Goal: Task Accomplishment & Management: Use online tool/utility

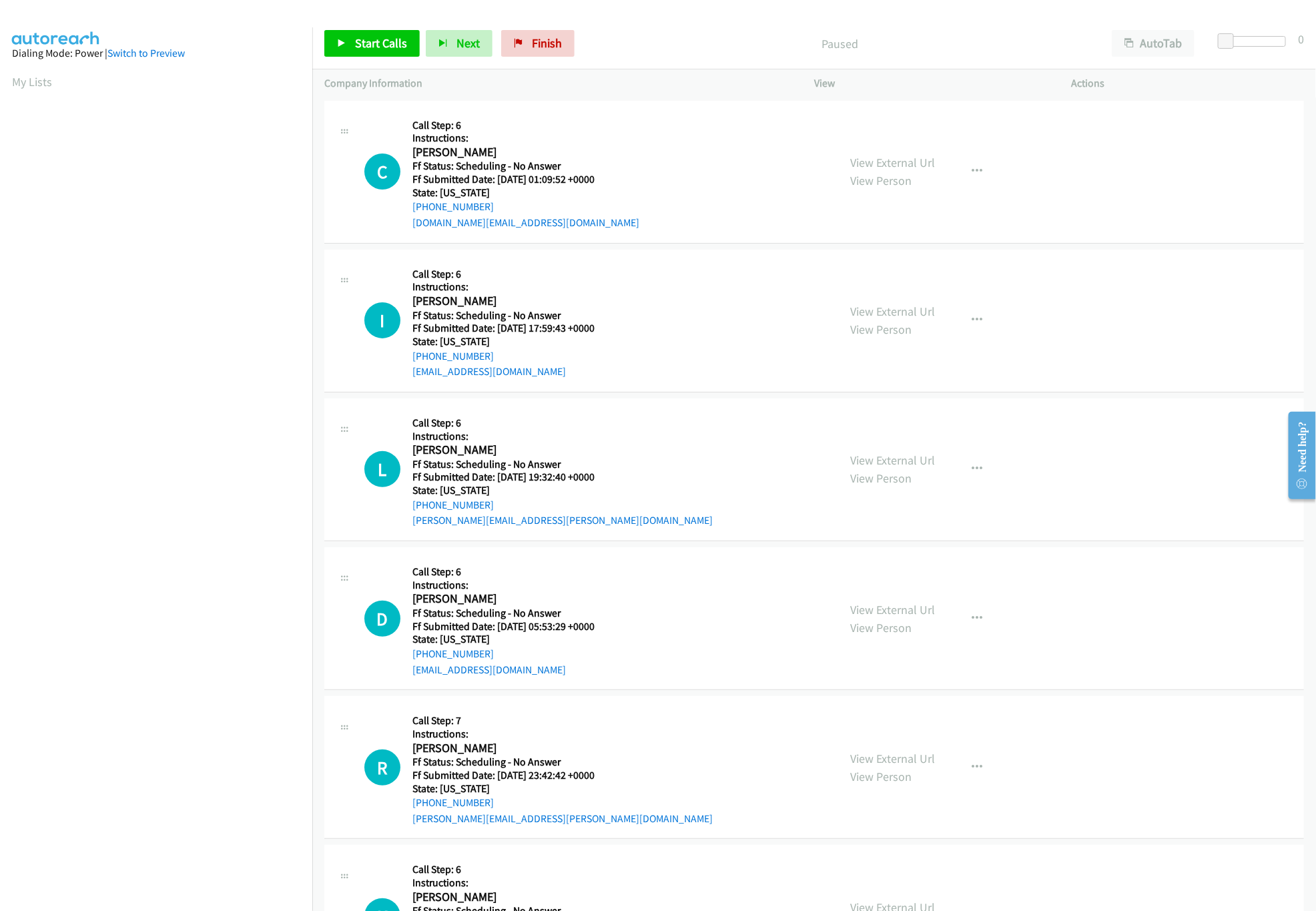
click at [365, 55] on link "Start Calls" at bounding box center [372, 43] width 96 height 27
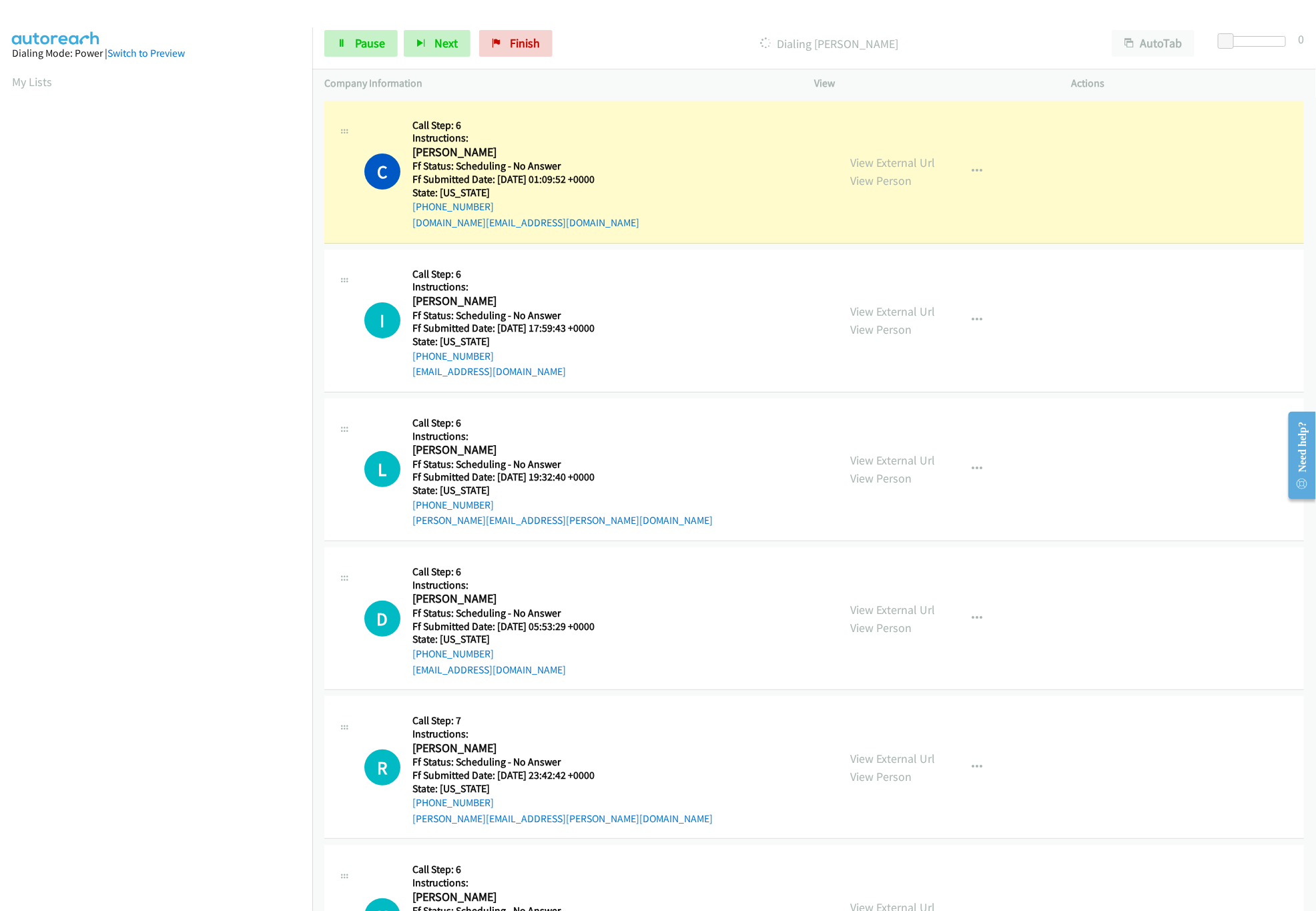
drag, startPoint x: 757, startPoint y: 130, endPoint x: 815, endPoint y: 168, distance: 69.3
click at [757, 130] on div "C Callback Scheduled Call Step: 6 Instructions: Crystal Osborn America/New_York…" at bounding box center [595, 172] width 462 height 118
click at [865, 168] on link "View External Url" at bounding box center [893, 163] width 85 height 16
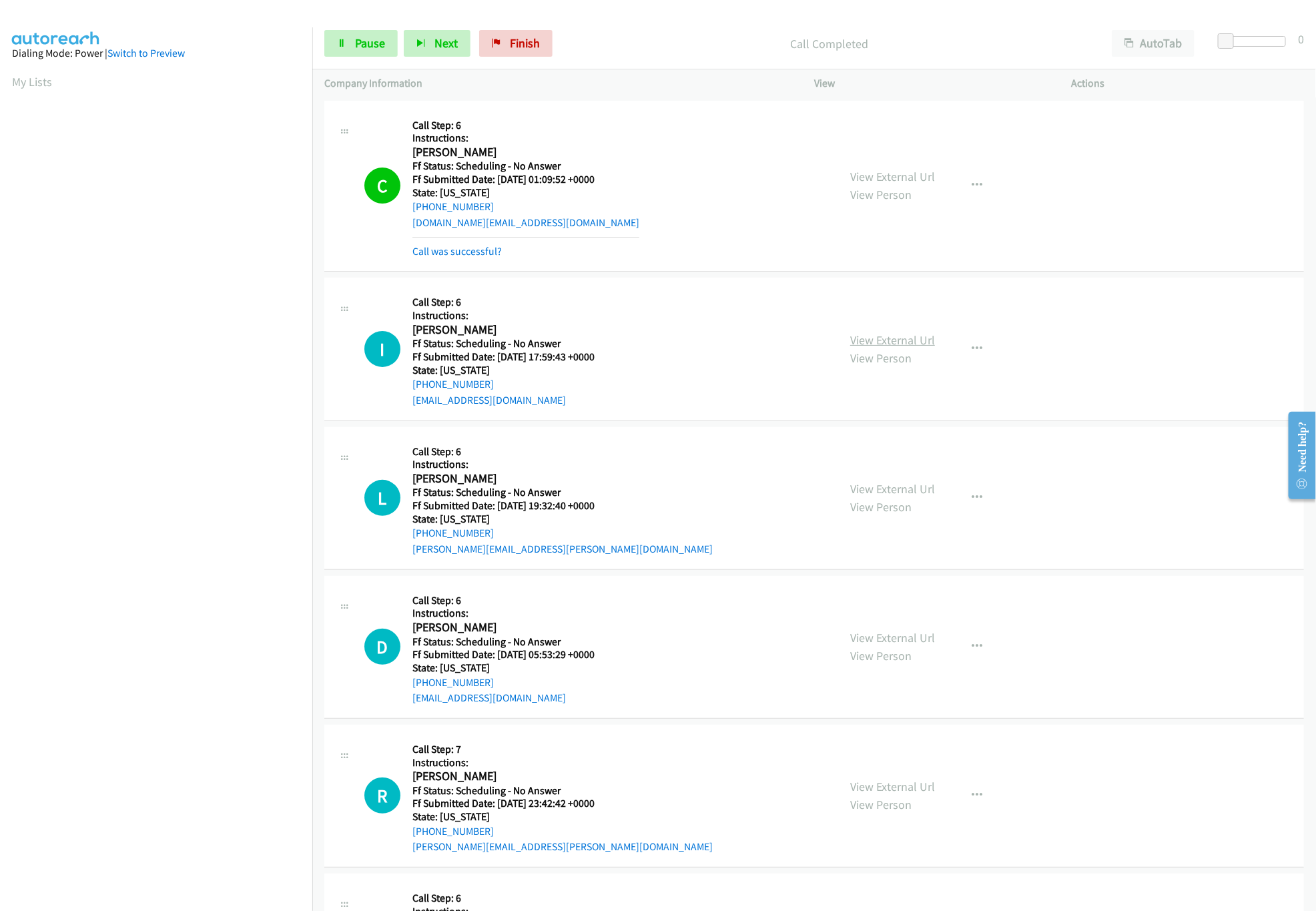
click at [901, 332] on link "View External Url" at bounding box center [893, 340] width 85 height 16
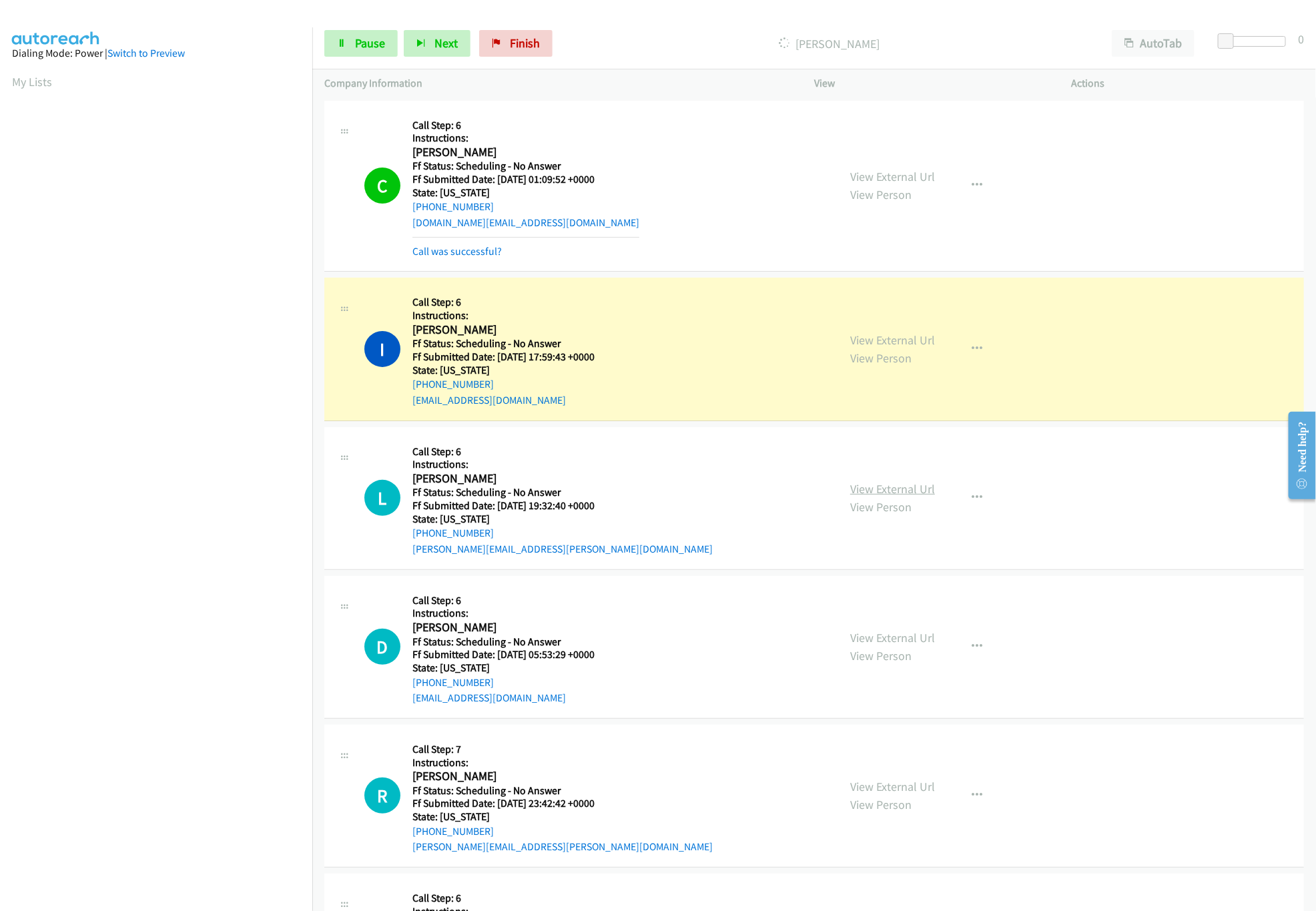
click at [883, 485] on link "View External Url" at bounding box center [893, 489] width 85 height 16
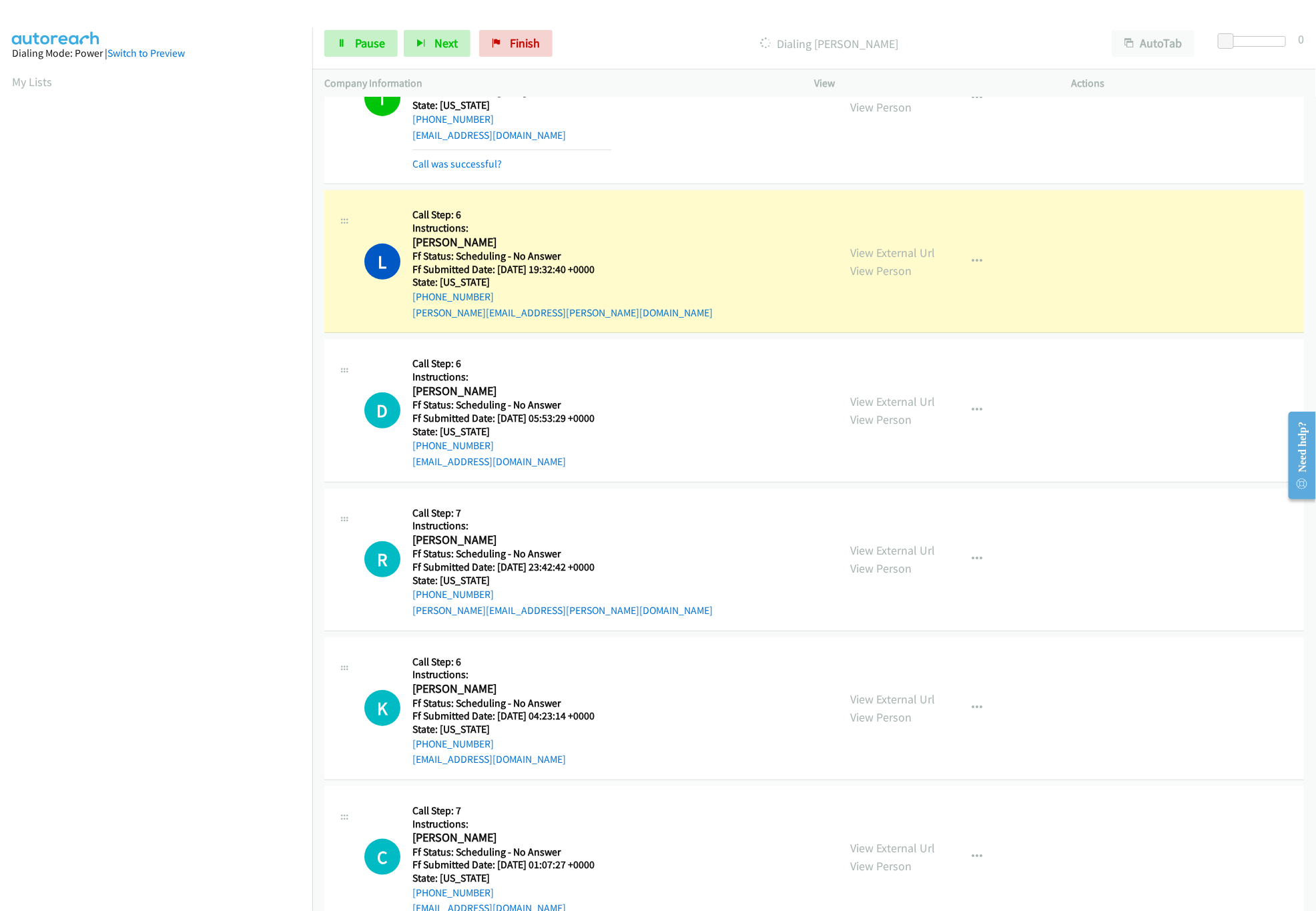
scroll to position [267, 0]
click at [891, 403] on link "View External Url" at bounding box center [893, 400] width 85 height 16
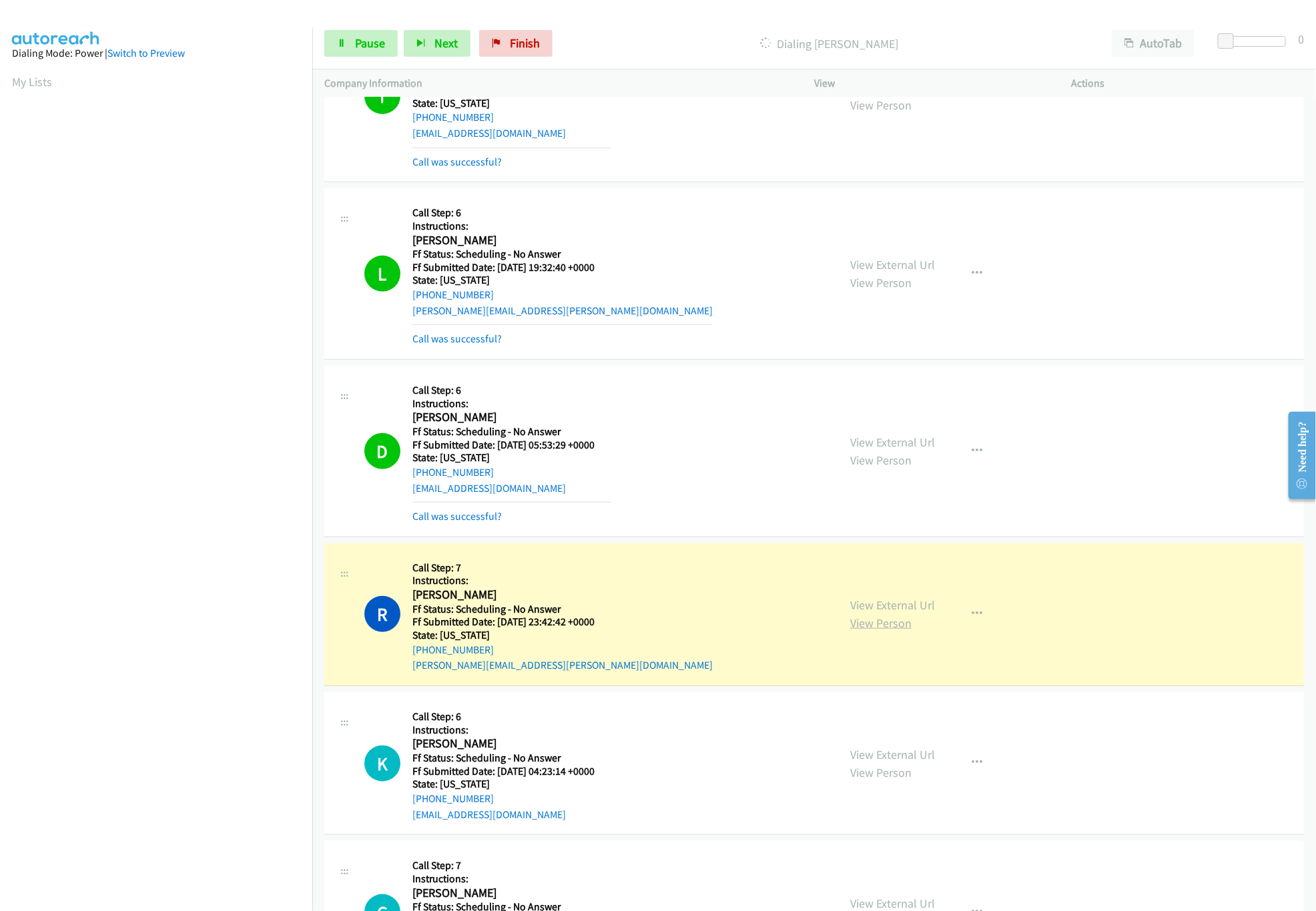
click at [886, 619] on link "View Person" at bounding box center [881, 623] width 61 height 16
click at [895, 597] on div "View External Url View Person View External Url Email Schedule/Manage Callback …" at bounding box center [972, 614] width 269 height 118
click at [897, 603] on link "View External Url" at bounding box center [893, 606] width 85 height 16
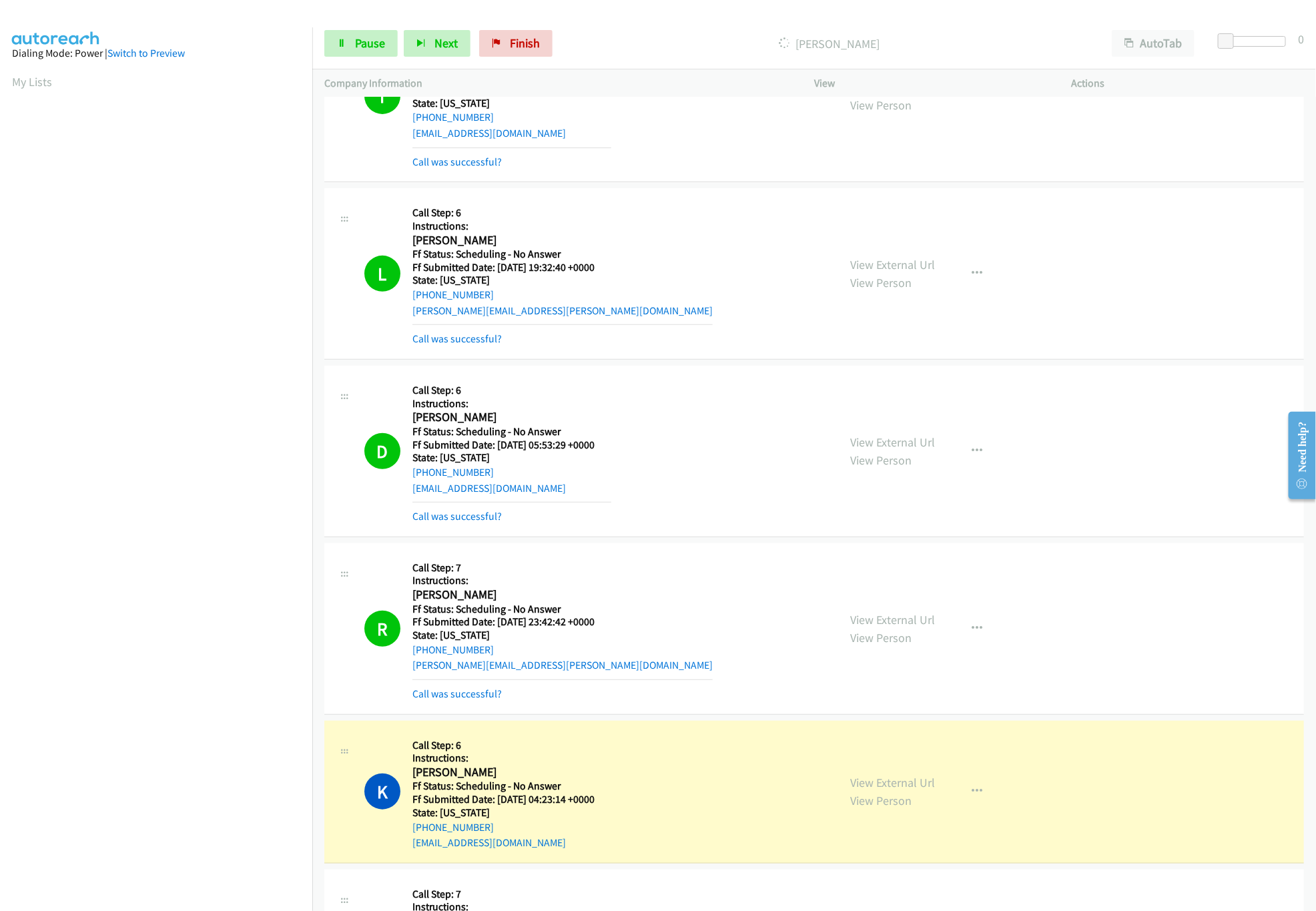
scroll to position [668, 0]
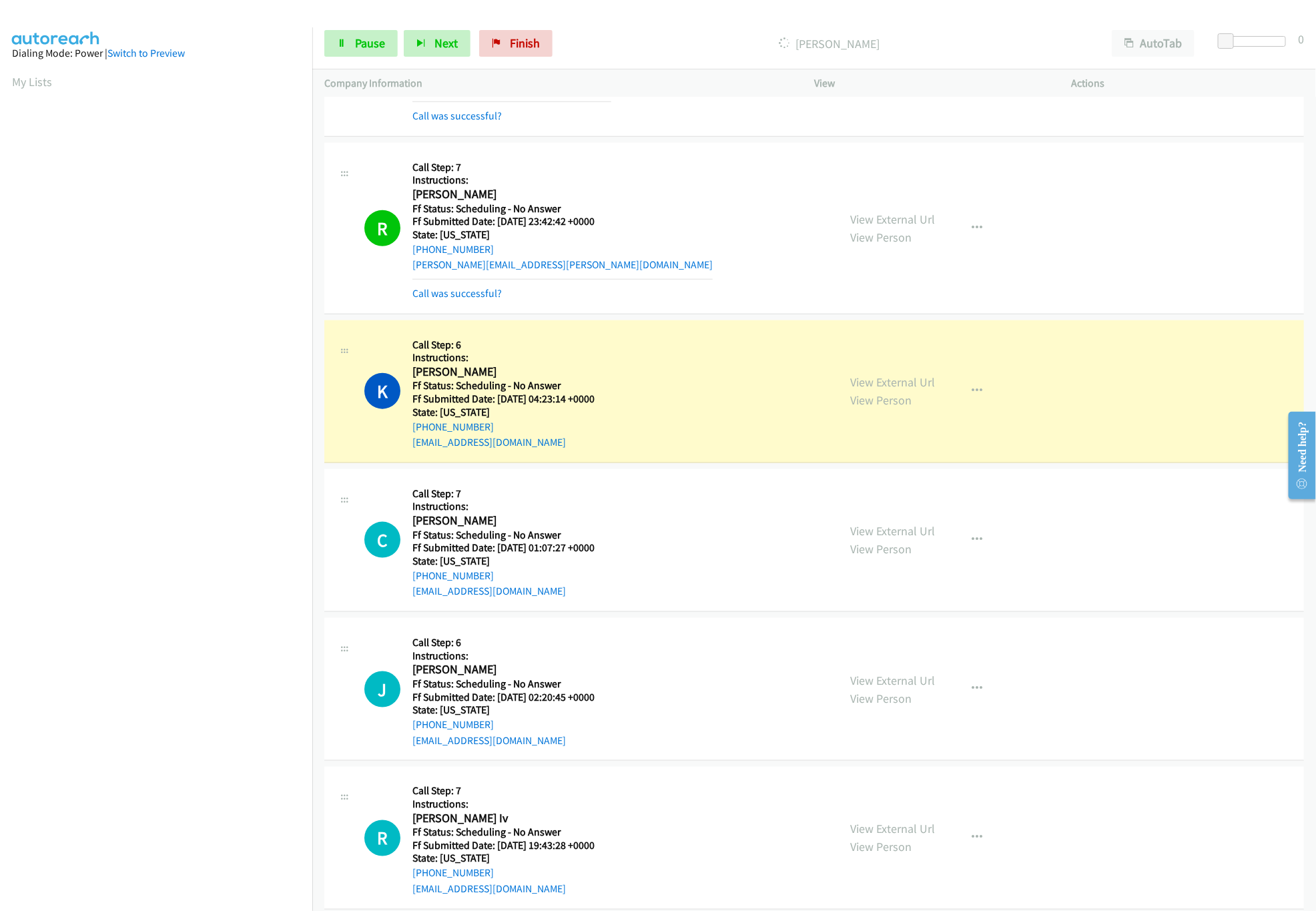
click at [883, 368] on div "View External Url View Person View External Url Email Schedule/Manage Callback …" at bounding box center [972, 391] width 269 height 118
click at [883, 371] on div "View External Url View Person View External Url Email Schedule/Manage Callback …" at bounding box center [972, 391] width 269 height 118
click at [883, 375] on div "View External Url View Person" at bounding box center [893, 391] width 85 height 36
click at [883, 381] on link "View External Url" at bounding box center [893, 382] width 85 height 16
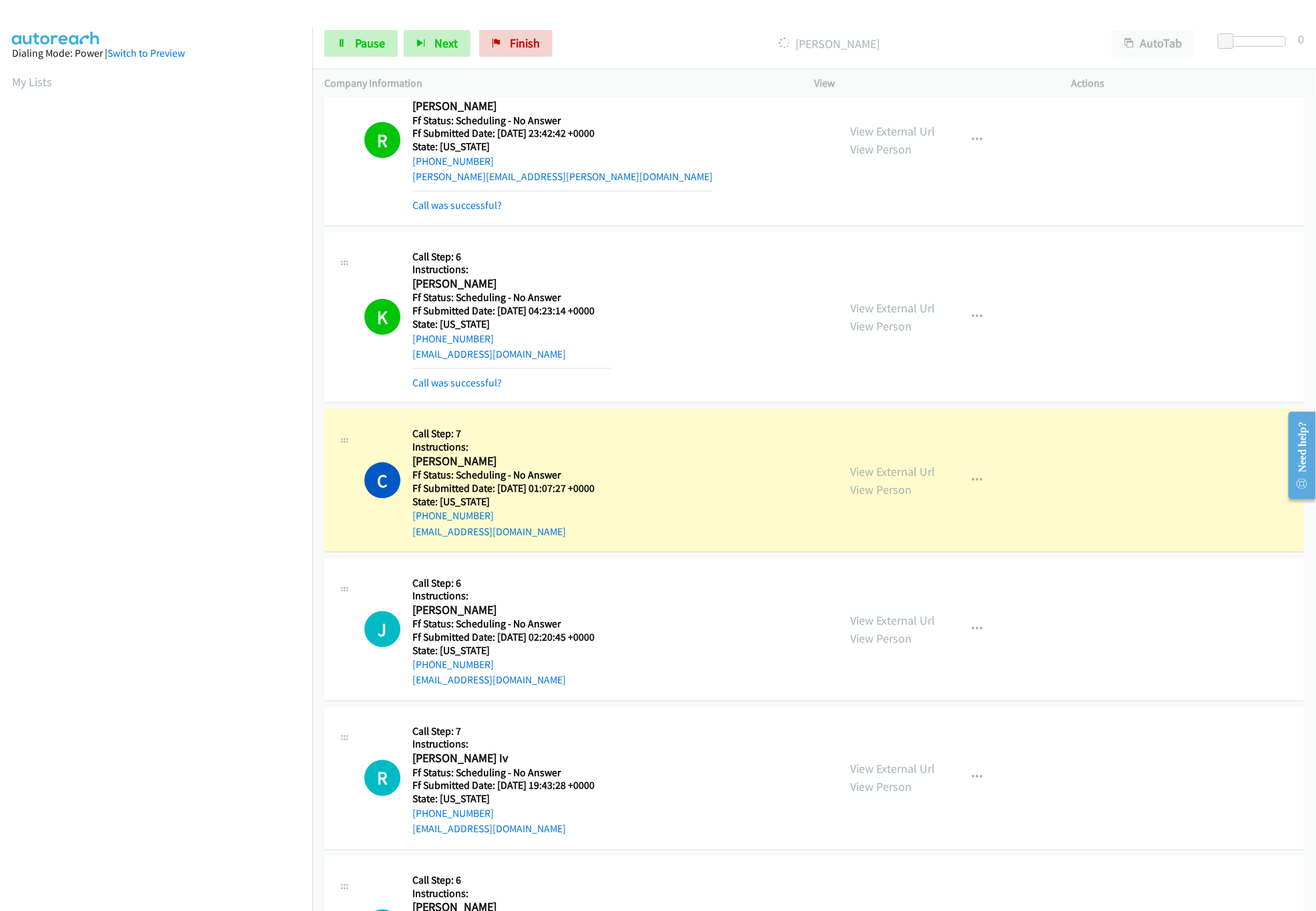
scroll to position [801, 0]
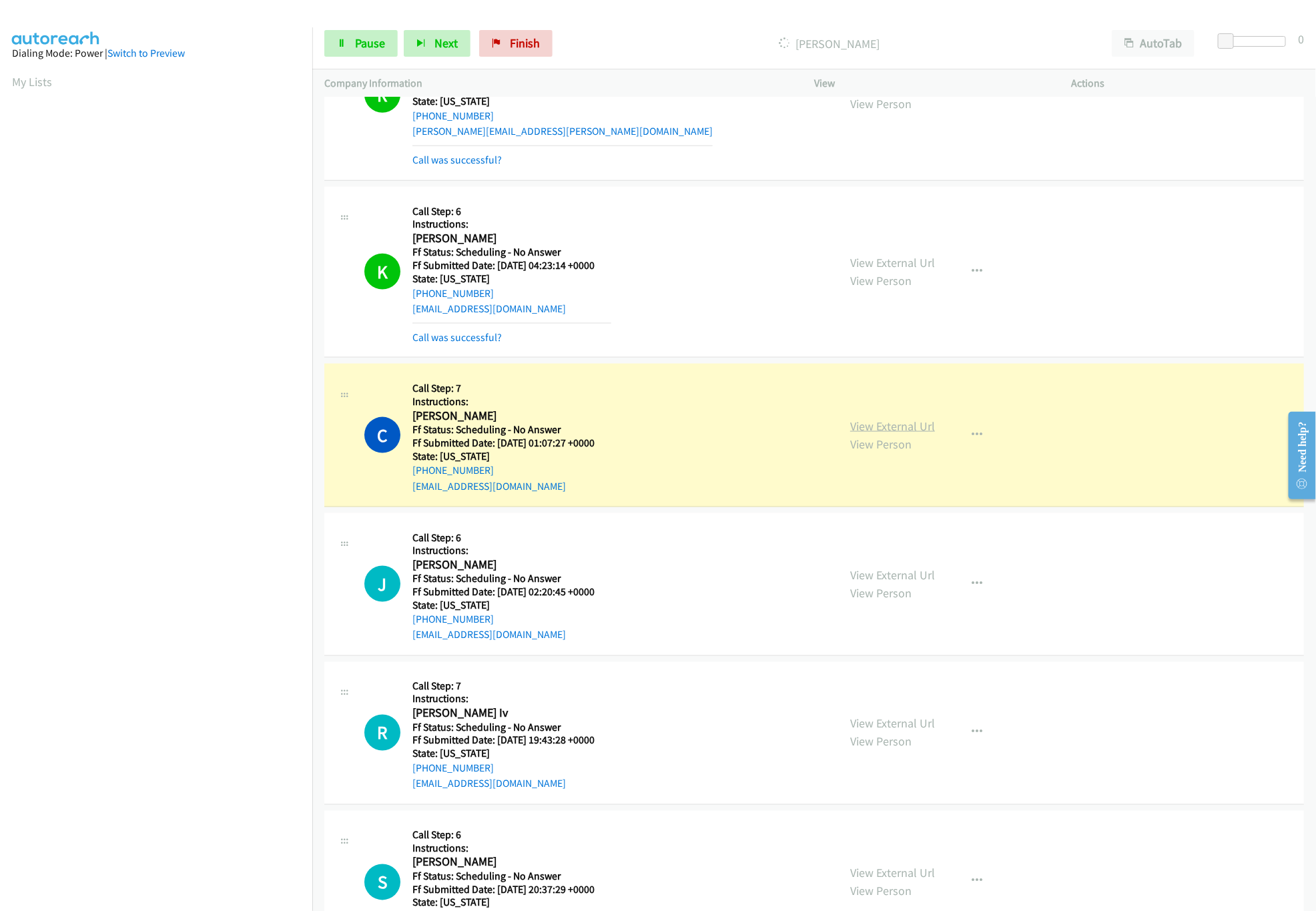
click at [883, 425] on link "View External Url" at bounding box center [893, 426] width 85 height 16
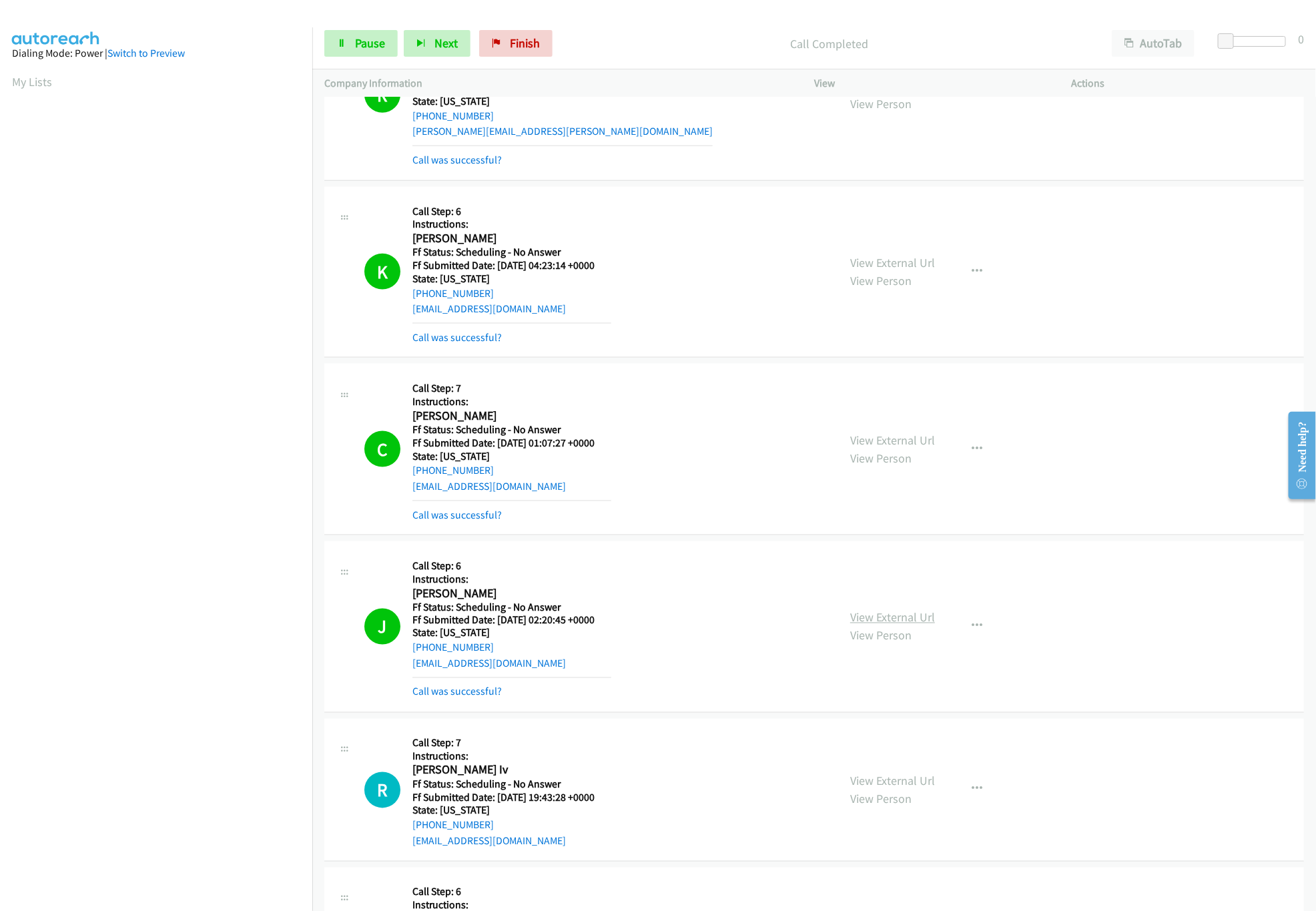
click at [887, 625] on link "View External Url" at bounding box center [893, 618] width 85 height 16
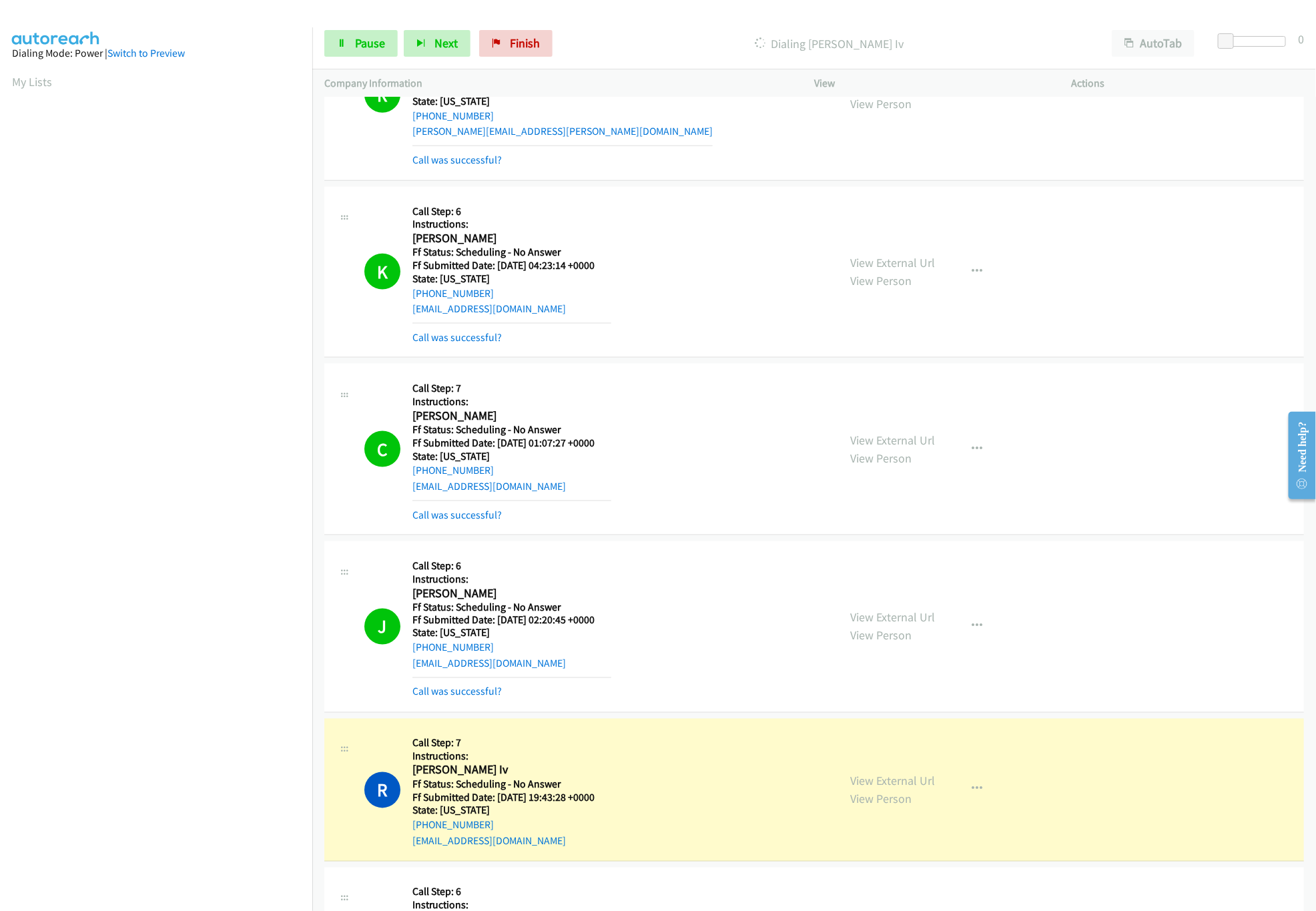
scroll to position [1202, 0]
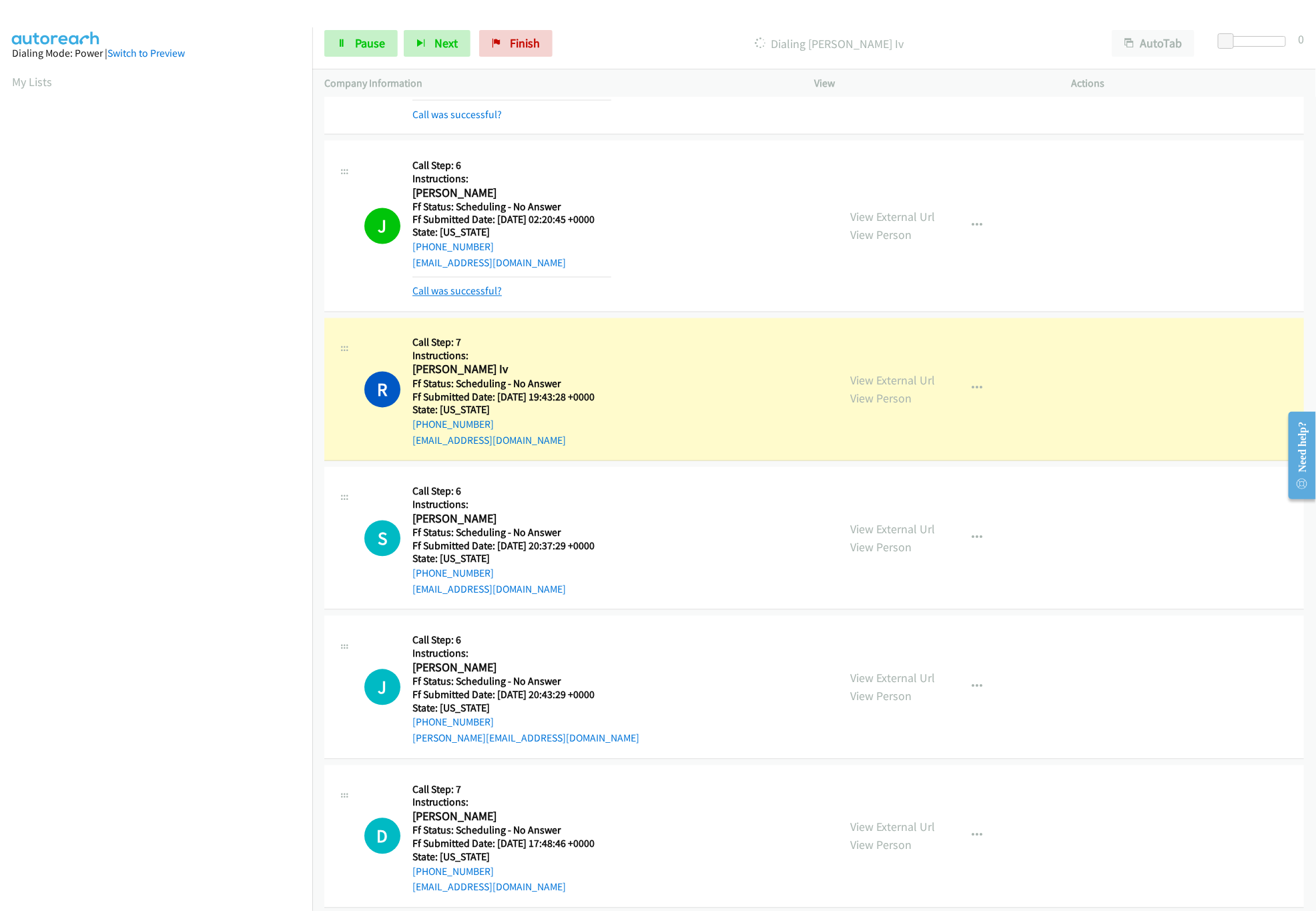
click at [451, 291] on link "Call was successful?" at bounding box center [457, 291] width 90 height 13
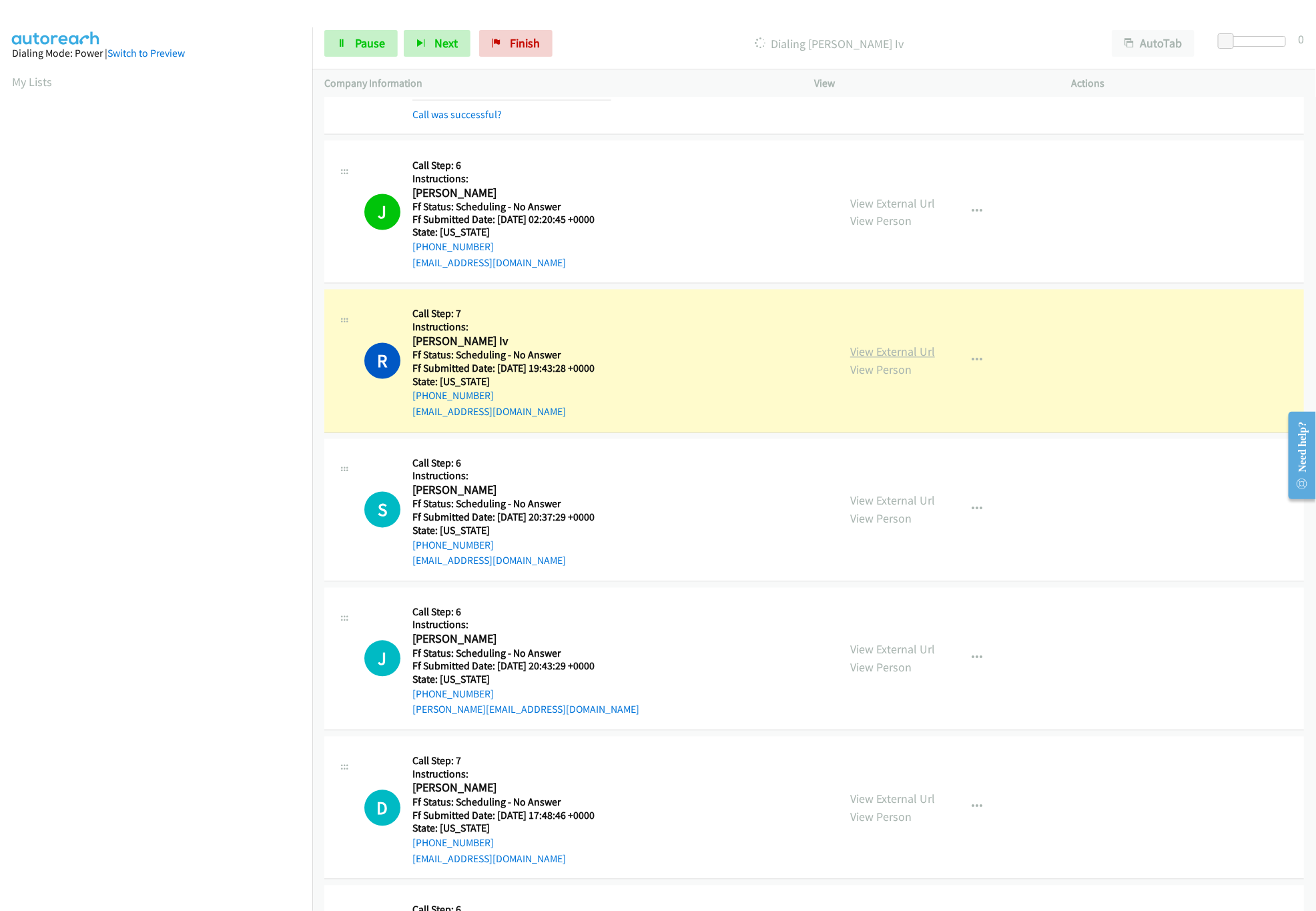
click at [912, 360] on link "View External Url" at bounding box center [893, 352] width 85 height 16
click at [886, 496] on div "View External Url View Person View External Url Email Schedule/Manage Callback …" at bounding box center [972, 510] width 269 height 118
click at [891, 507] on link "View External Url" at bounding box center [893, 501] width 85 height 16
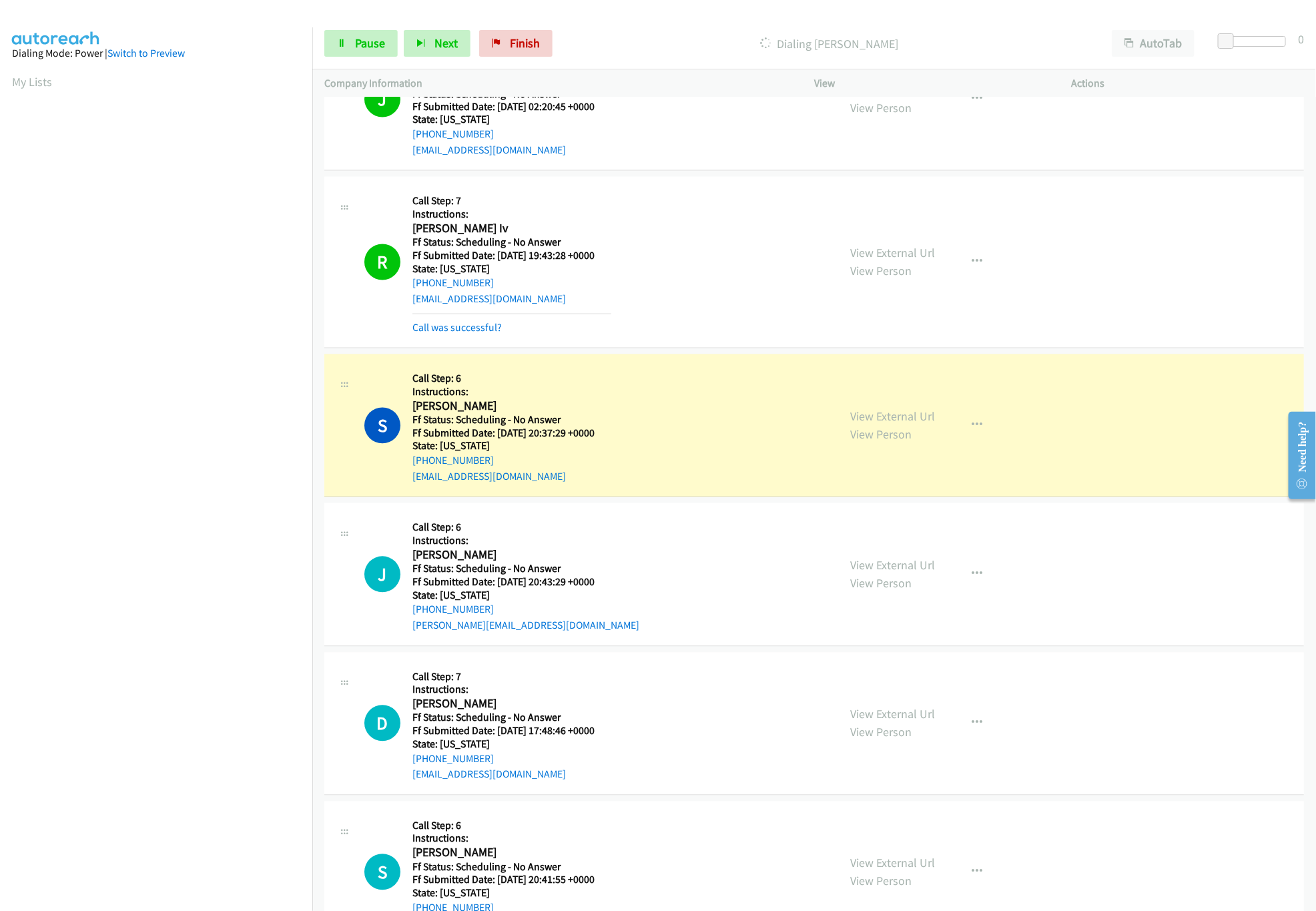
scroll to position [1468, 0]
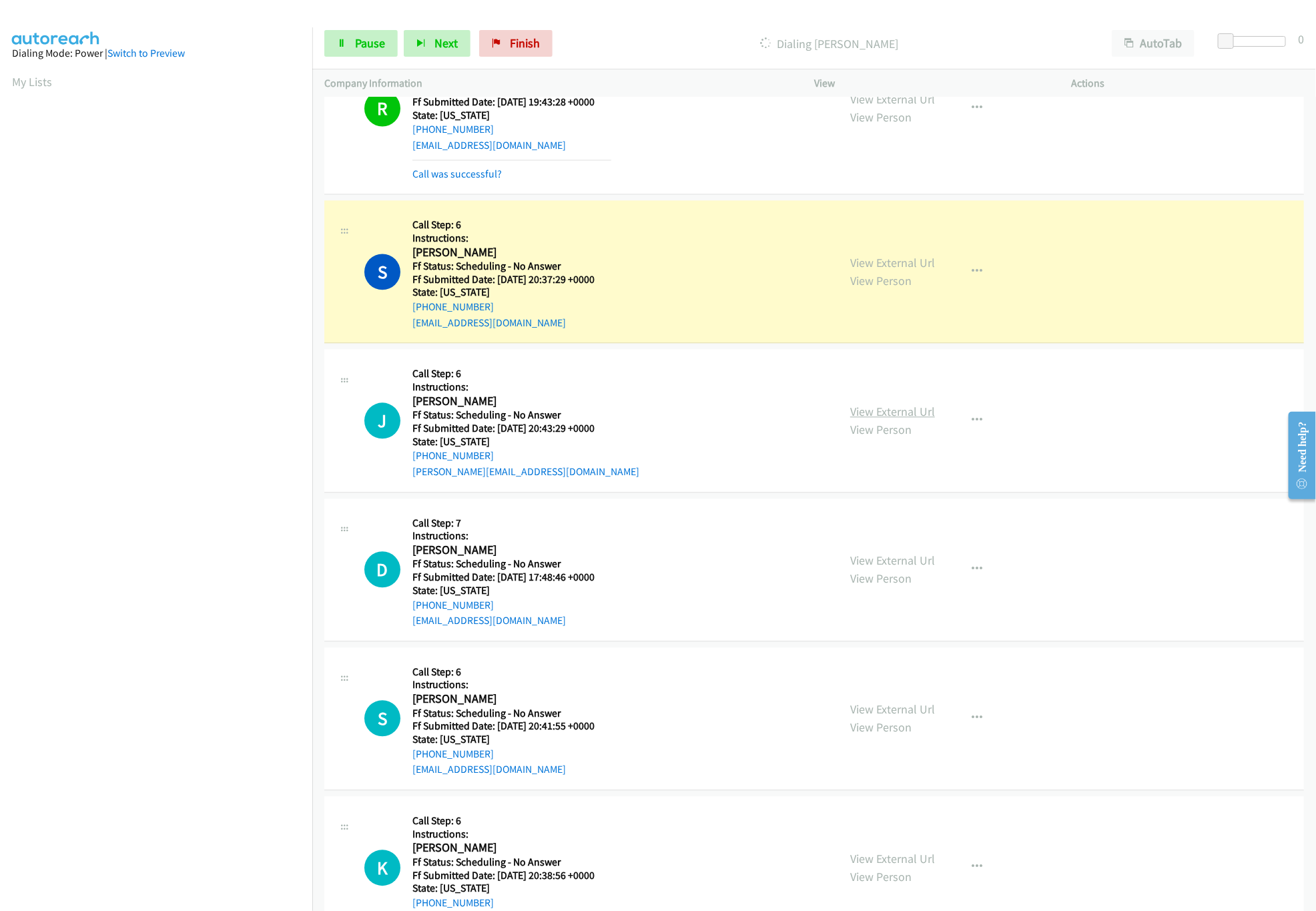
click at [890, 415] on link "View External Url" at bounding box center [893, 412] width 85 height 16
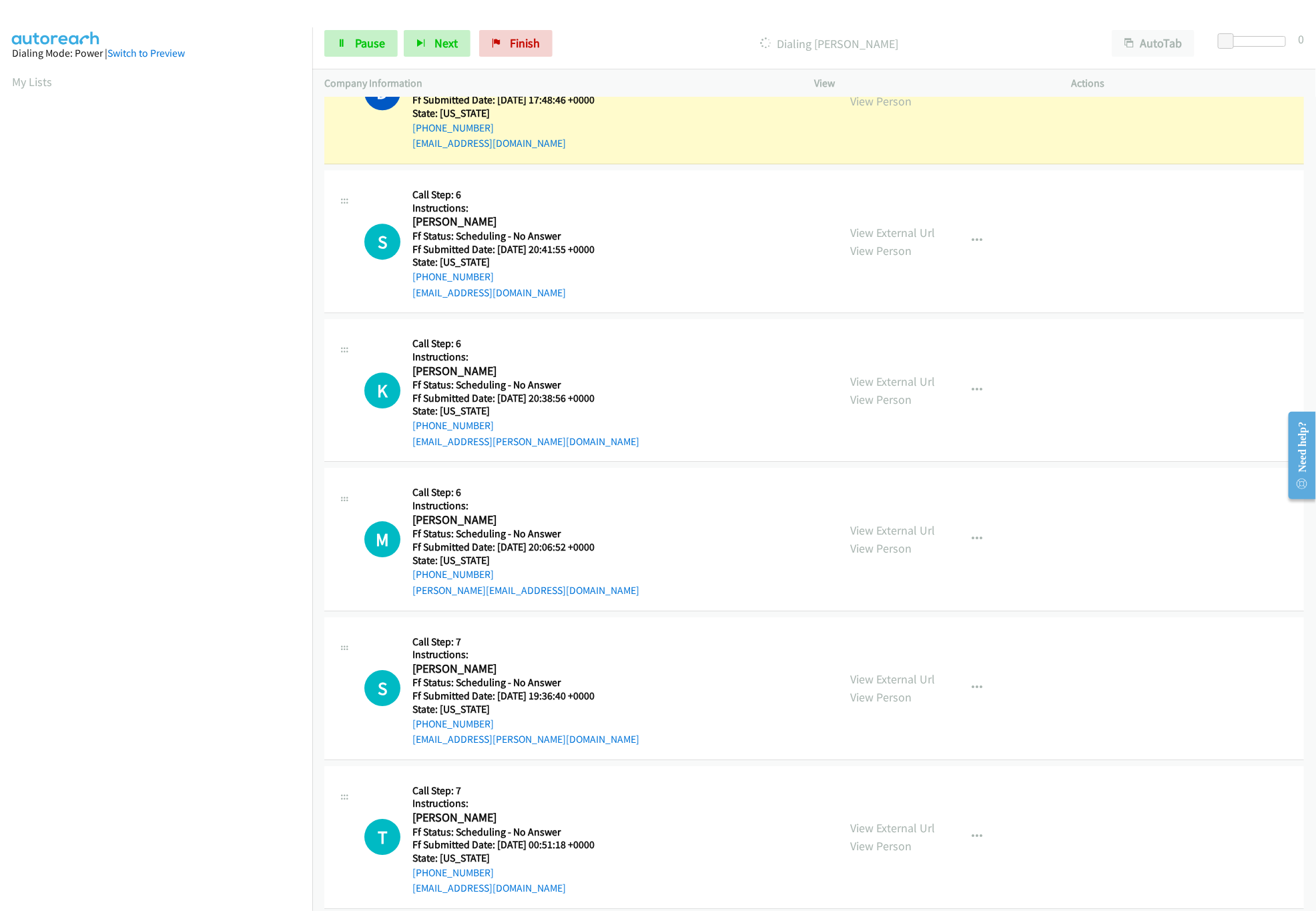
scroll to position [1734, 0]
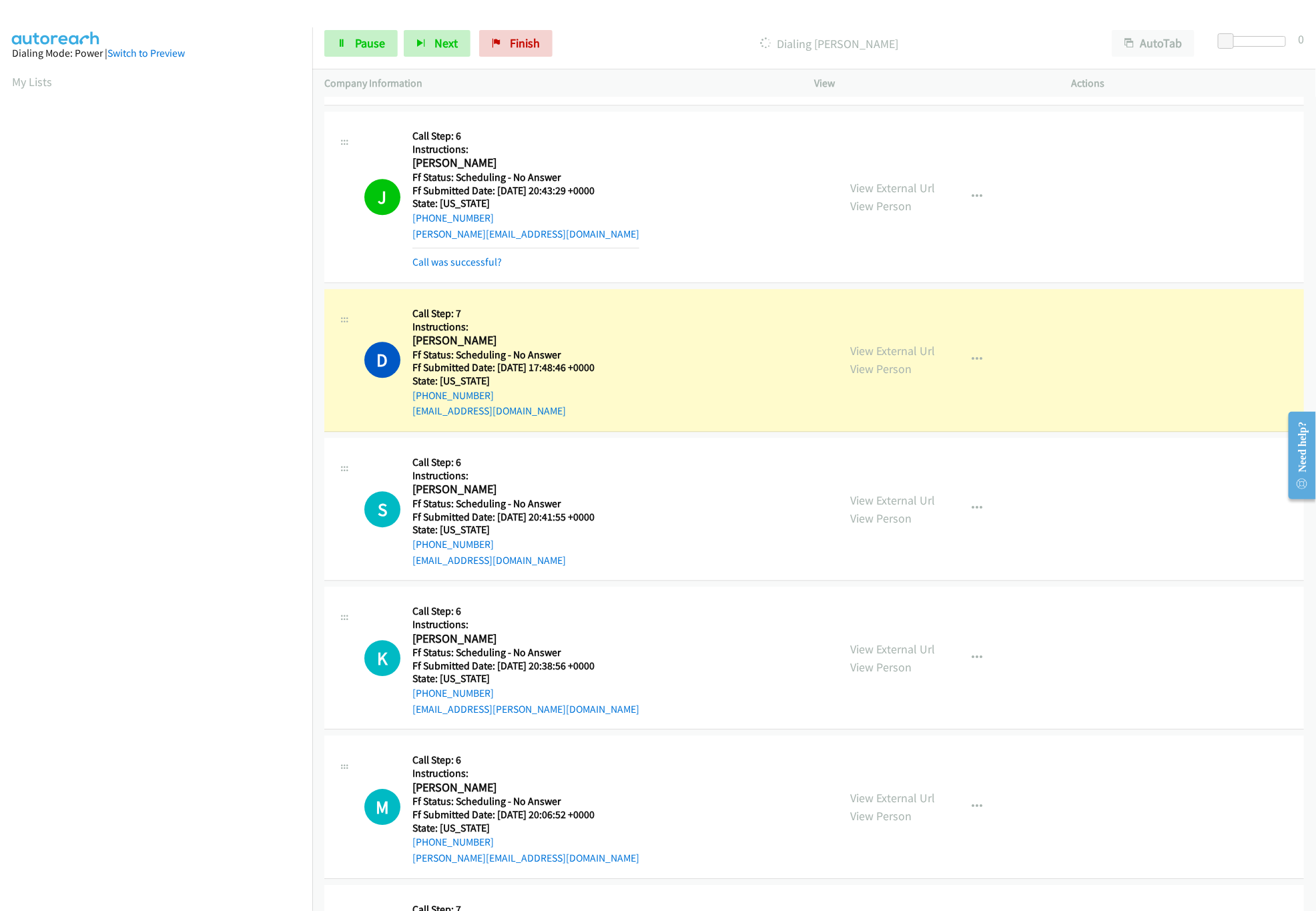
click at [908, 367] on div "View External Url View Person" at bounding box center [893, 360] width 85 height 36
click at [912, 355] on link "View External Url" at bounding box center [893, 351] width 85 height 16
click at [886, 508] on link "View External Url" at bounding box center [893, 500] width 85 height 16
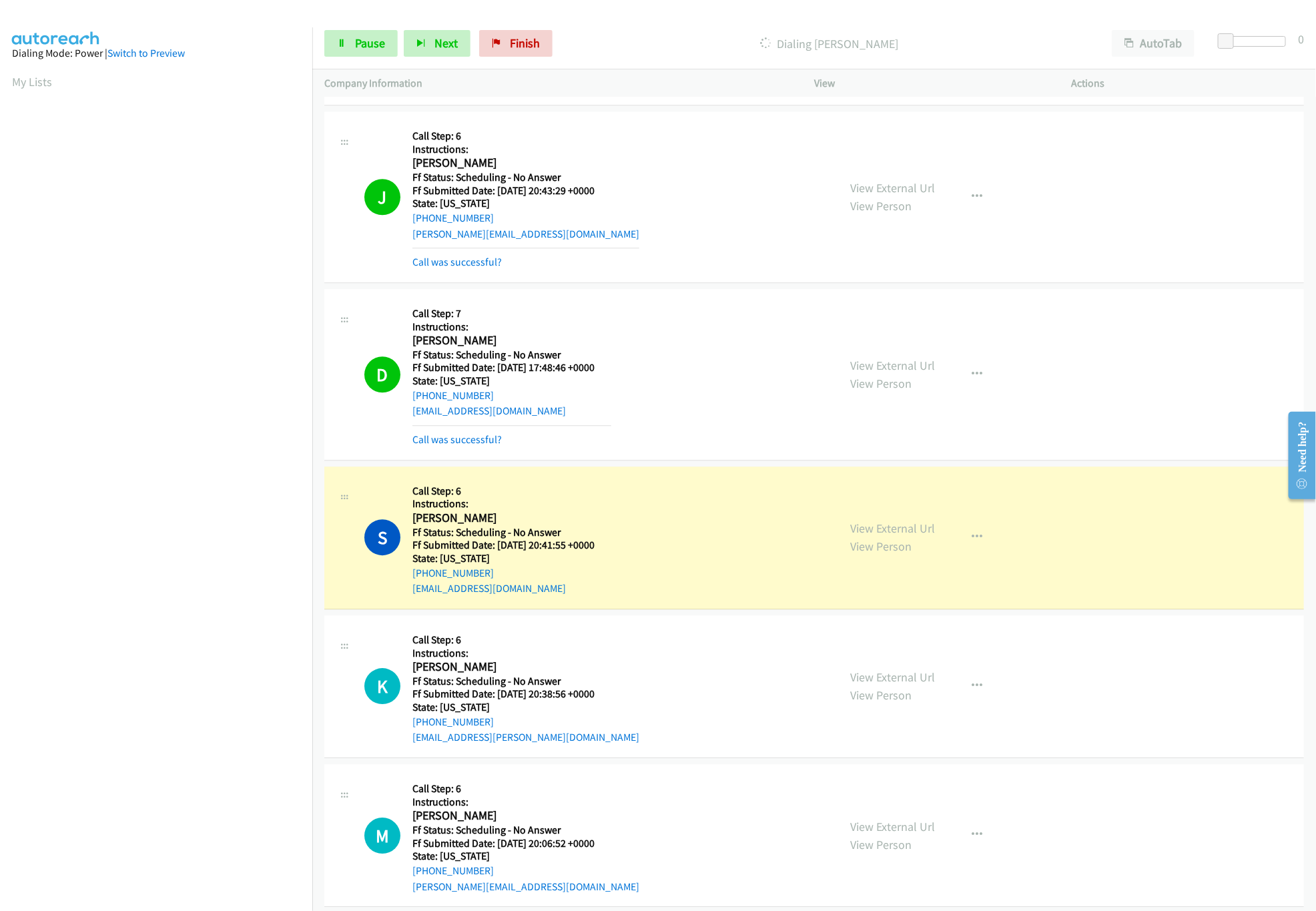
scroll to position [2135, 0]
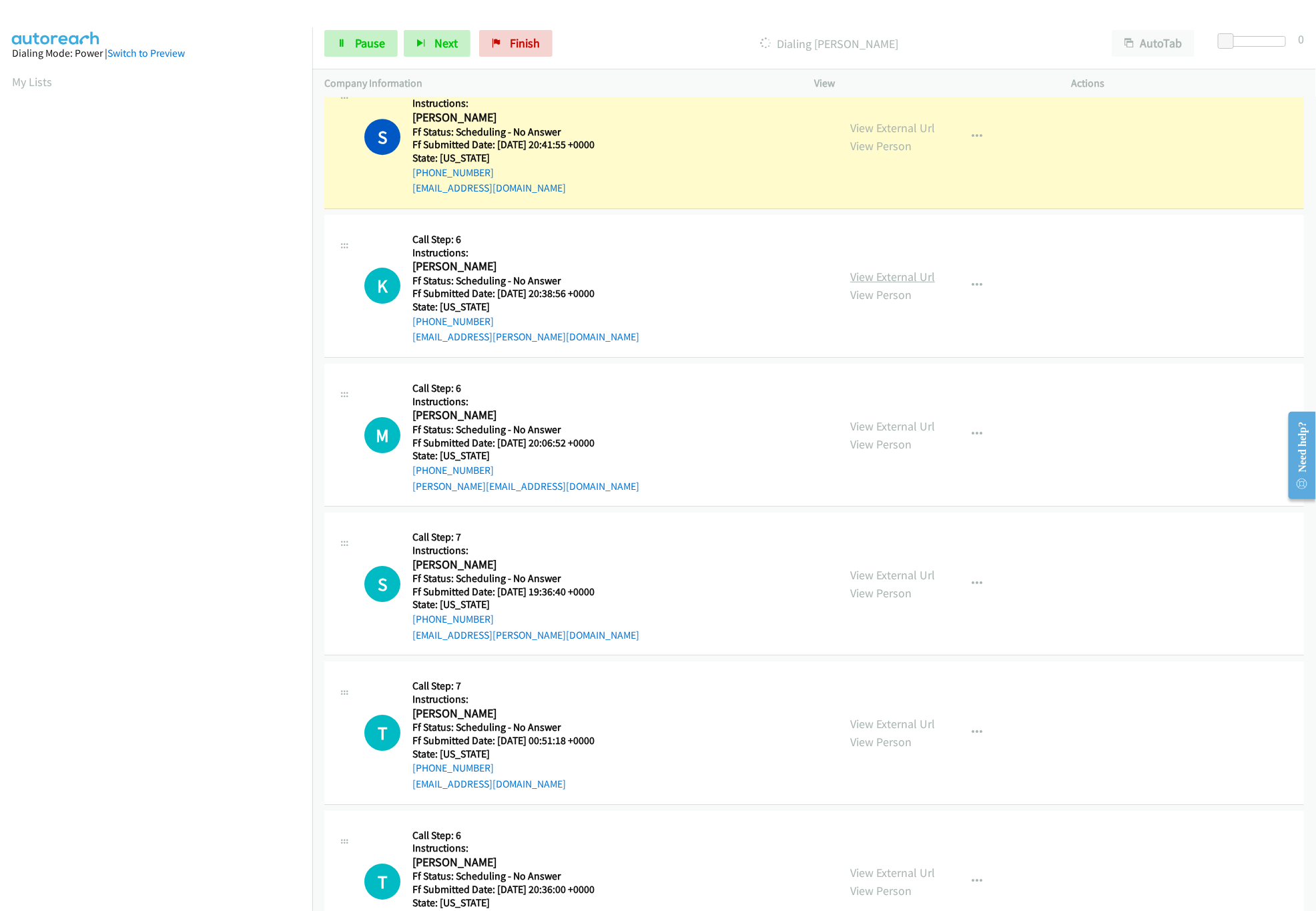
click at [889, 284] on link "View External Url" at bounding box center [893, 276] width 85 height 16
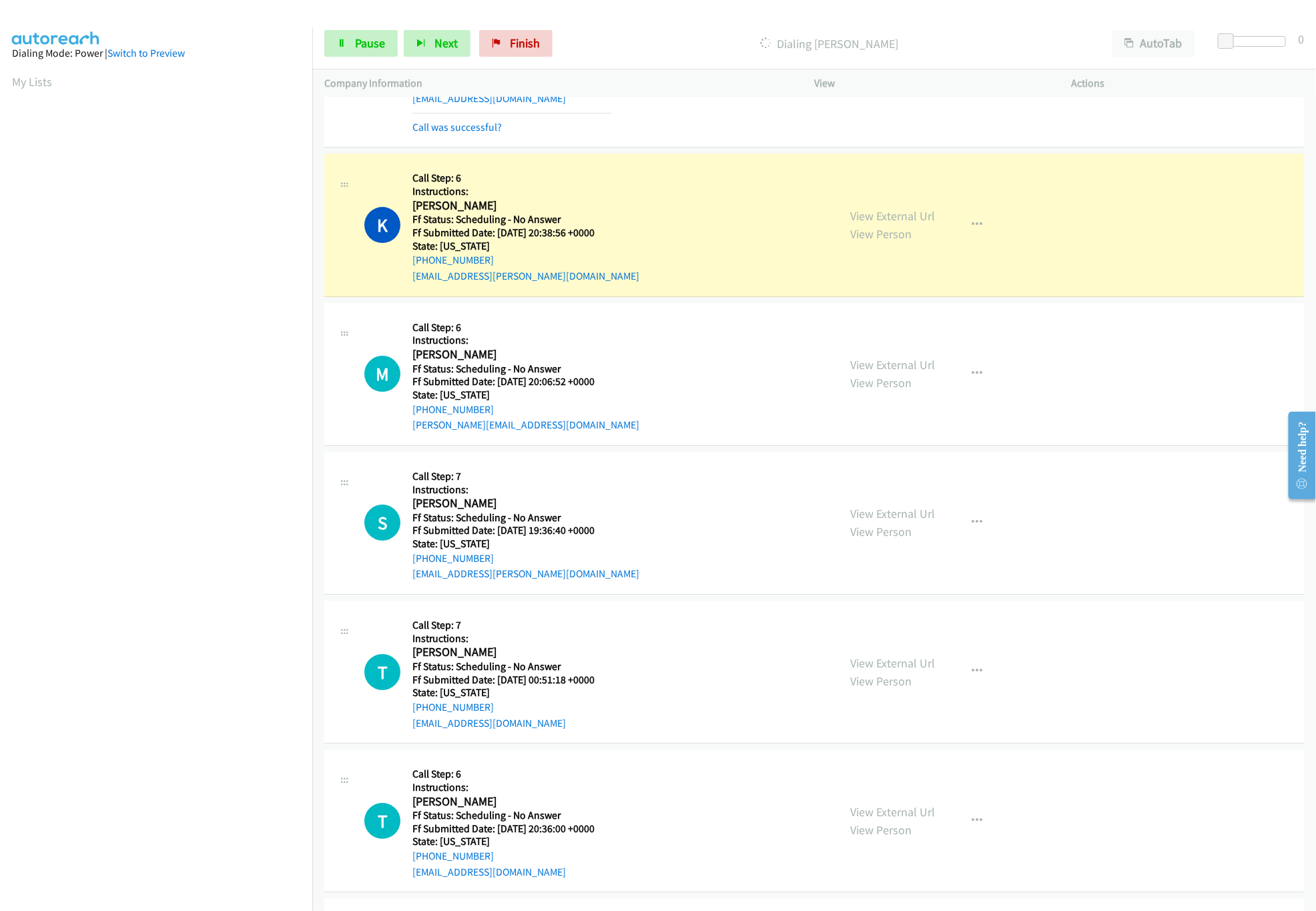
scroll to position [2269, 0]
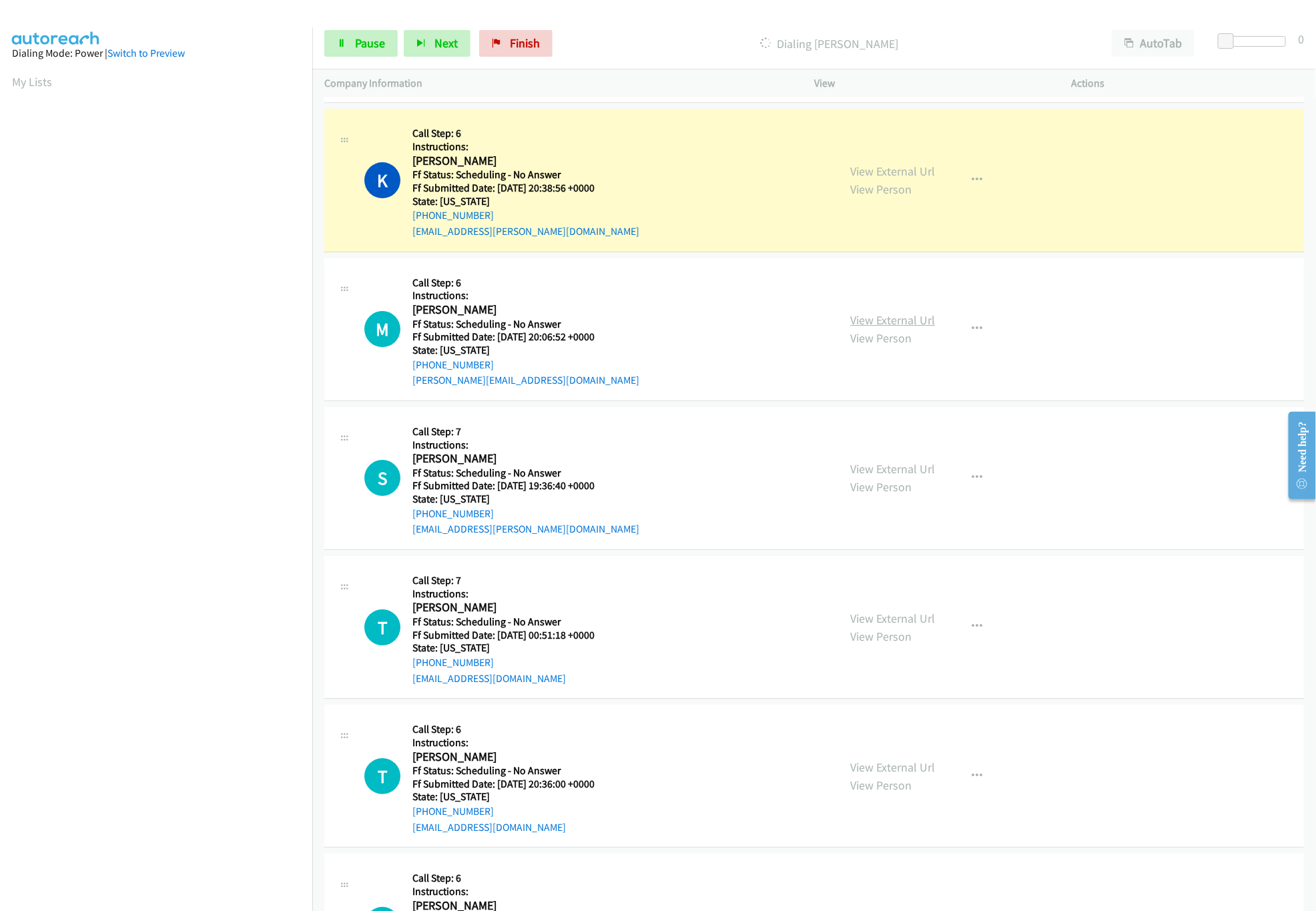
click at [890, 327] on link "View External Url" at bounding box center [893, 320] width 85 height 16
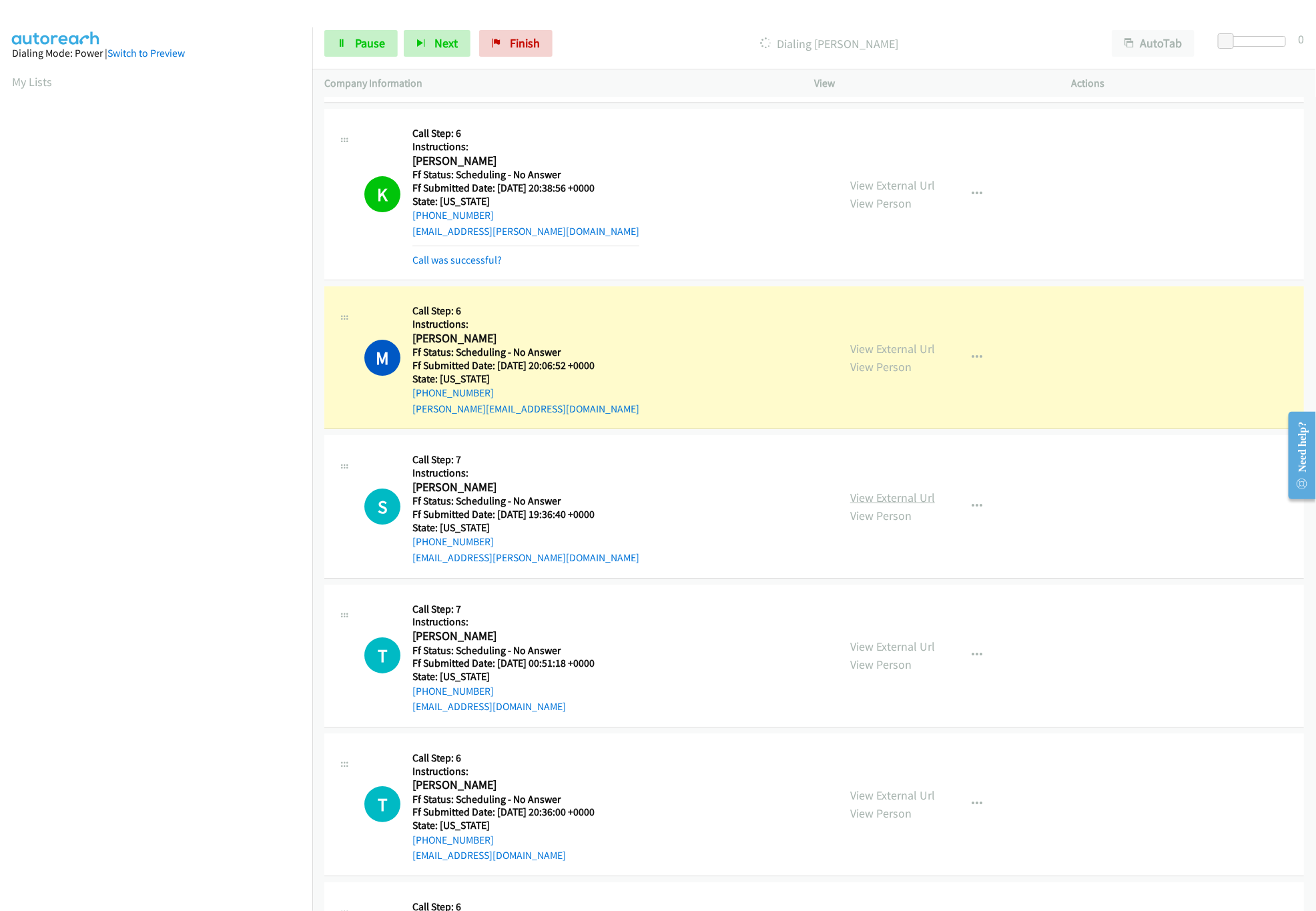
click at [899, 505] on link "View External Url" at bounding box center [893, 498] width 85 height 16
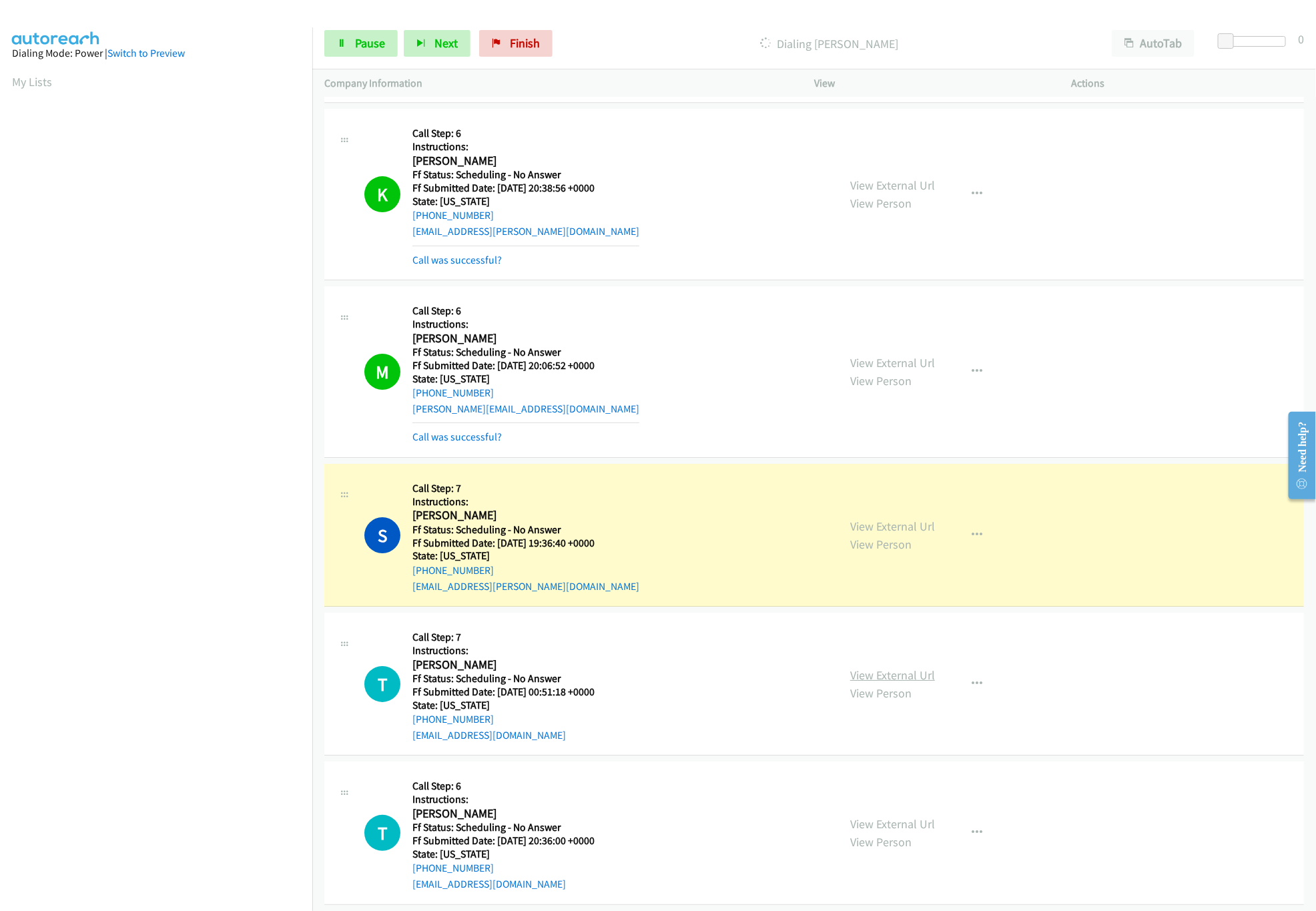
click at [885, 682] on link "View External Url" at bounding box center [893, 675] width 85 height 16
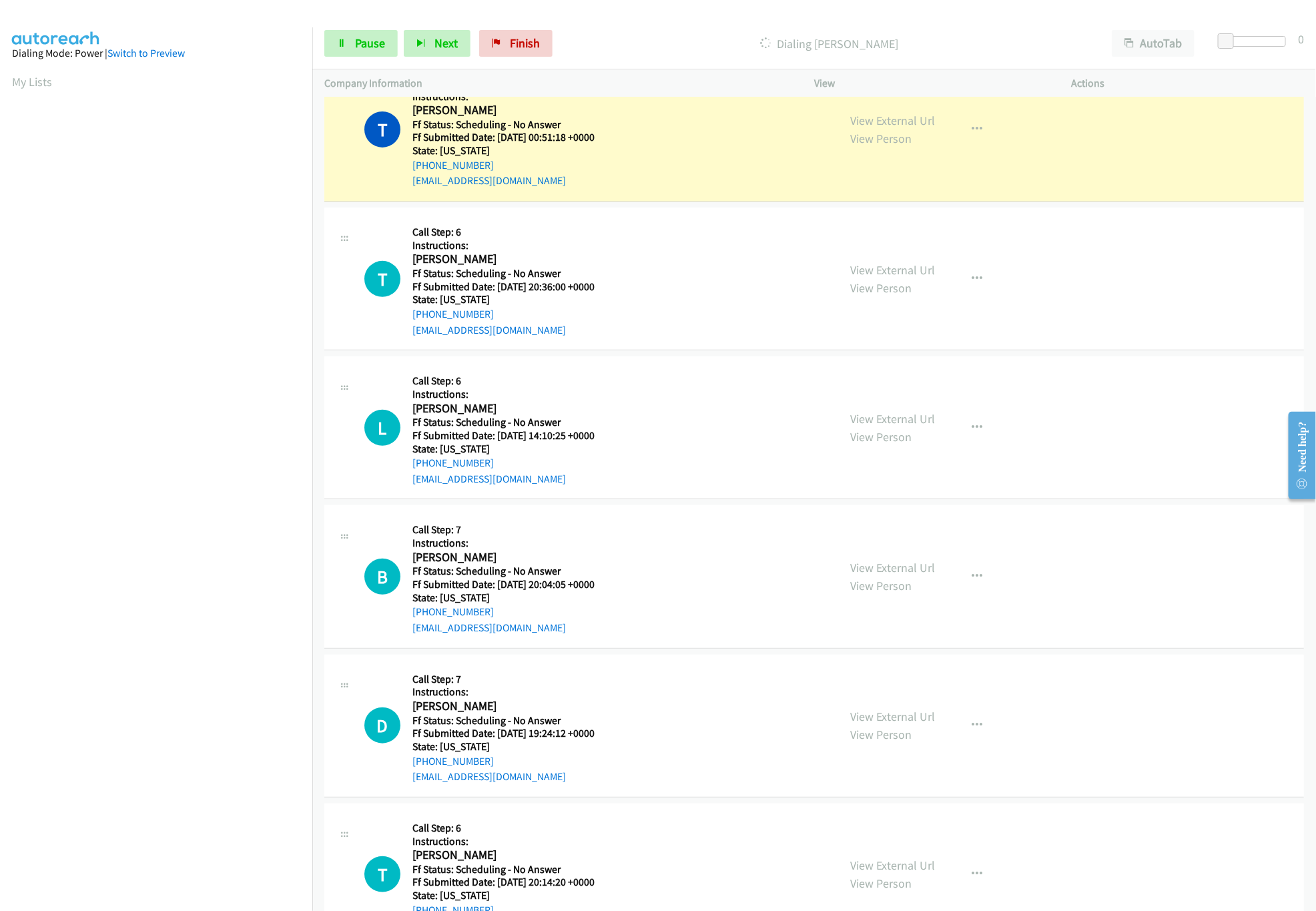
scroll to position [2936, 0]
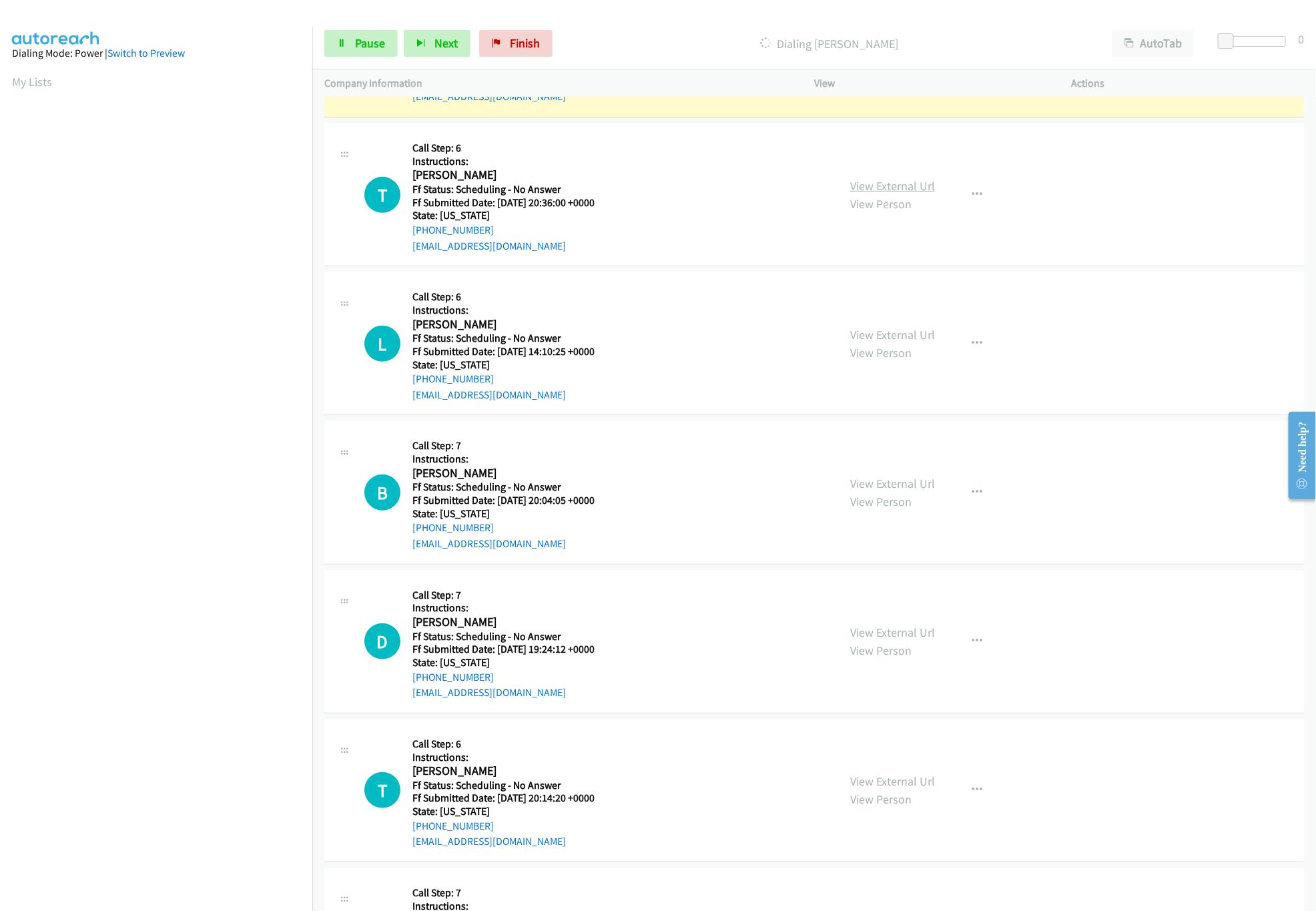
click at [915, 193] on link "View External Url" at bounding box center [893, 186] width 85 height 16
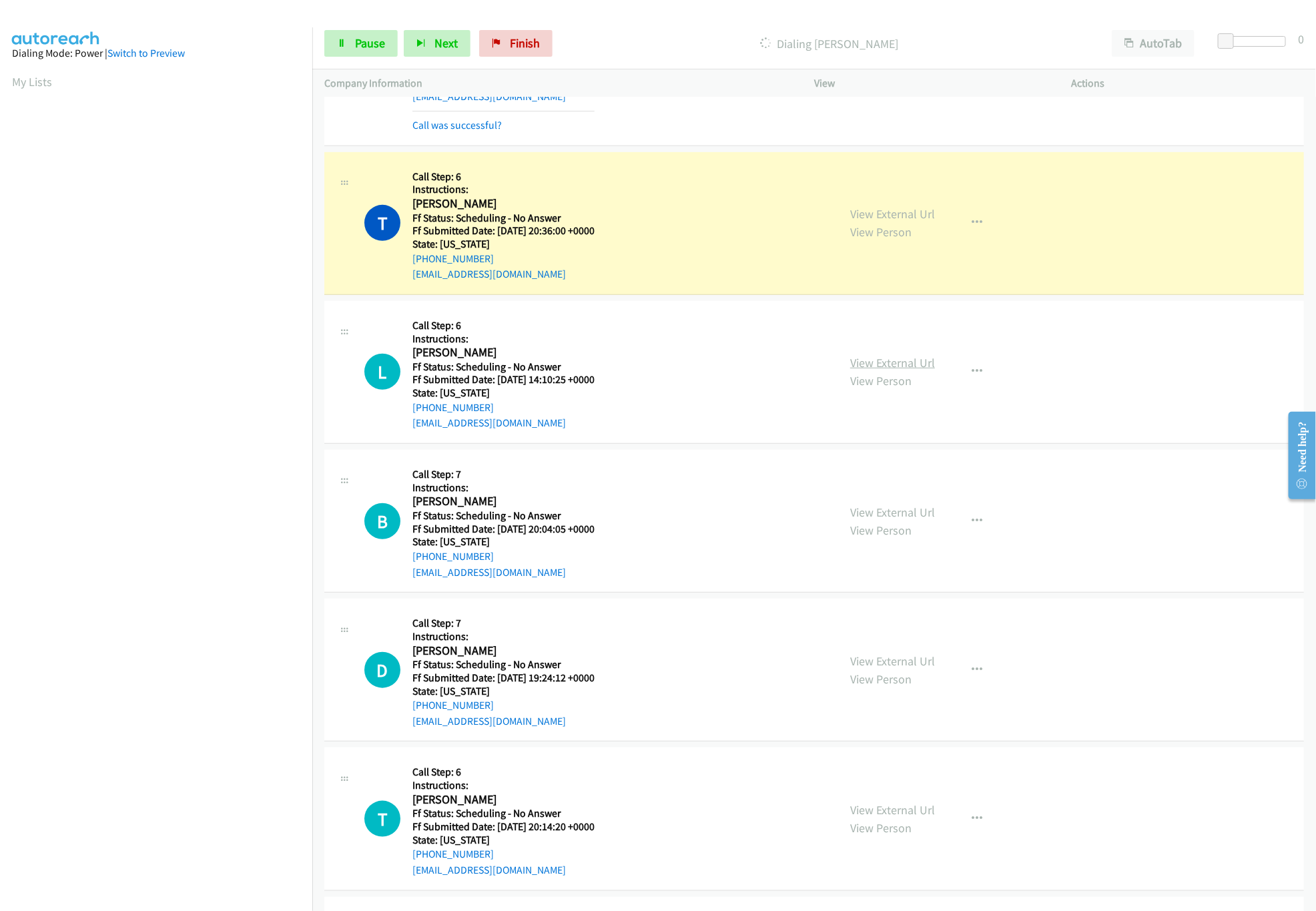
click at [917, 371] on link "View External Url" at bounding box center [893, 363] width 85 height 16
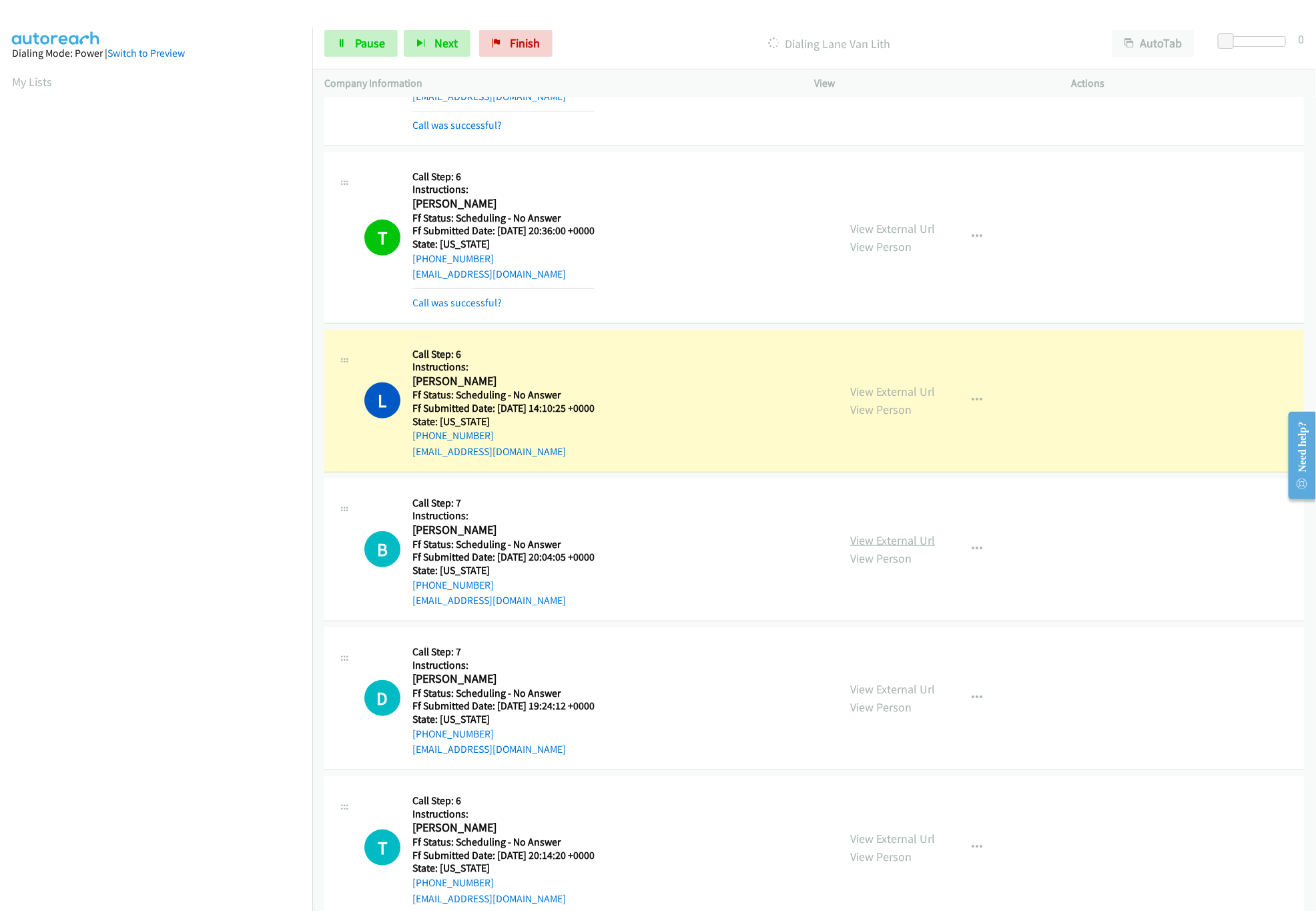
click at [879, 548] on link "View External Url" at bounding box center [893, 540] width 85 height 16
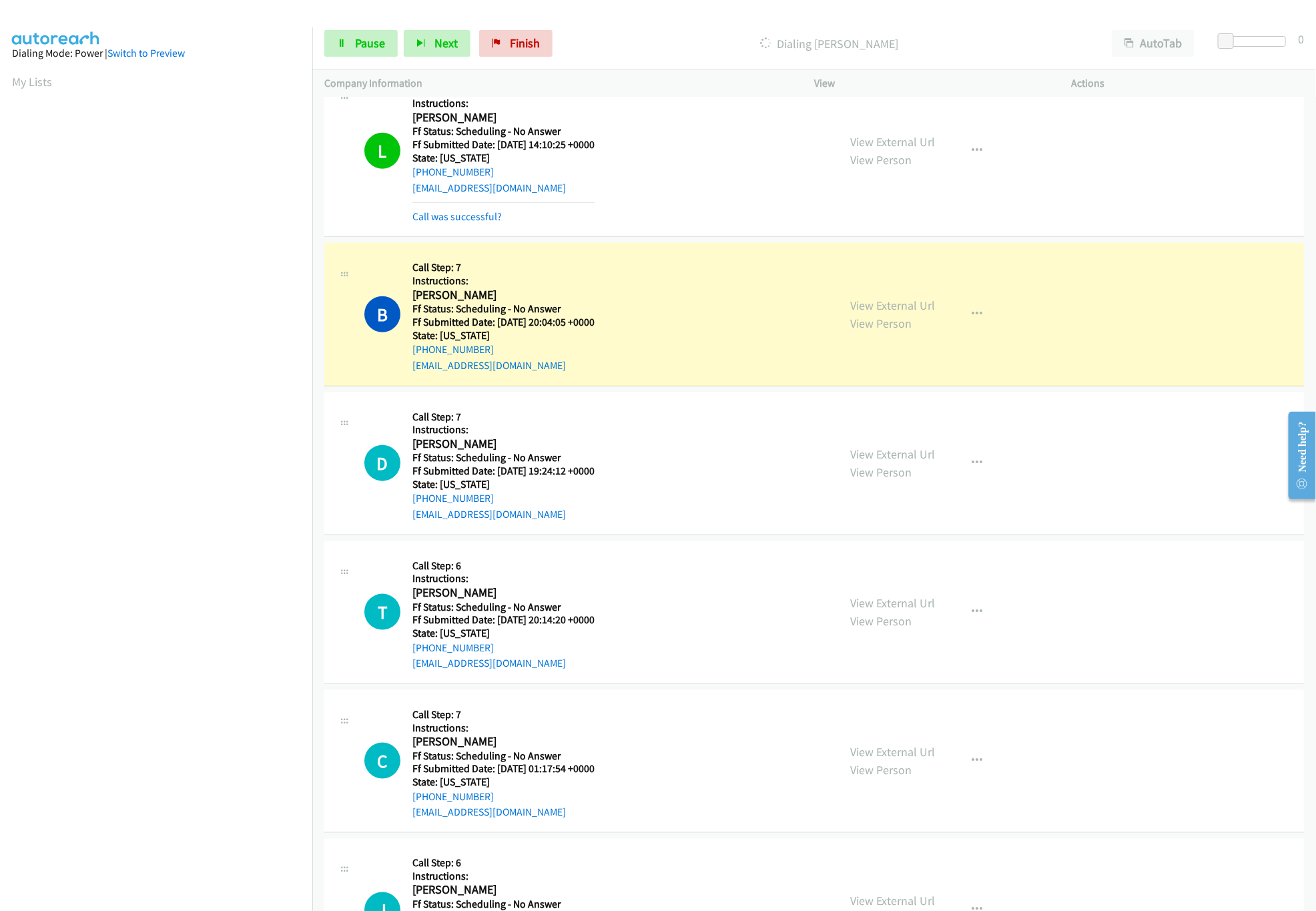
scroll to position [3203, 0]
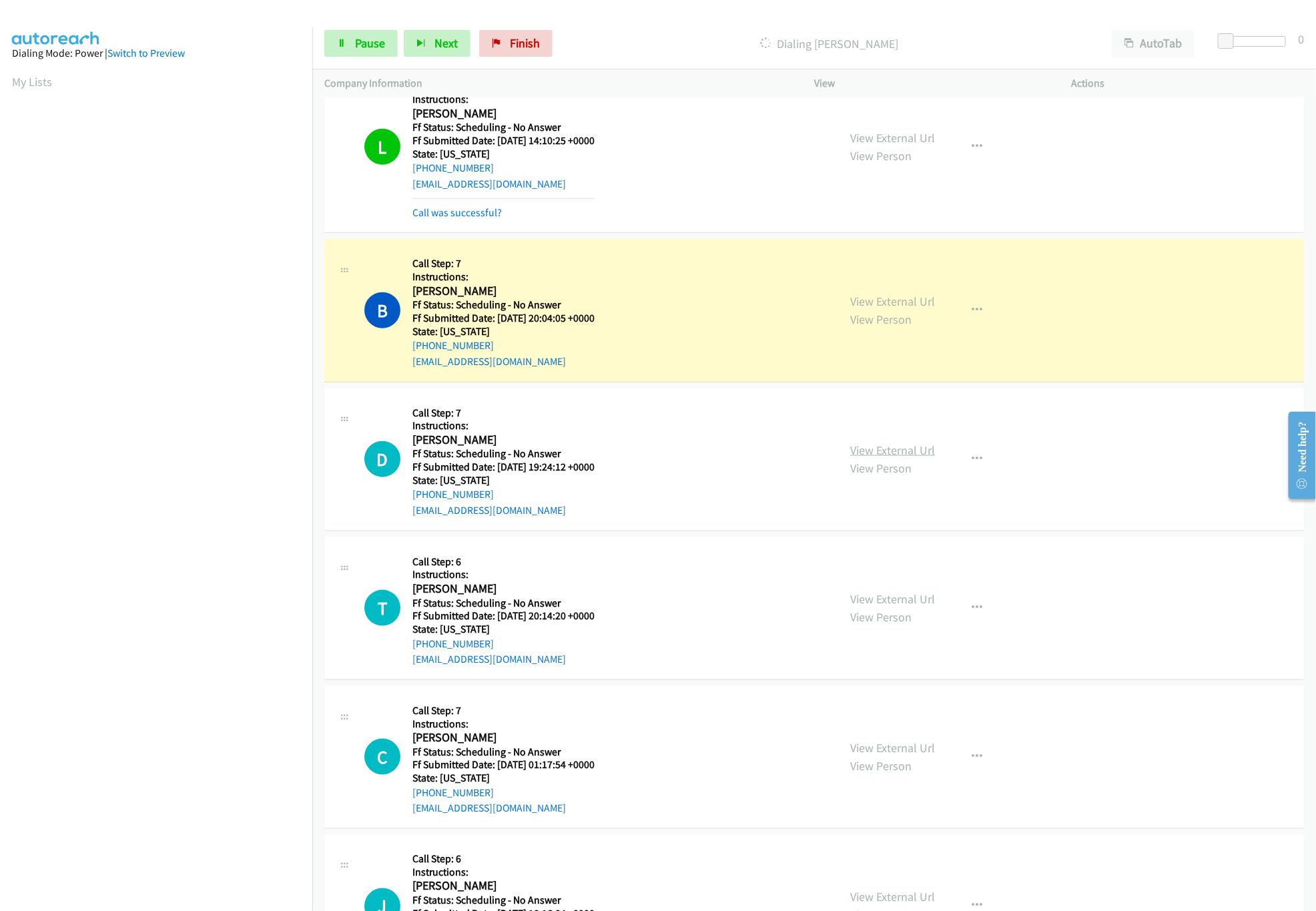
click at [875, 458] on link "View External Url" at bounding box center [893, 450] width 85 height 16
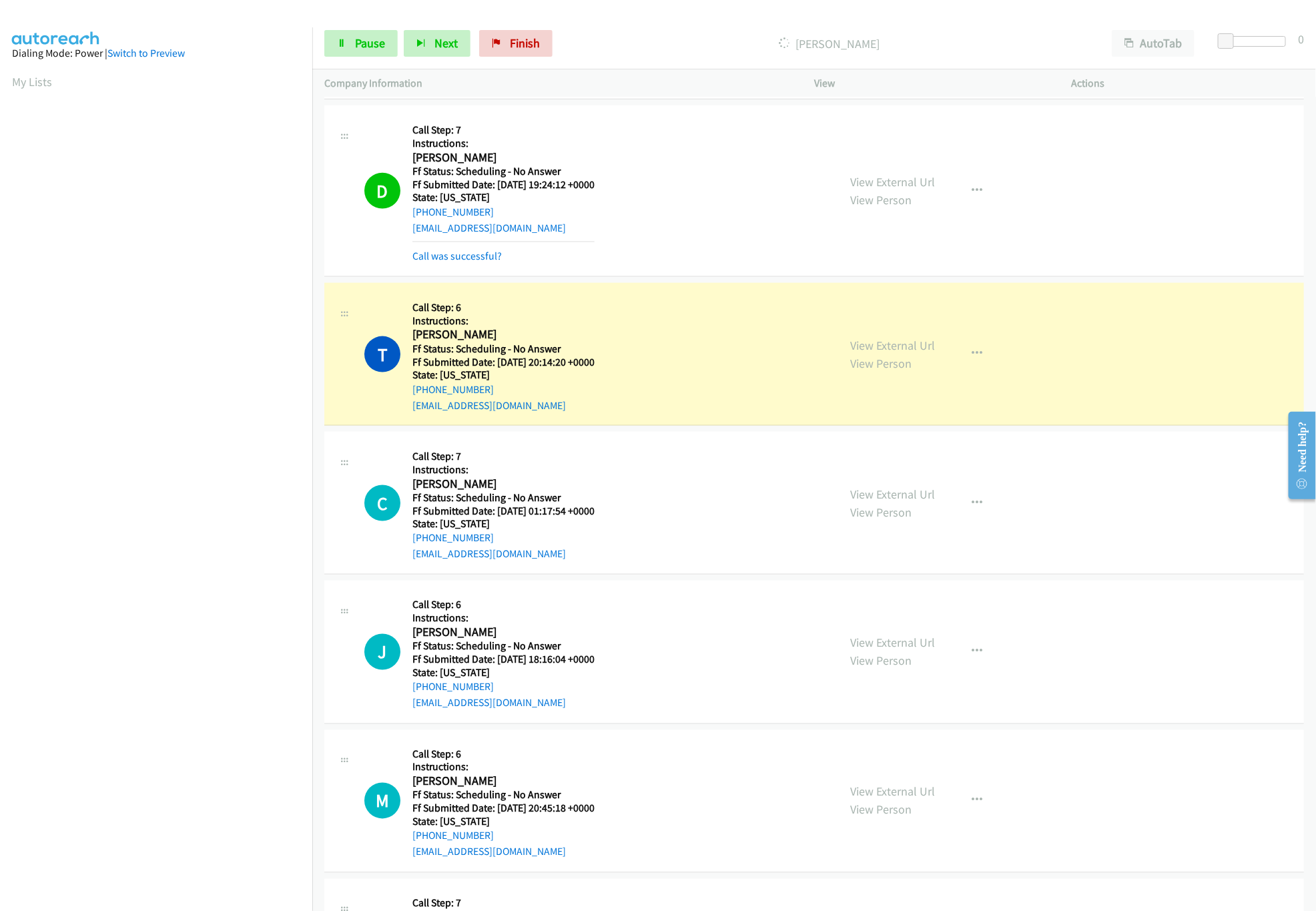
scroll to position [3470, 0]
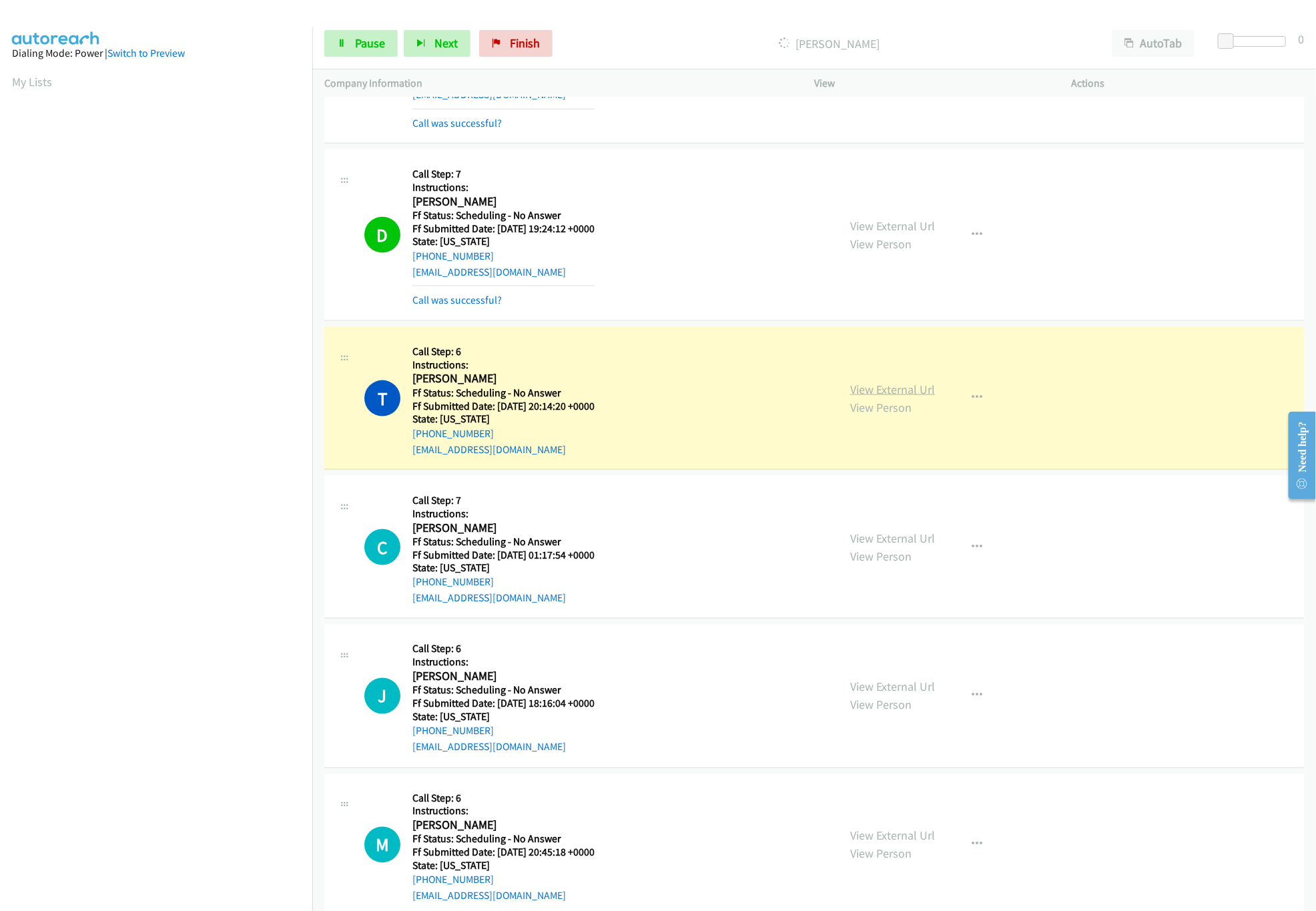
click at [899, 397] on link "View External Url" at bounding box center [893, 390] width 85 height 16
click at [905, 546] on link "View External Url" at bounding box center [893, 539] width 85 height 16
click at [376, 44] on span "Pause" at bounding box center [370, 43] width 30 height 16
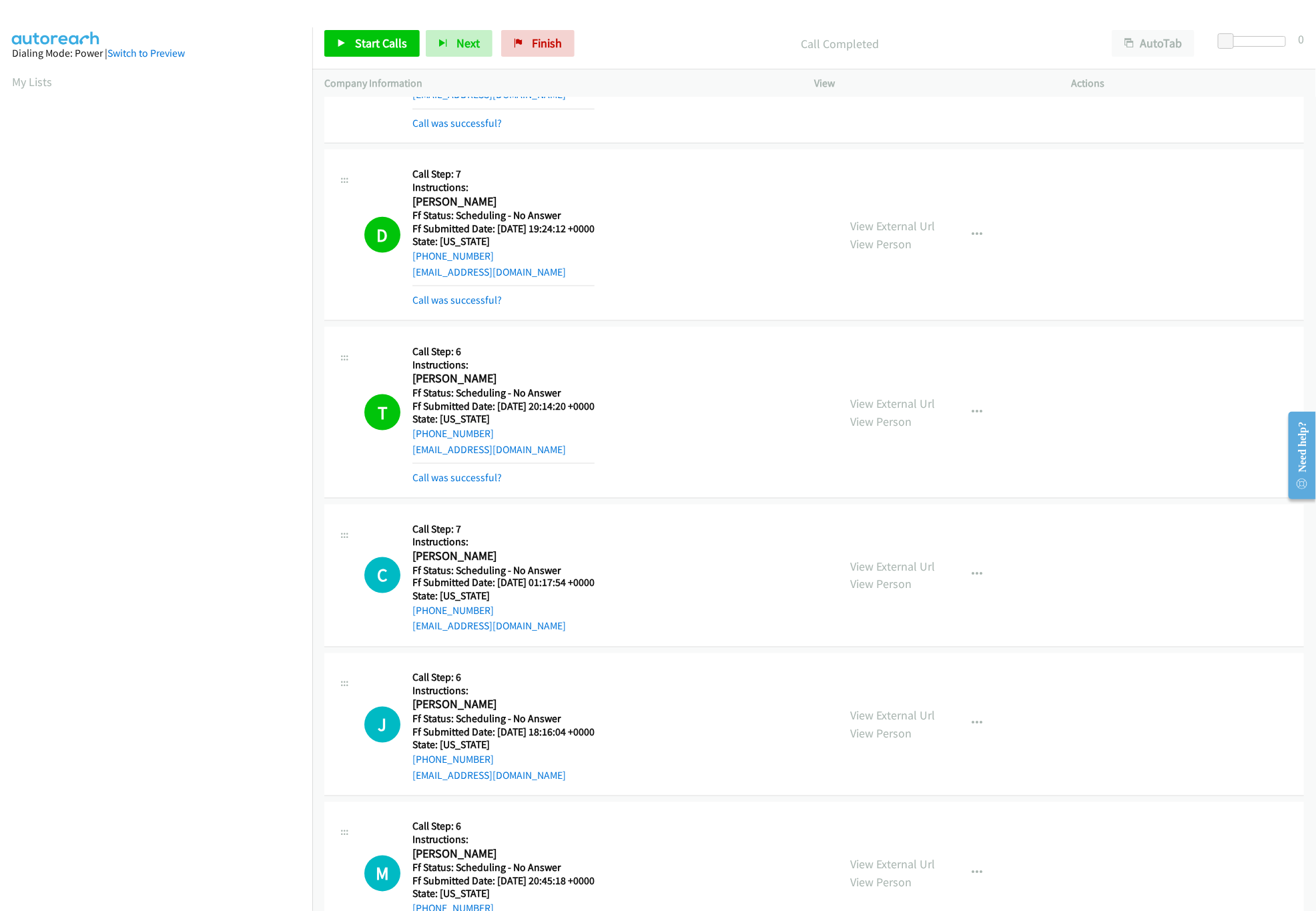
scroll to position [3604, 0]
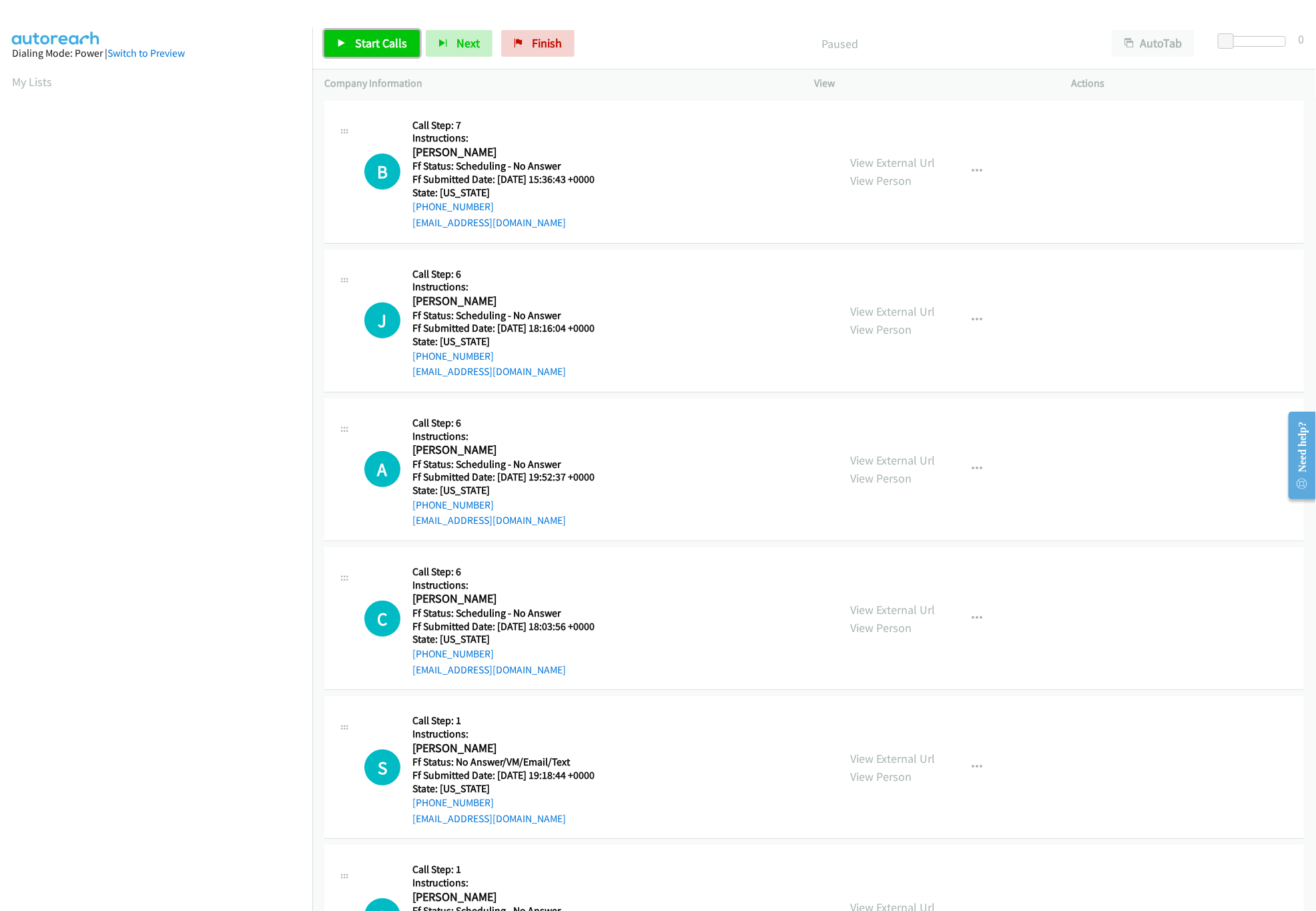
click at [381, 53] on link "Start Calls" at bounding box center [372, 43] width 96 height 27
click at [905, 161] on link "View External Url" at bounding box center [893, 163] width 85 height 16
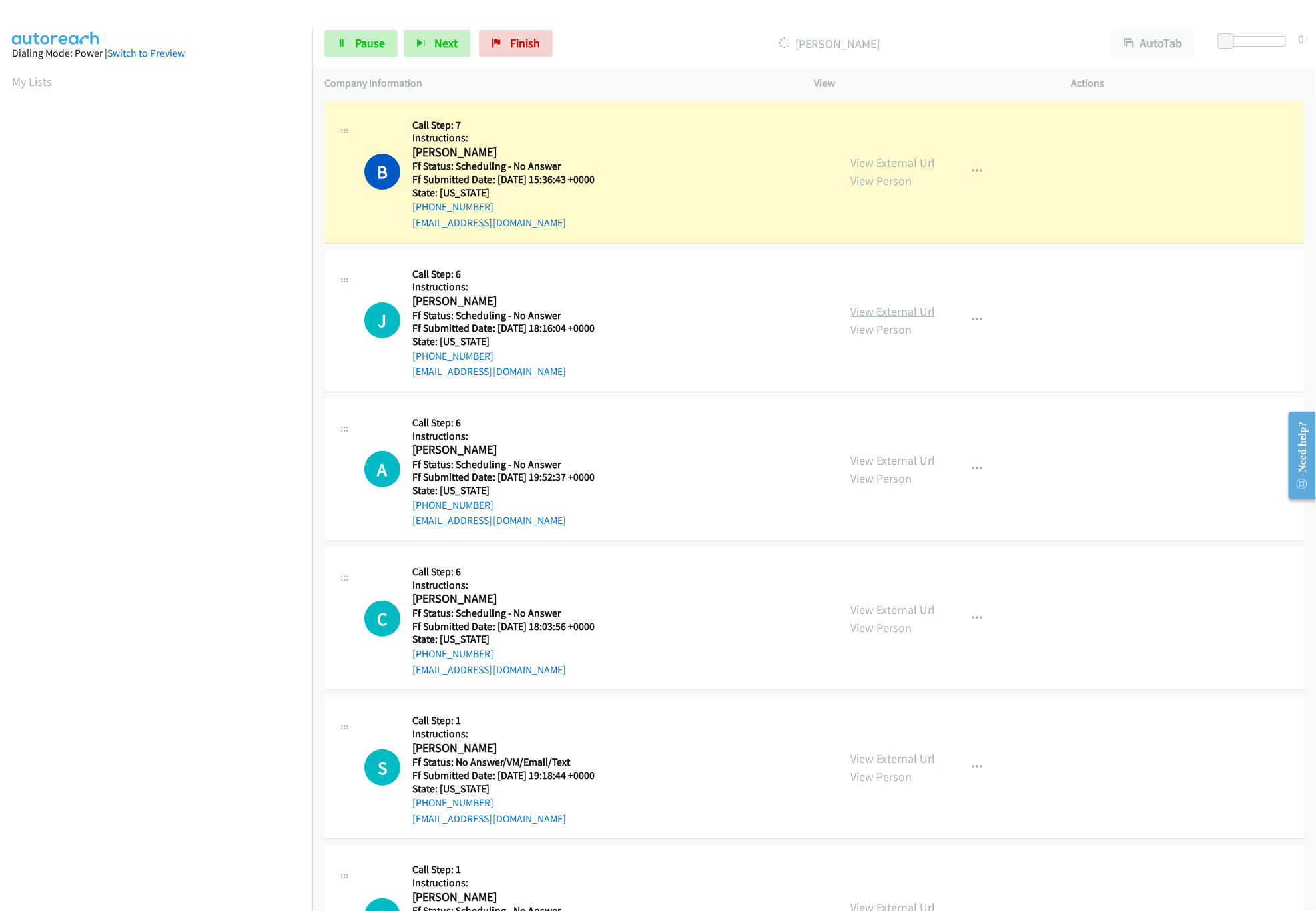
click at [868, 316] on link "View External Url" at bounding box center [893, 312] width 85 height 16
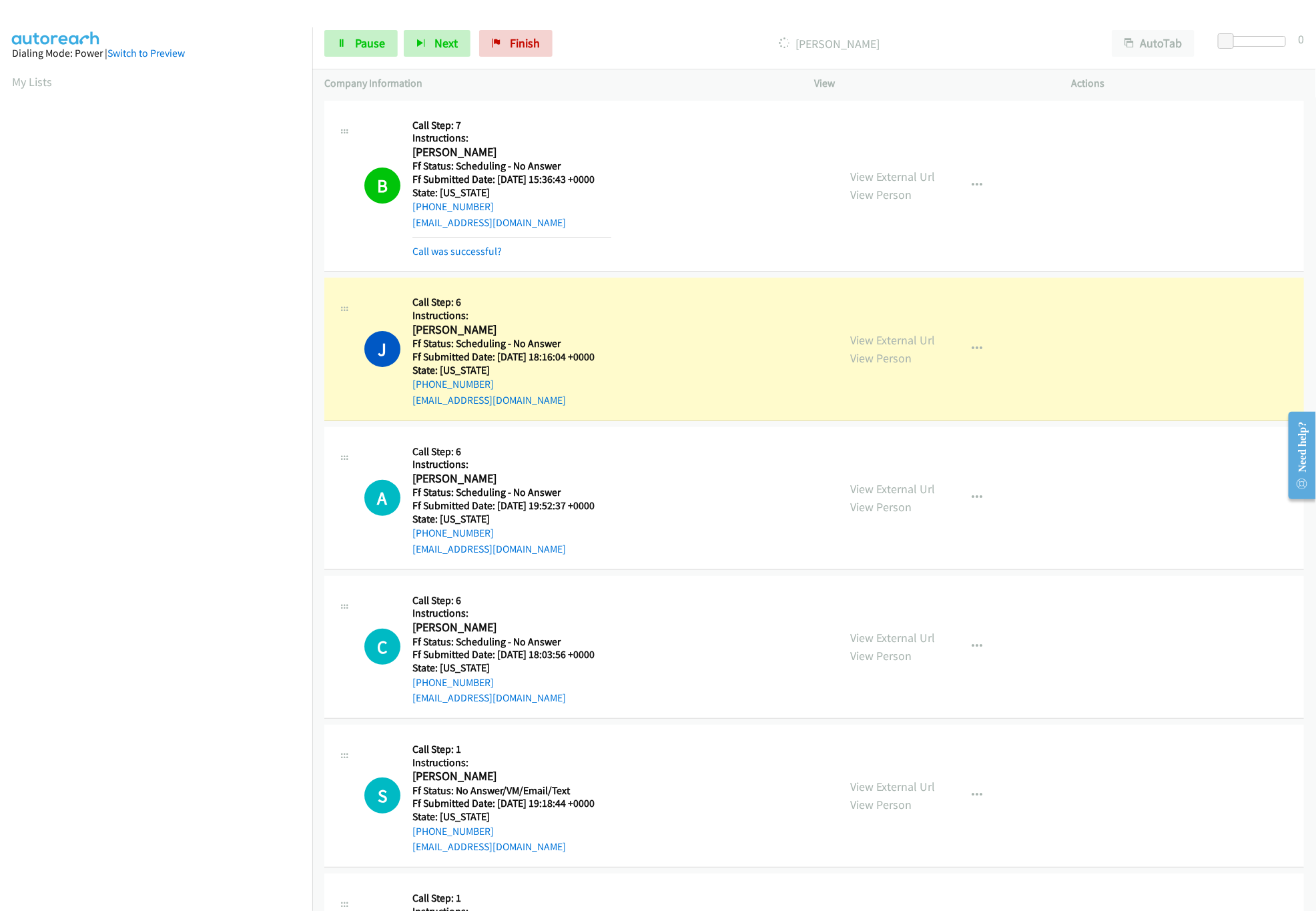
click at [855, 475] on div "View External Url View Person View External Url Email Schedule/Manage Callback …" at bounding box center [972, 498] width 269 height 118
click at [868, 495] on link "View External Url" at bounding box center [893, 489] width 85 height 16
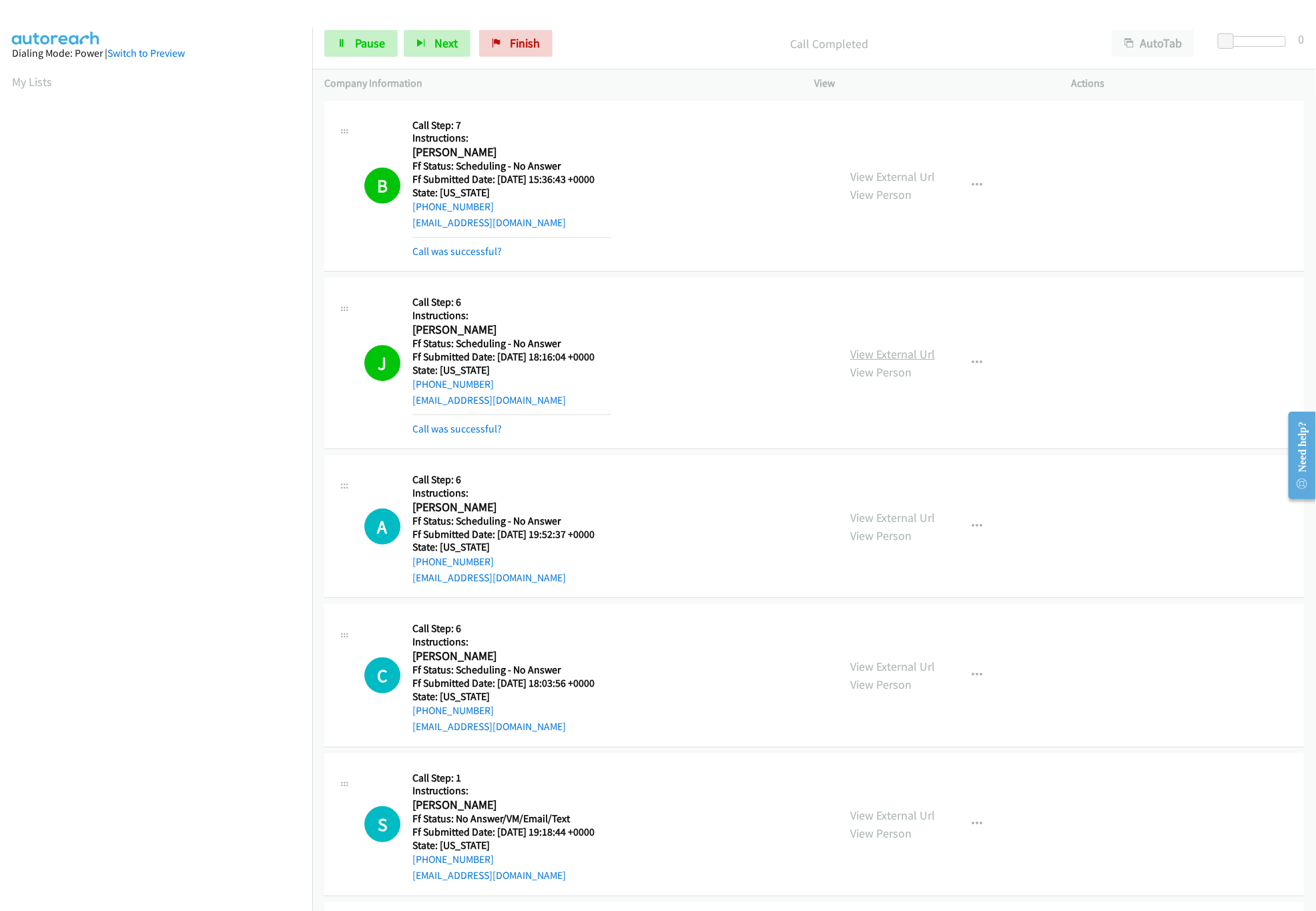
click at [916, 349] on link "View External Url" at bounding box center [893, 354] width 85 height 16
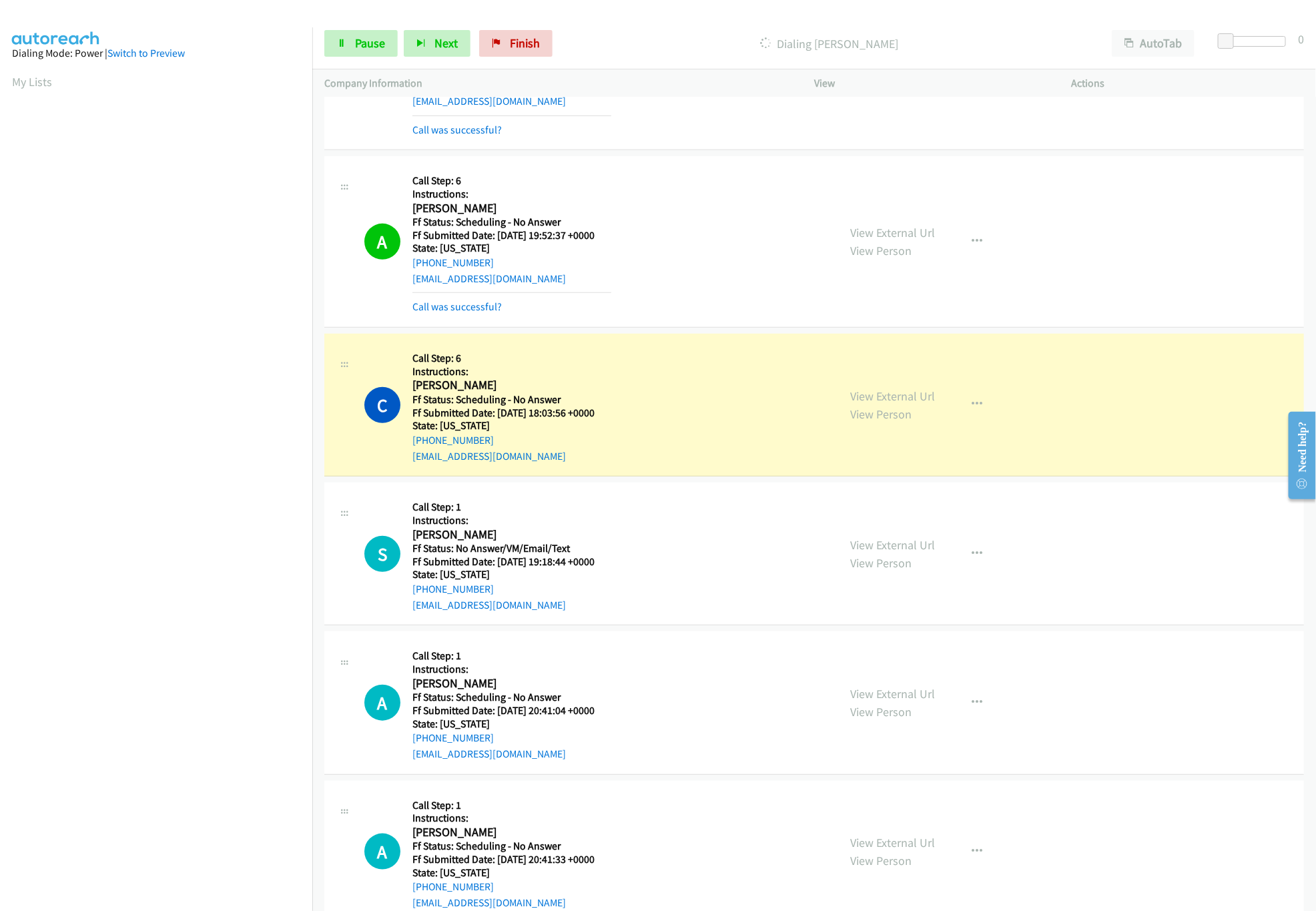
scroll to position [401, 0]
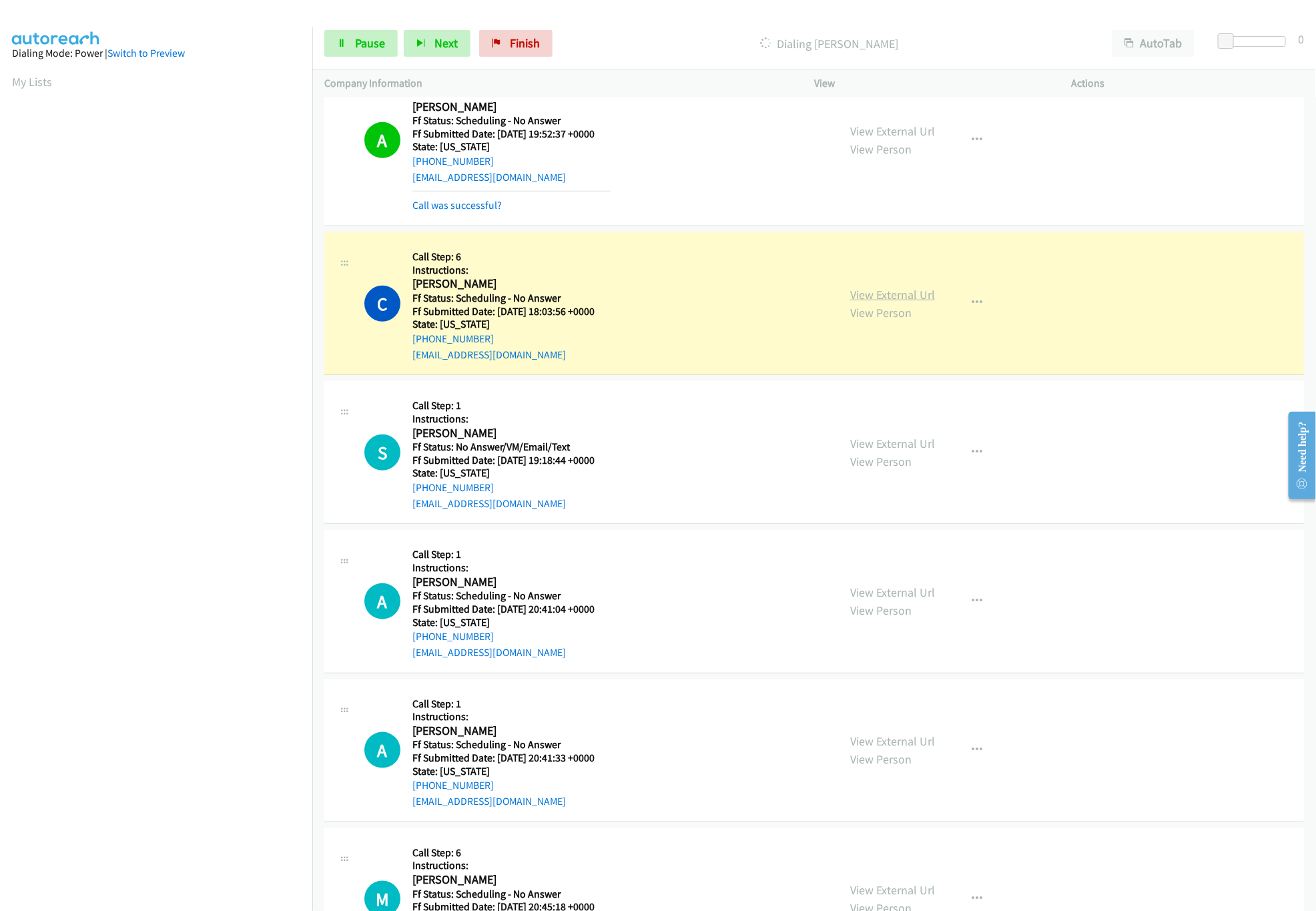
click at [886, 293] on link "View External Url" at bounding box center [893, 295] width 85 height 16
click at [908, 441] on link "View External Url" at bounding box center [893, 444] width 85 height 16
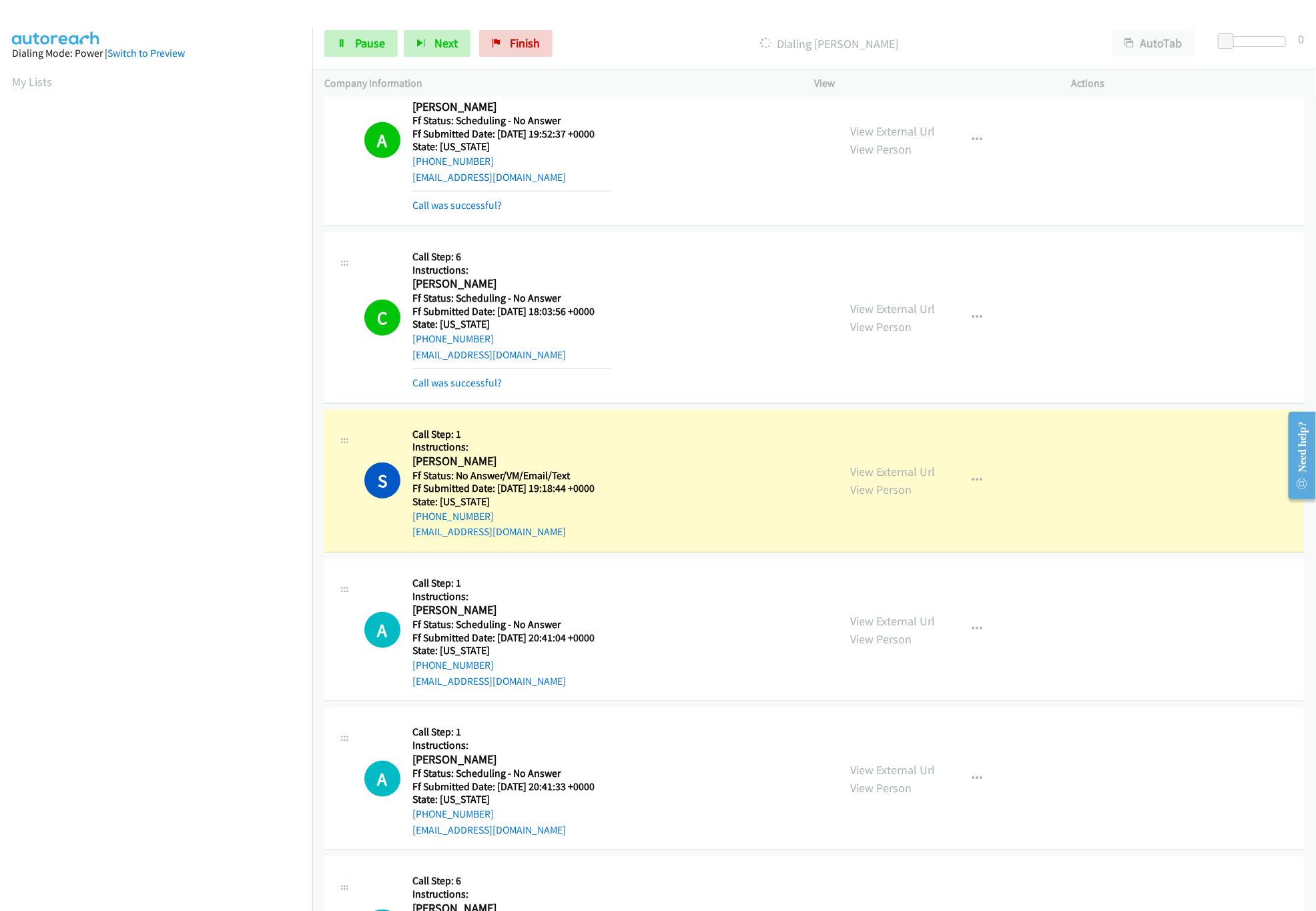
scroll to position [668, 0]
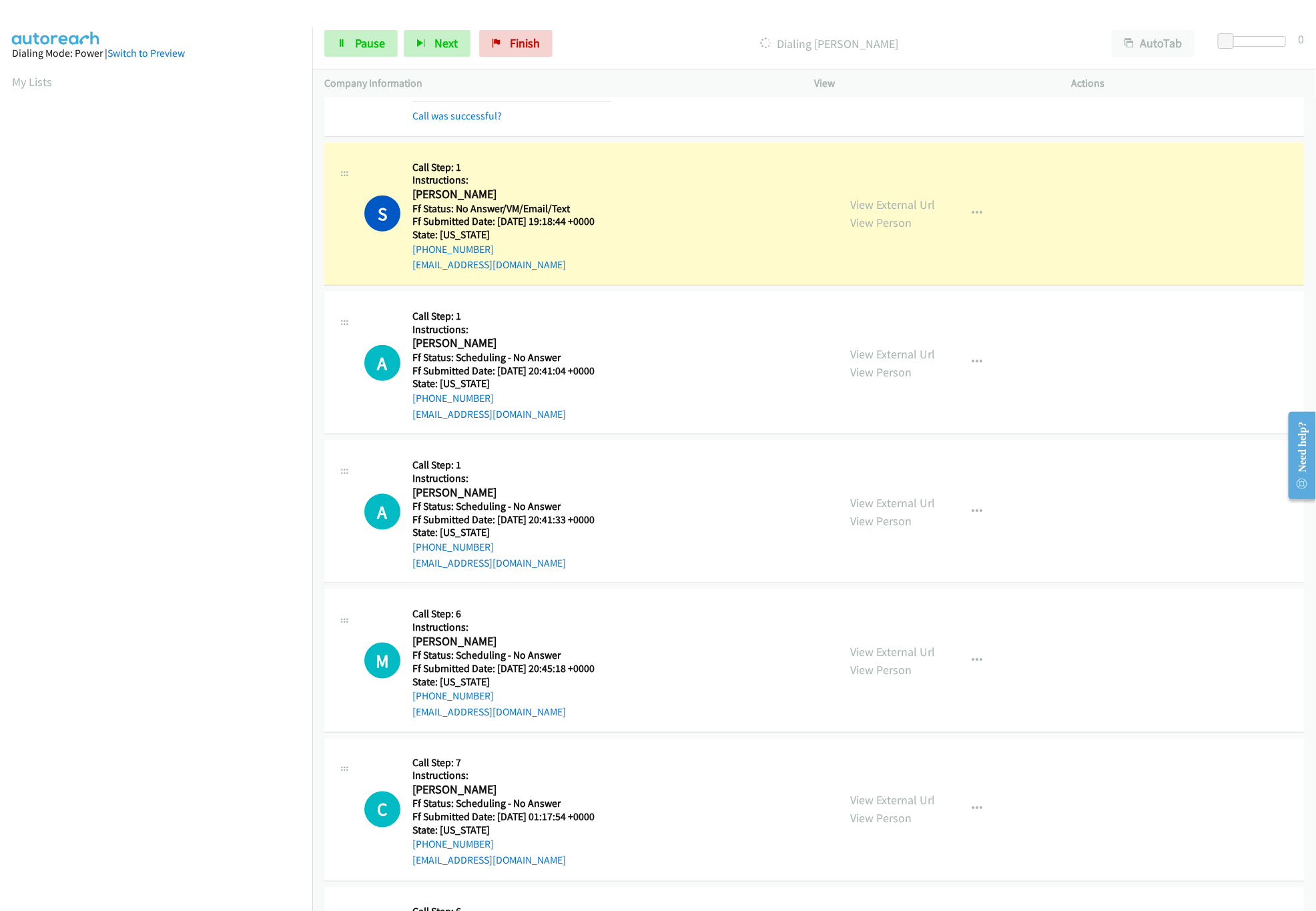
click at [905, 347] on div "View External Url View Person" at bounding box center [893, 363] width 85 height 36
click at [911, 361] on link "View External Url" at bounding box center [893, 354] width 85 height 16
drag, startPoint x: 912, startPoint y: 507, endPoint x: 905, endPoint y: 497, distance: 12.2
click at [912, 507] on link "View External Url" at bounding box center [893, 503] width 85 height 16
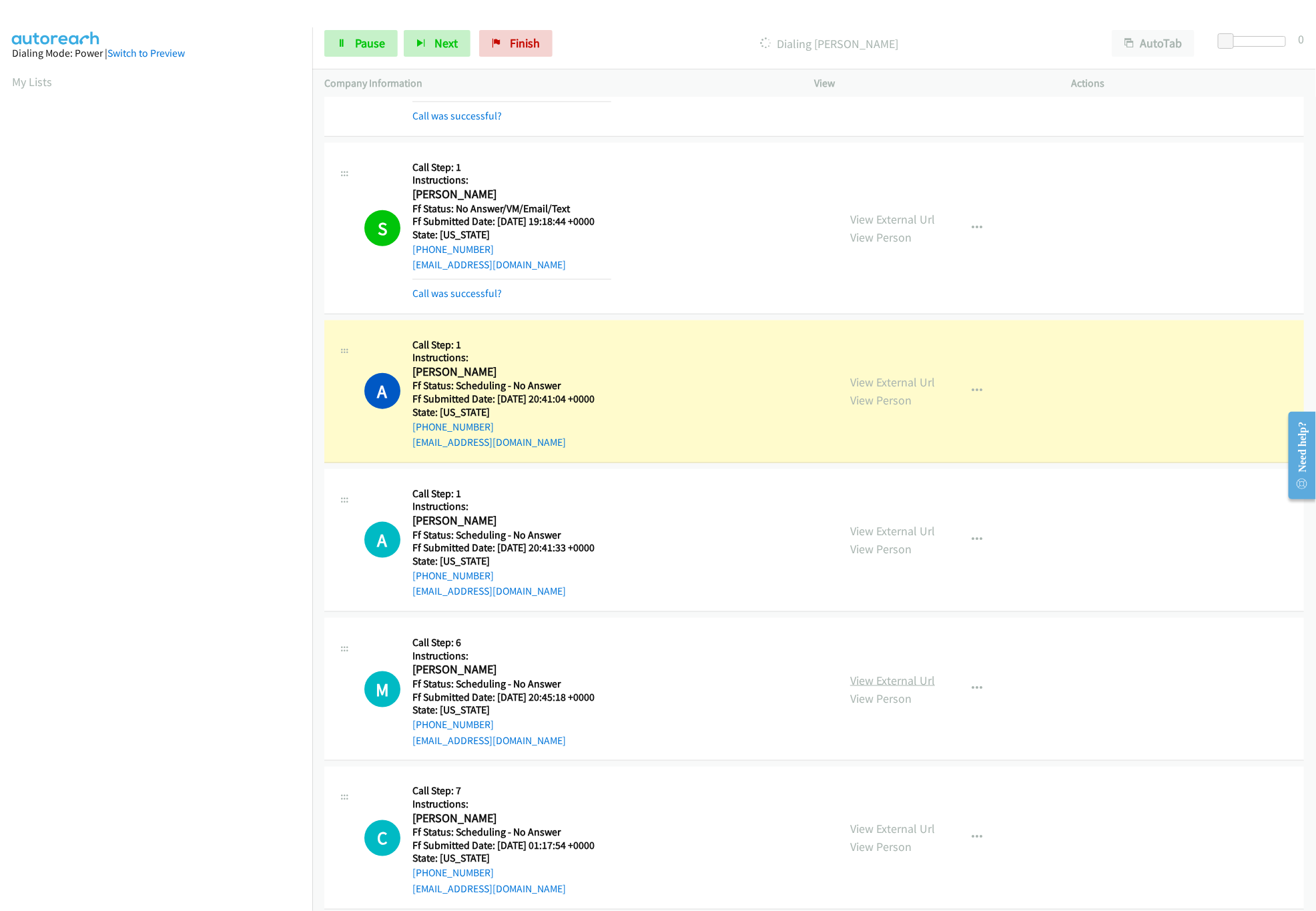
click at [865, 681] on link "View External Url" at bounding box center [893, 681] width 85 height 16
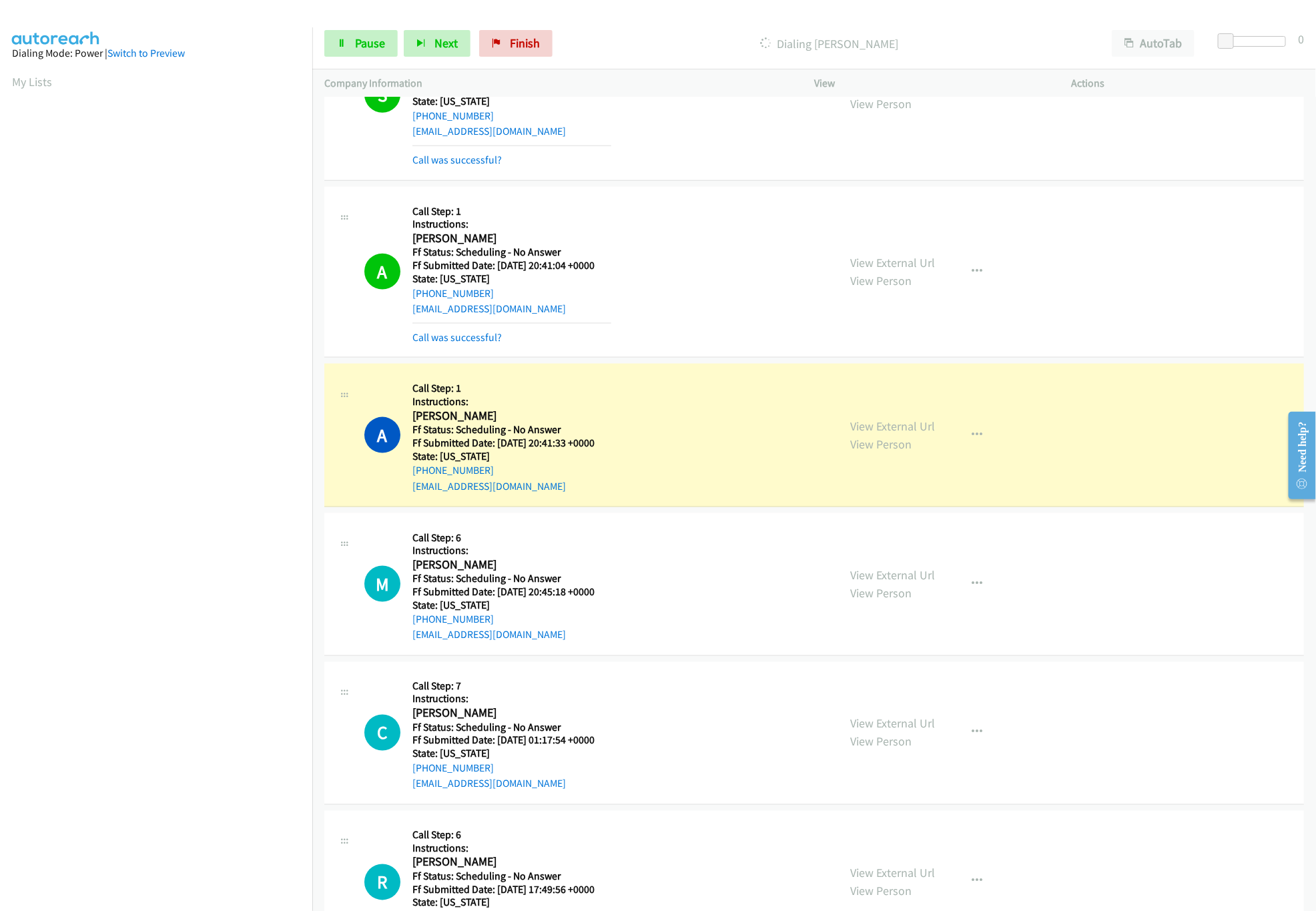
scroll to position [934, 0]
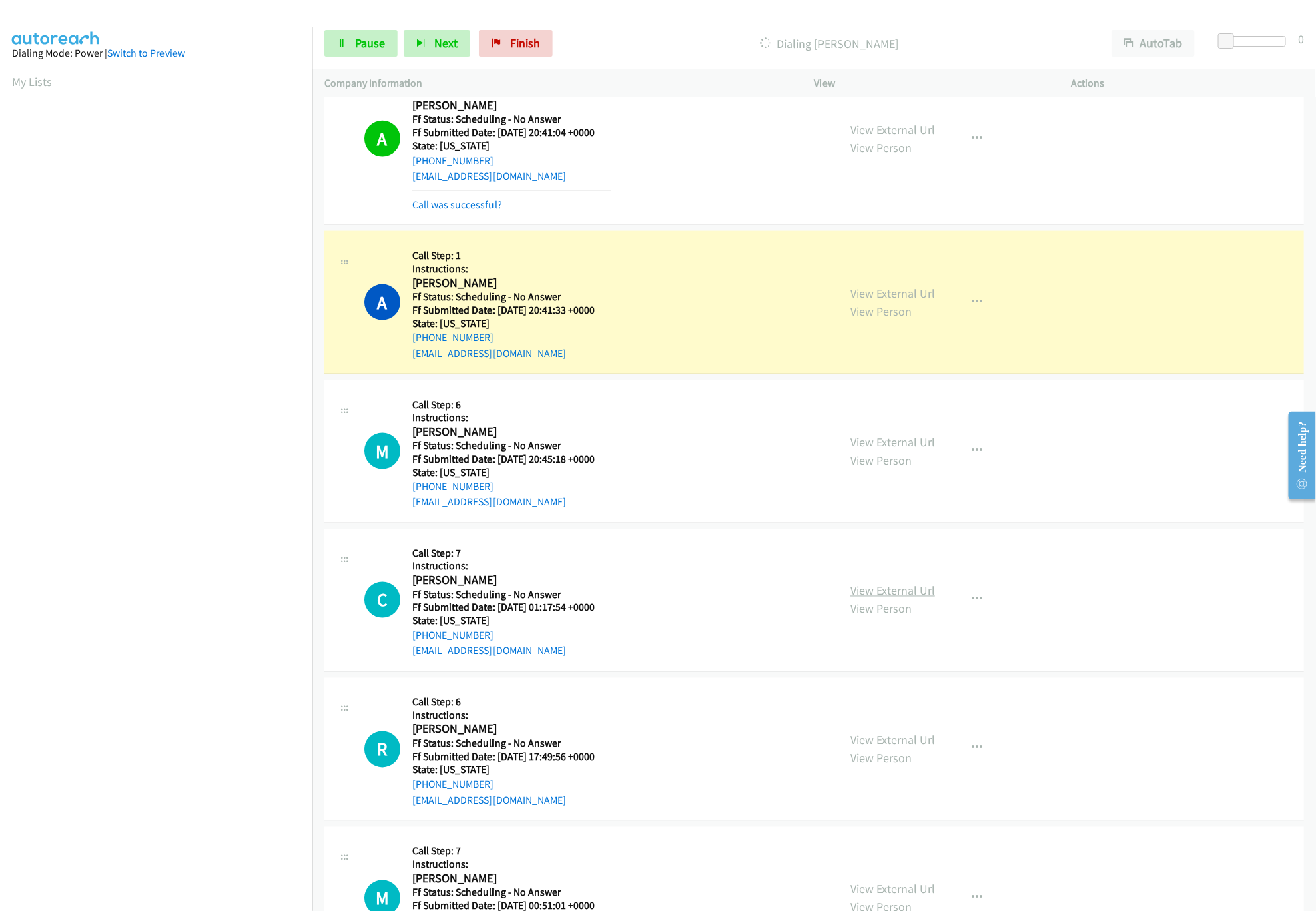
click at [869, 591] on link "View External Url" at bounding box center [893, 591] width 85 height 16
click at [886, 730] on div "View External Url View Person View External Url Email Schedule/Manage Callback …" at bounding box center [972, 749] width 269 height 118
click at [886, 735] on div "View External Url View Person View External Url Email Schedule/Manage Callback …" at bounding box center [972, 749] width 269 height 118
click at [883, 747] on link "View External Url" at bounding box center [893, 741] width 85 height 16
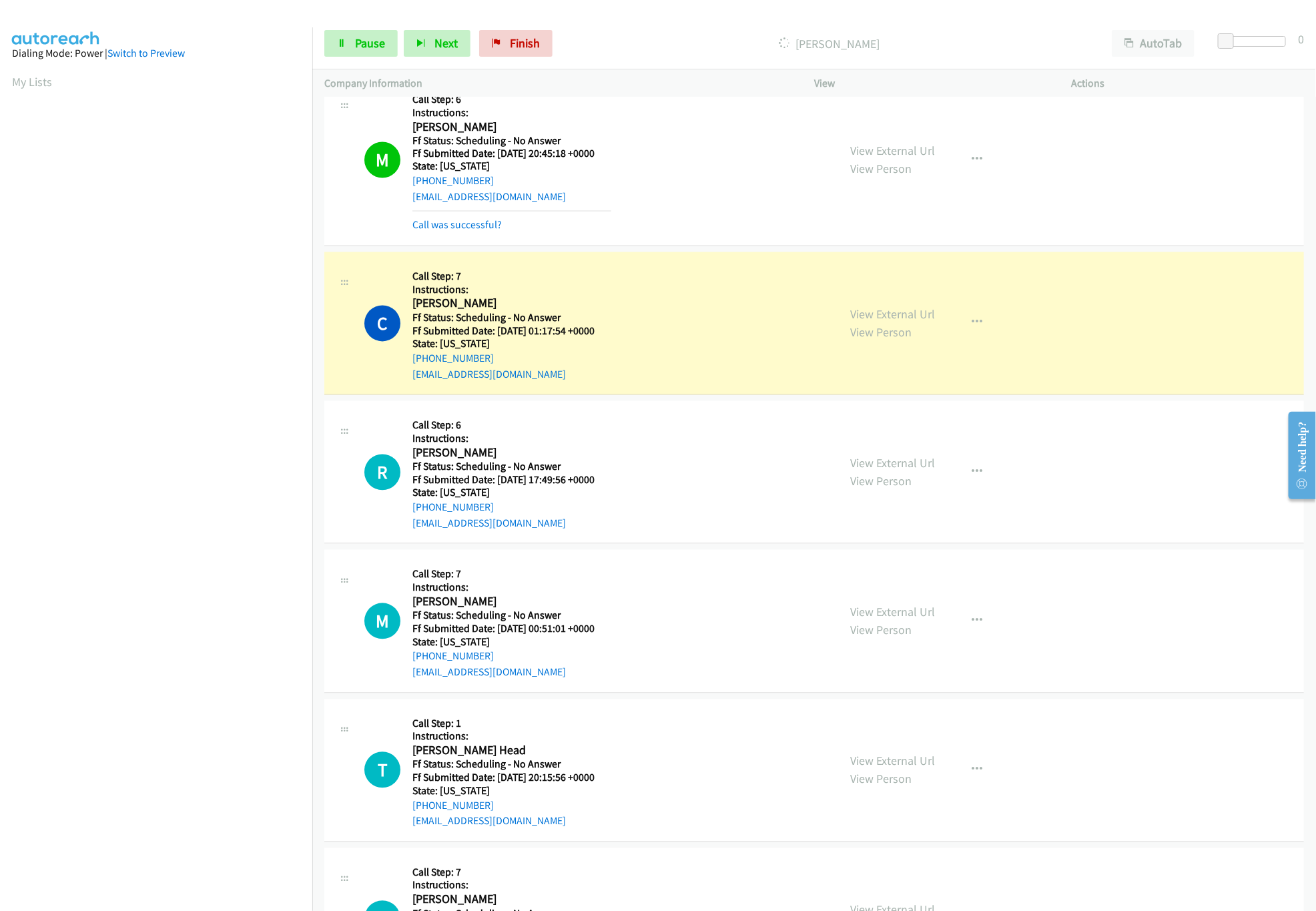
scroll to position [1334, 0]
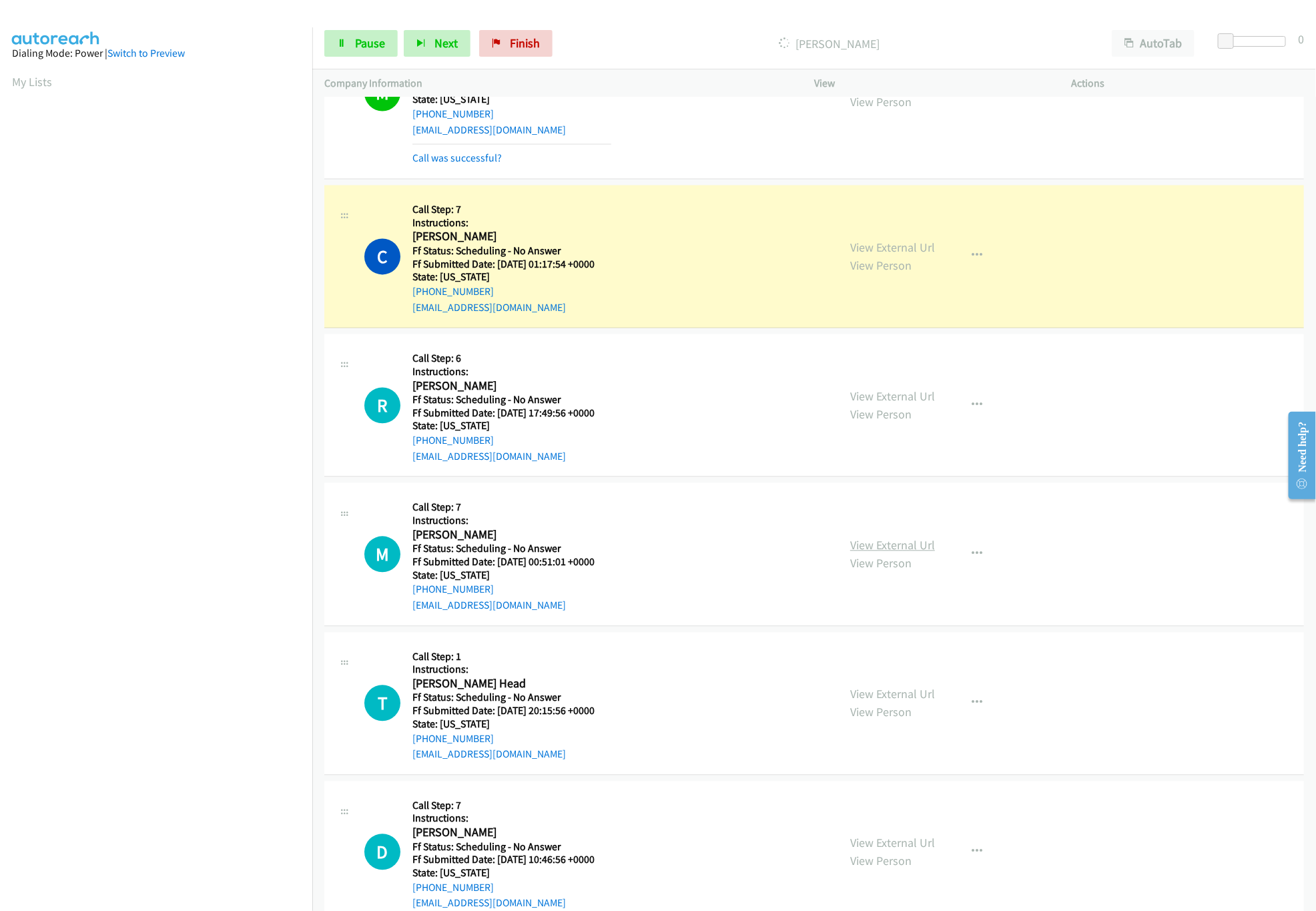
click at [908, 547] on link "View External Url" at bounding box center [893, 546] width 85 height 16
click at [865, 695] on link "View External Url" at bounding box center [893, 694] width 85 height 16
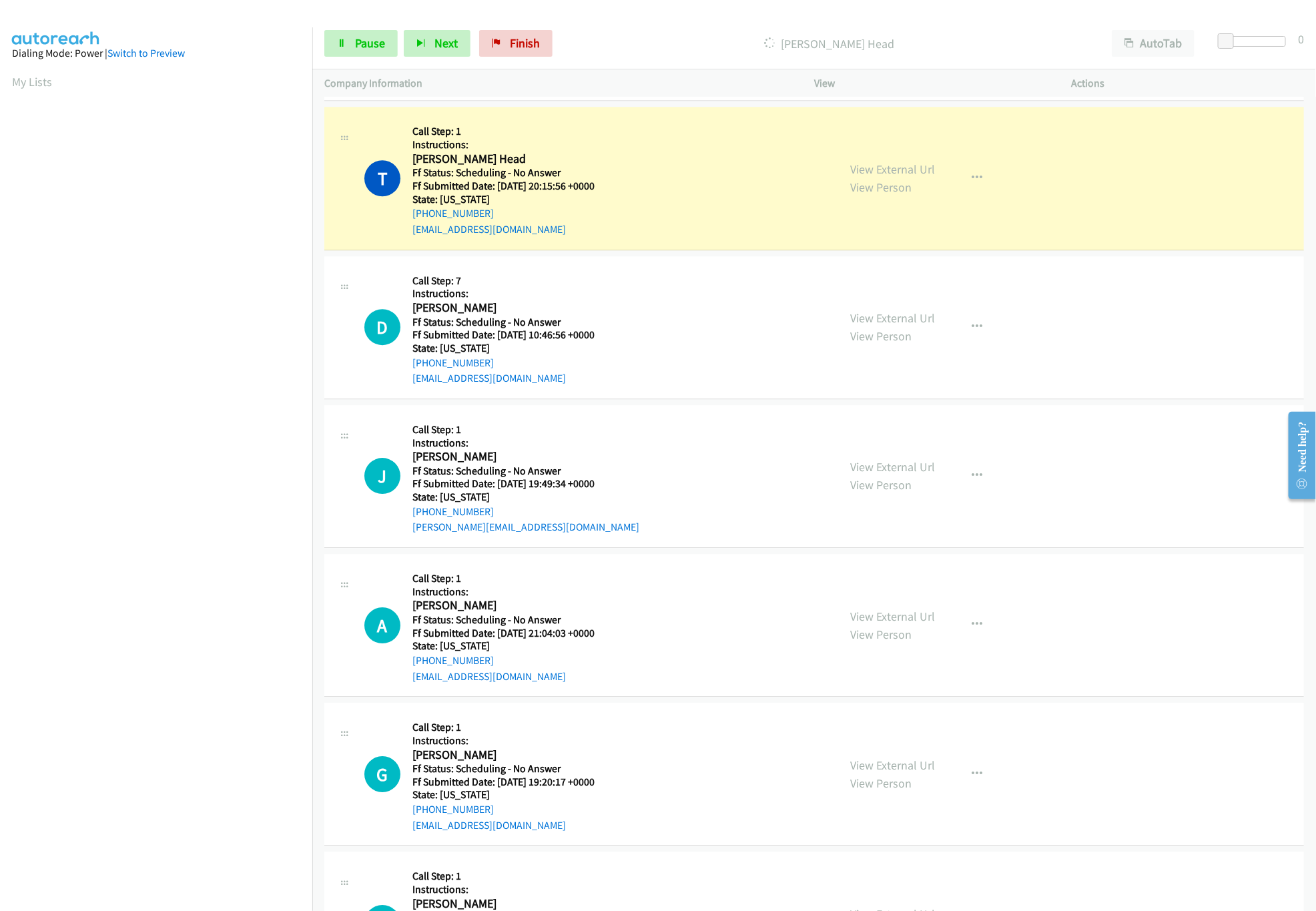
scroll to position [2002, 0]
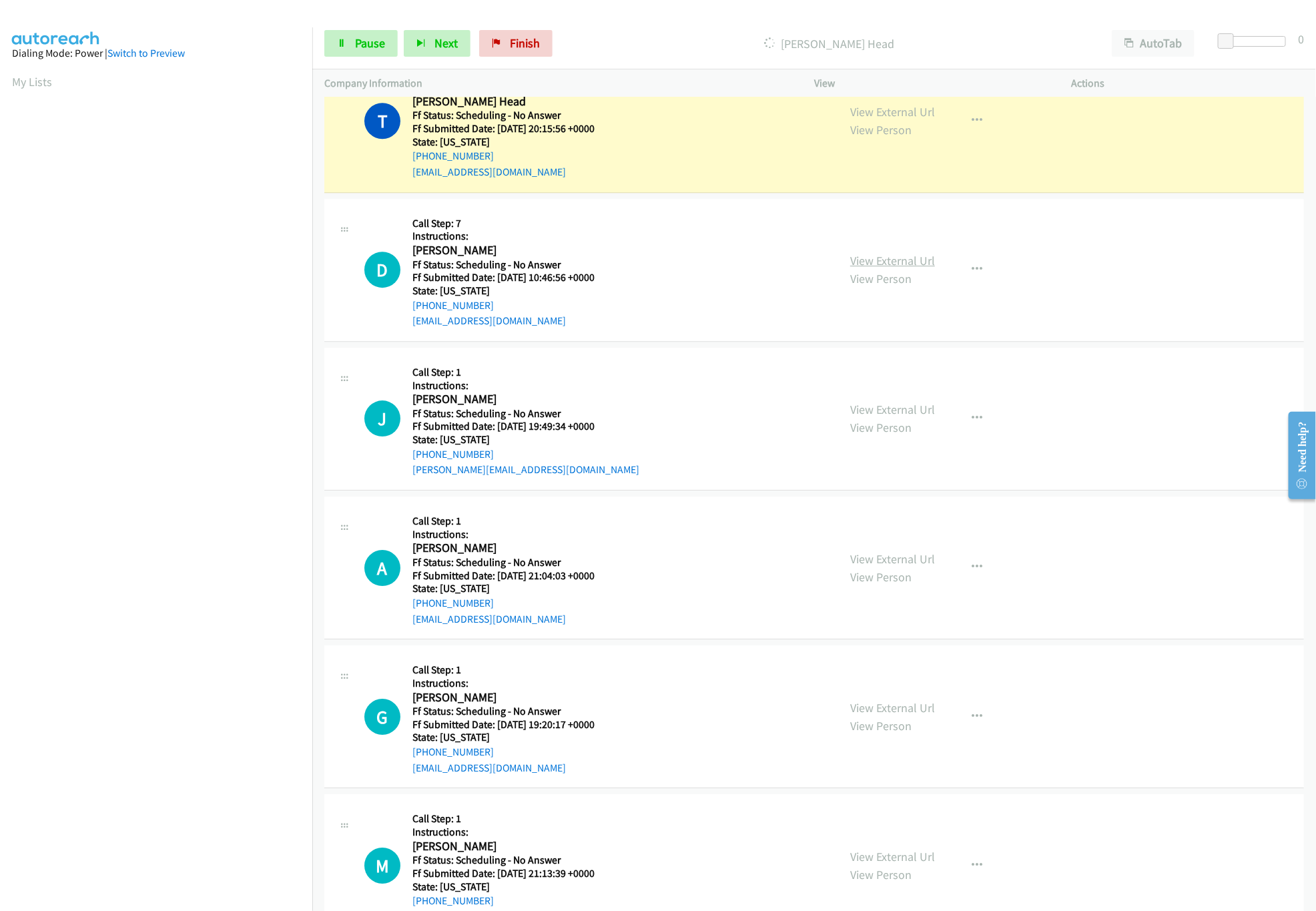
click at [899, 269] on link "View External Url" at bounding box center [893, 261] width 85 height 16
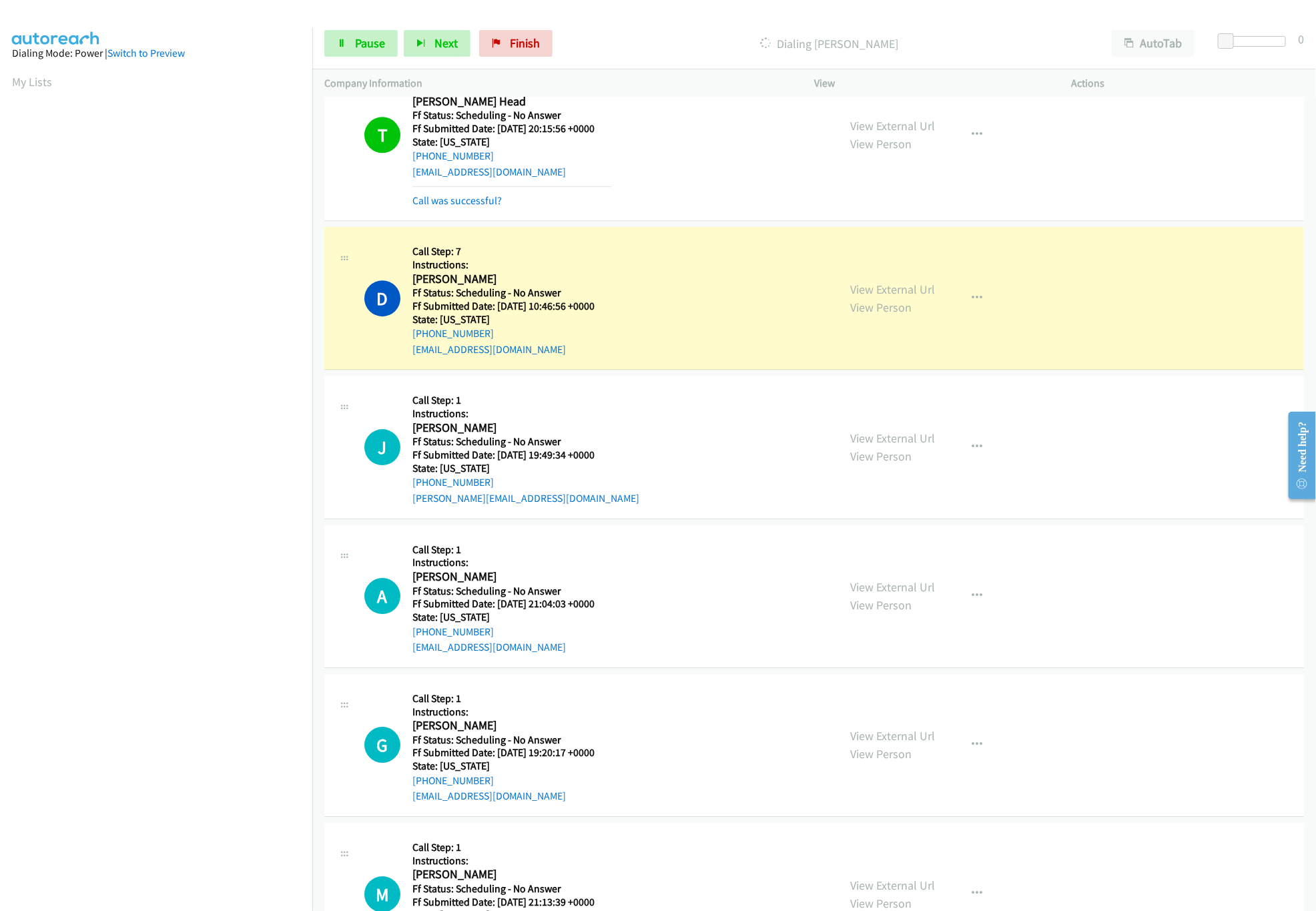
scroll to position [2135, 0]
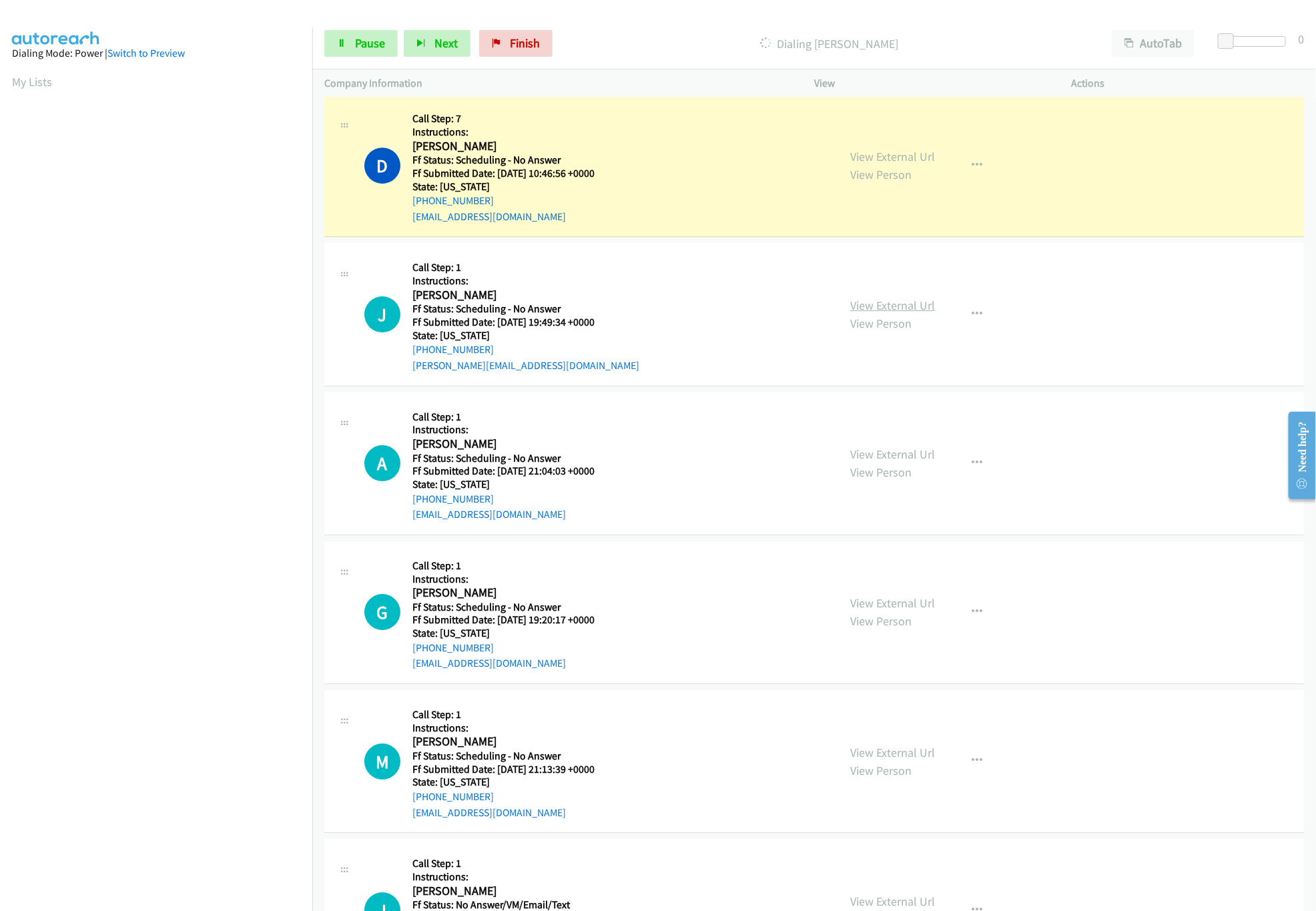
click at [912, 307] on link "View External Url" at bounding box center [893, 305] width 85 height 16
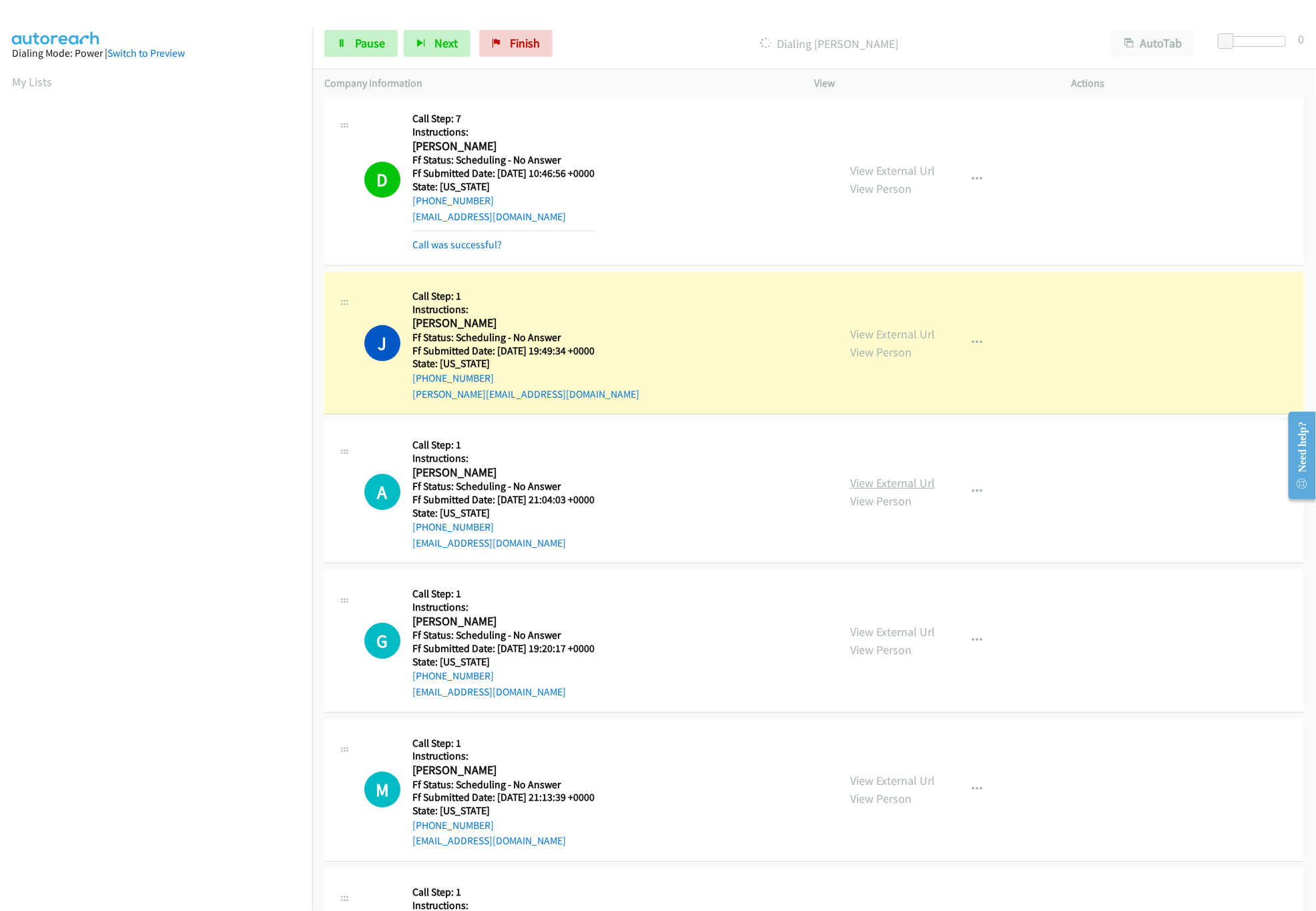
click at [899, 485] on link "View External Url" at bounding box center [893, 483] width 85 height 16
click at [353, 46] on link "Pause" at bounding box center [360, 43] width 73 height 27
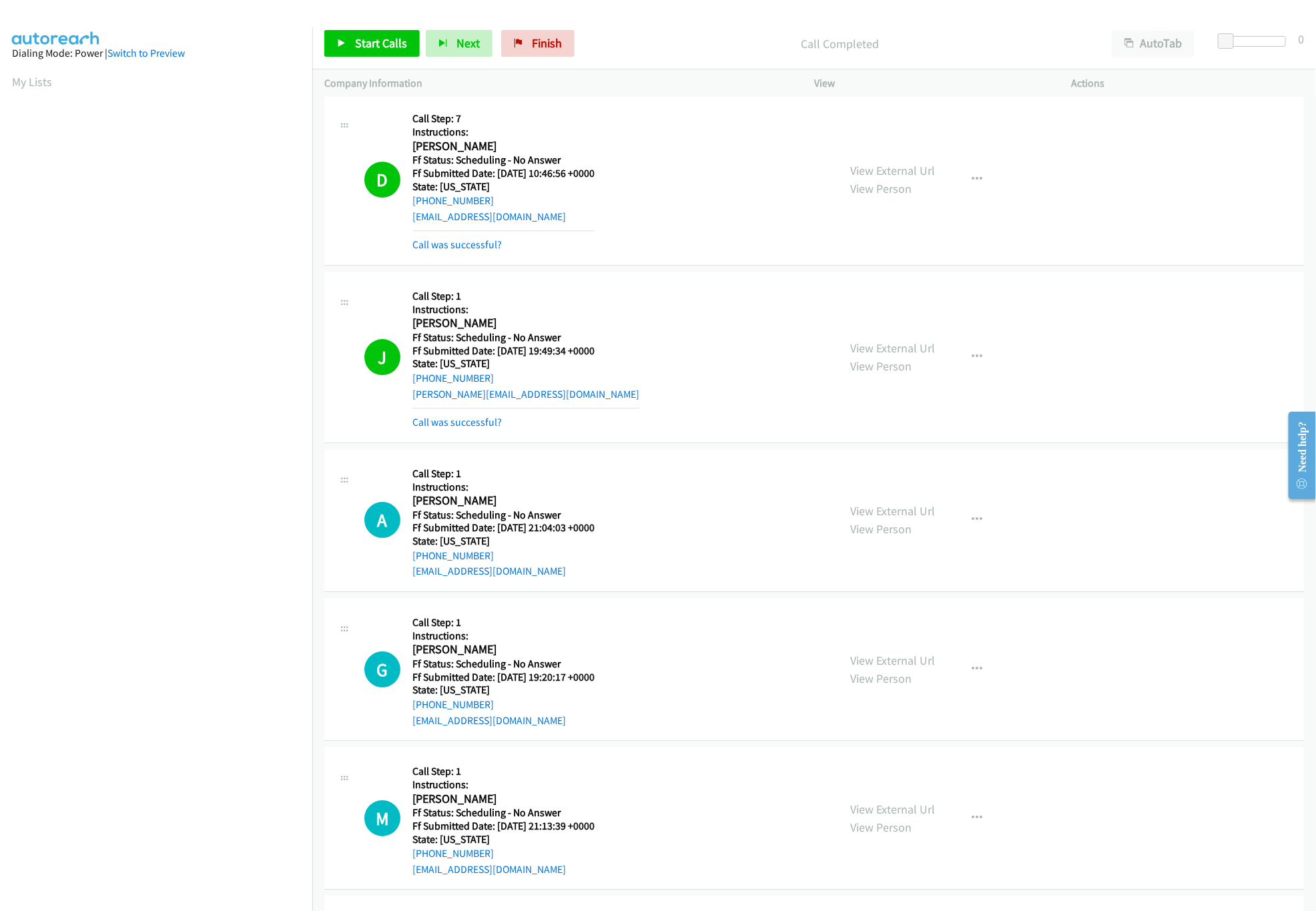
click at [611, 68] on div "Start Calls Pause Next Finish Call Completed AutoTab AutoTab 0" at bounding box center [814, 43] width 1003 height 51
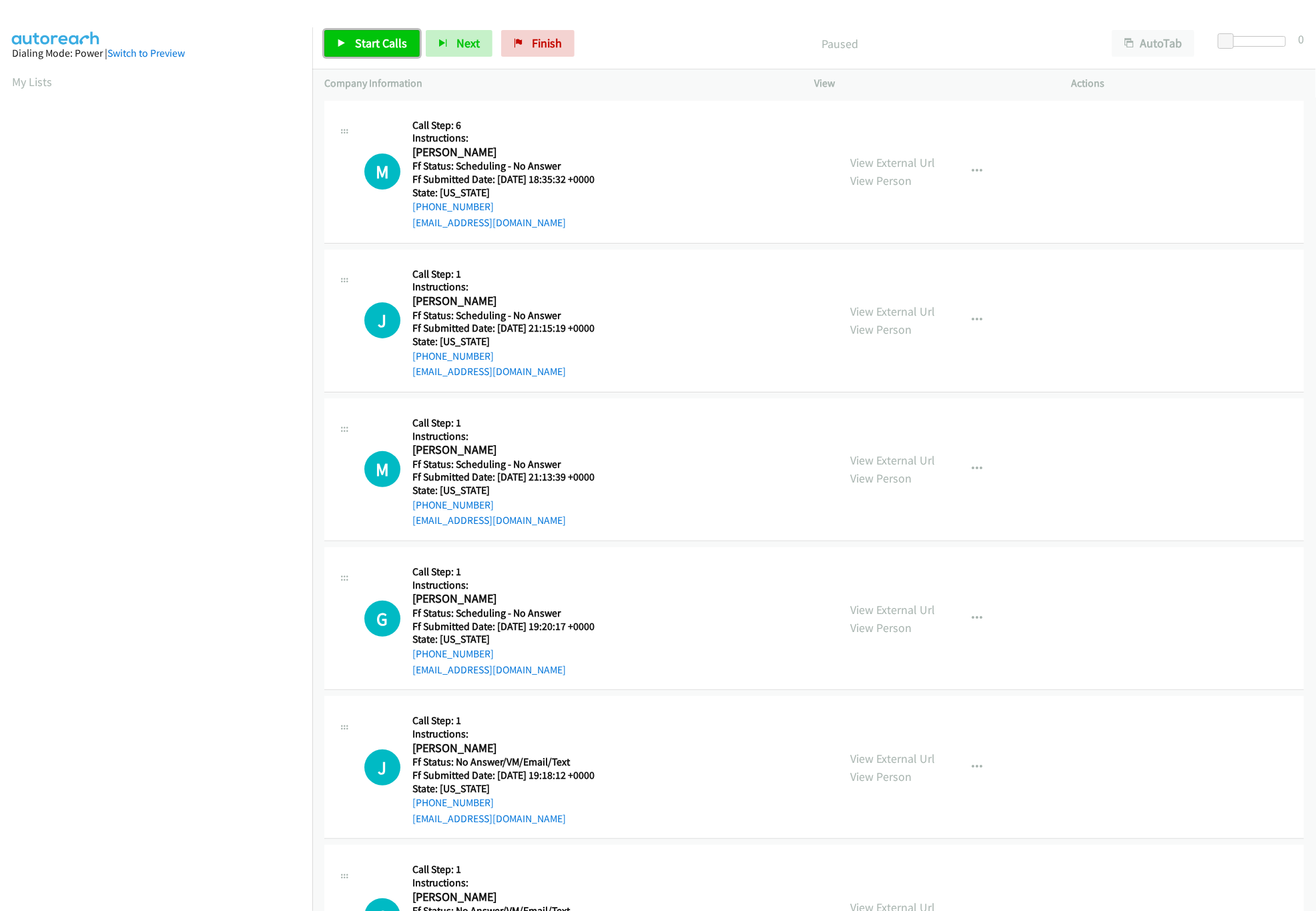
click at [394, 37] on span "Start Calls" at bounding box center [381, 43] width 52 height 16
click at [383, 38] on span "Pause" at bounding box center [370, 43] width 30 height 16
click at [393, 46] on span "Start Calls" at bounding box center [381, 43] width 52 height 16
click at [879, 166] on link "View External Url" at bounding box center [893, 163] width 85 height 16
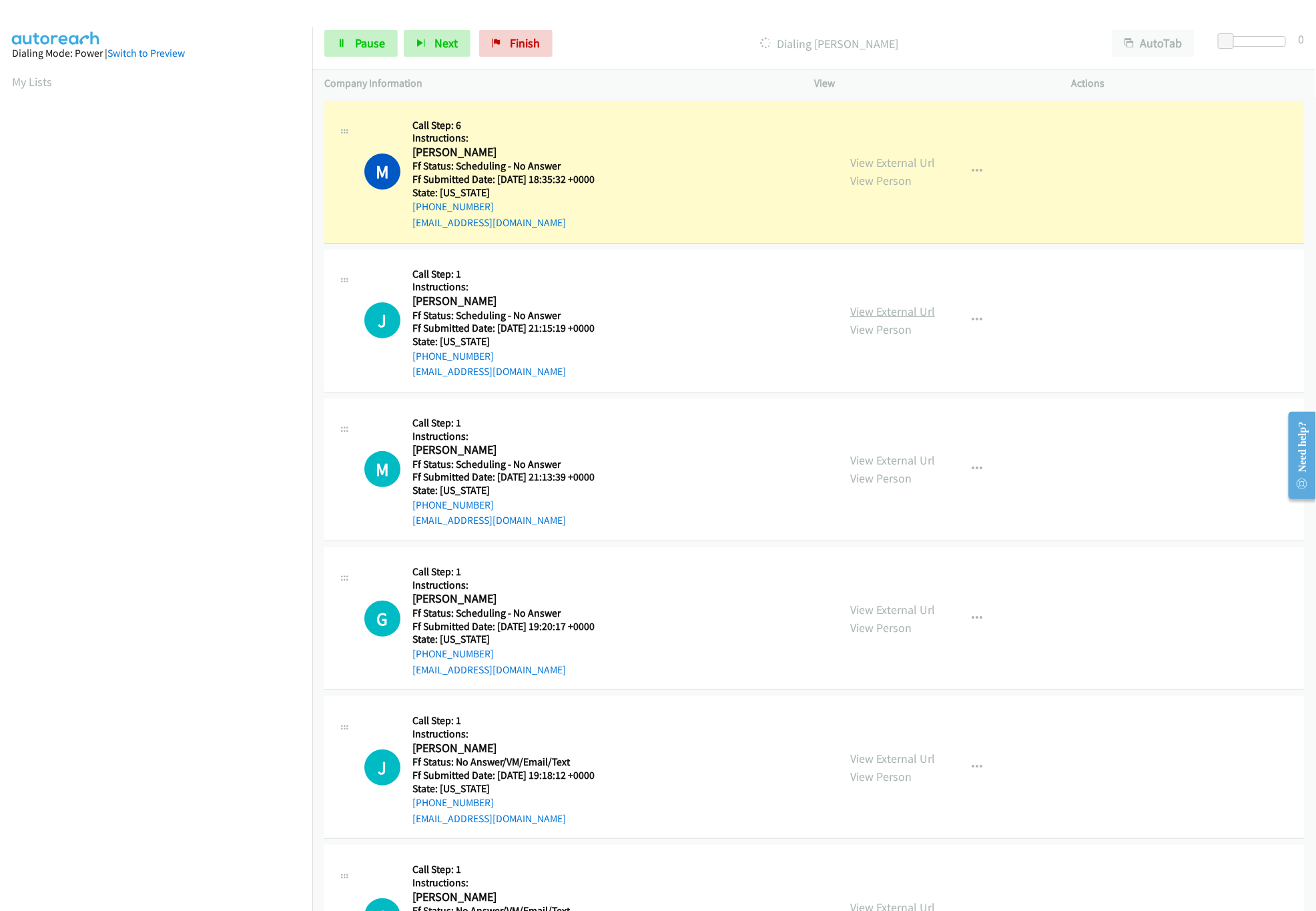
click at [877, 313] on link "View External Url" at bounding box center [893, 312] width 85 height 16
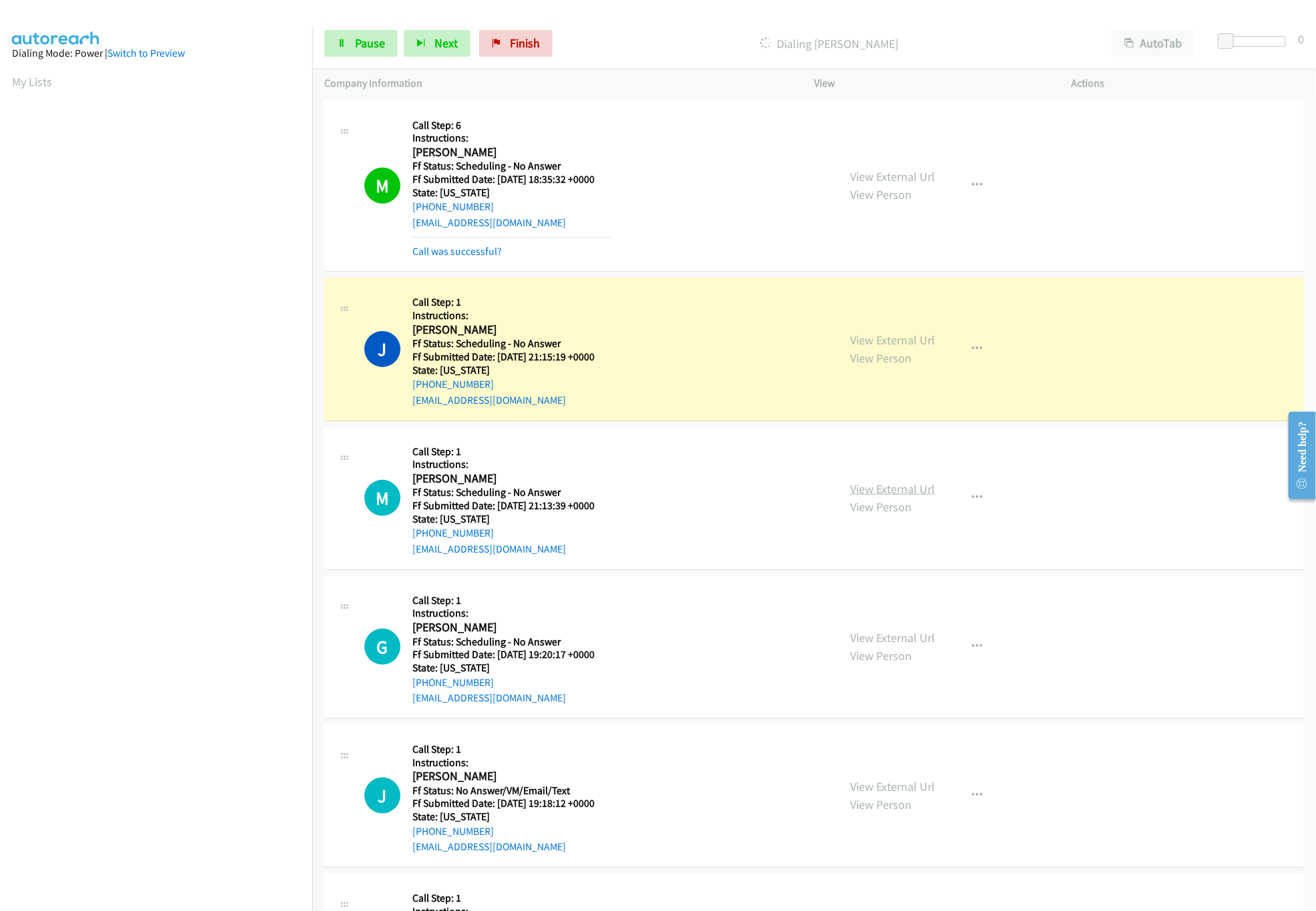
click at [885, 491] on link "View External Url" at bounding box center [893, 489] width 85 height 16
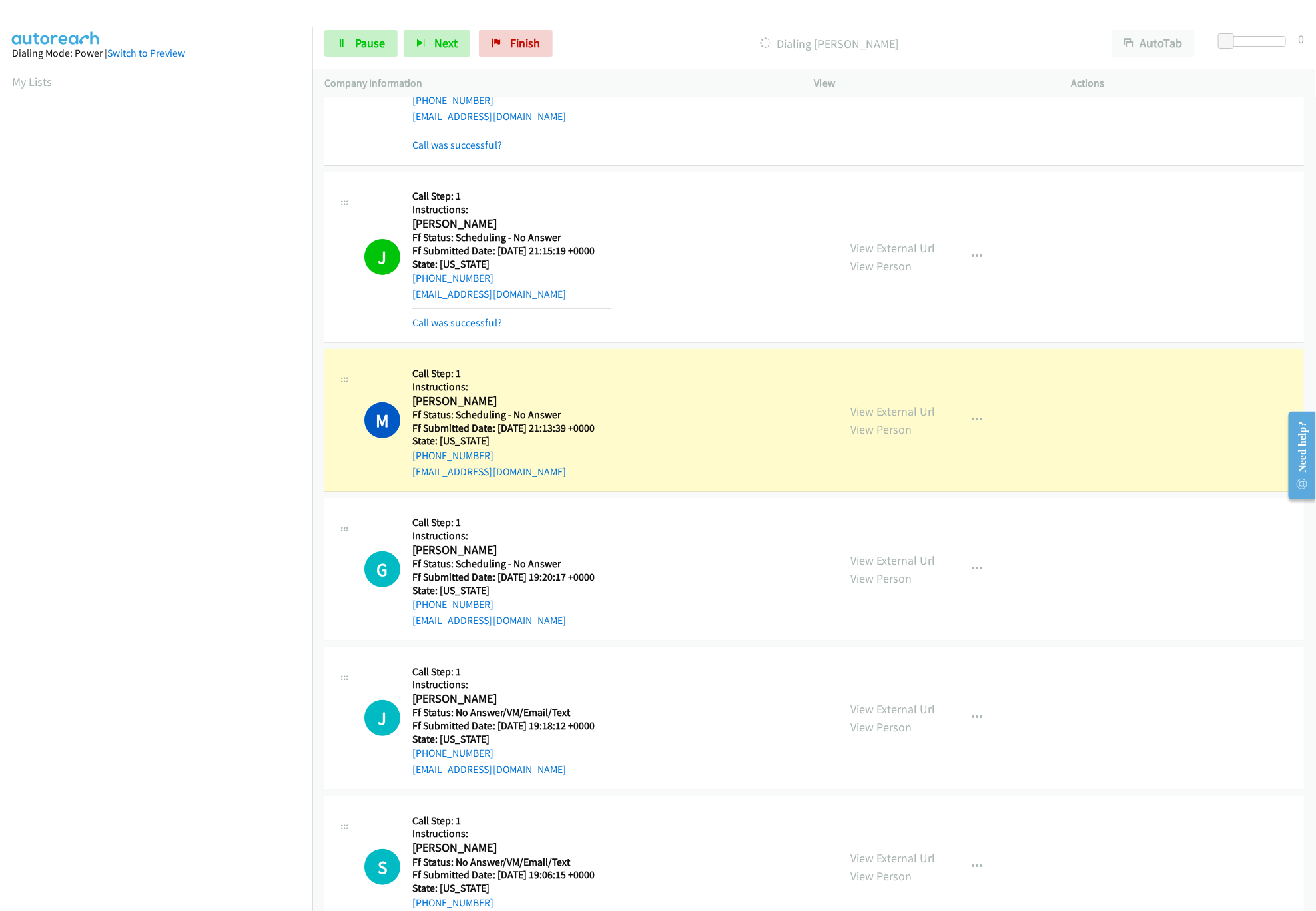
scroll to position [267, 0]
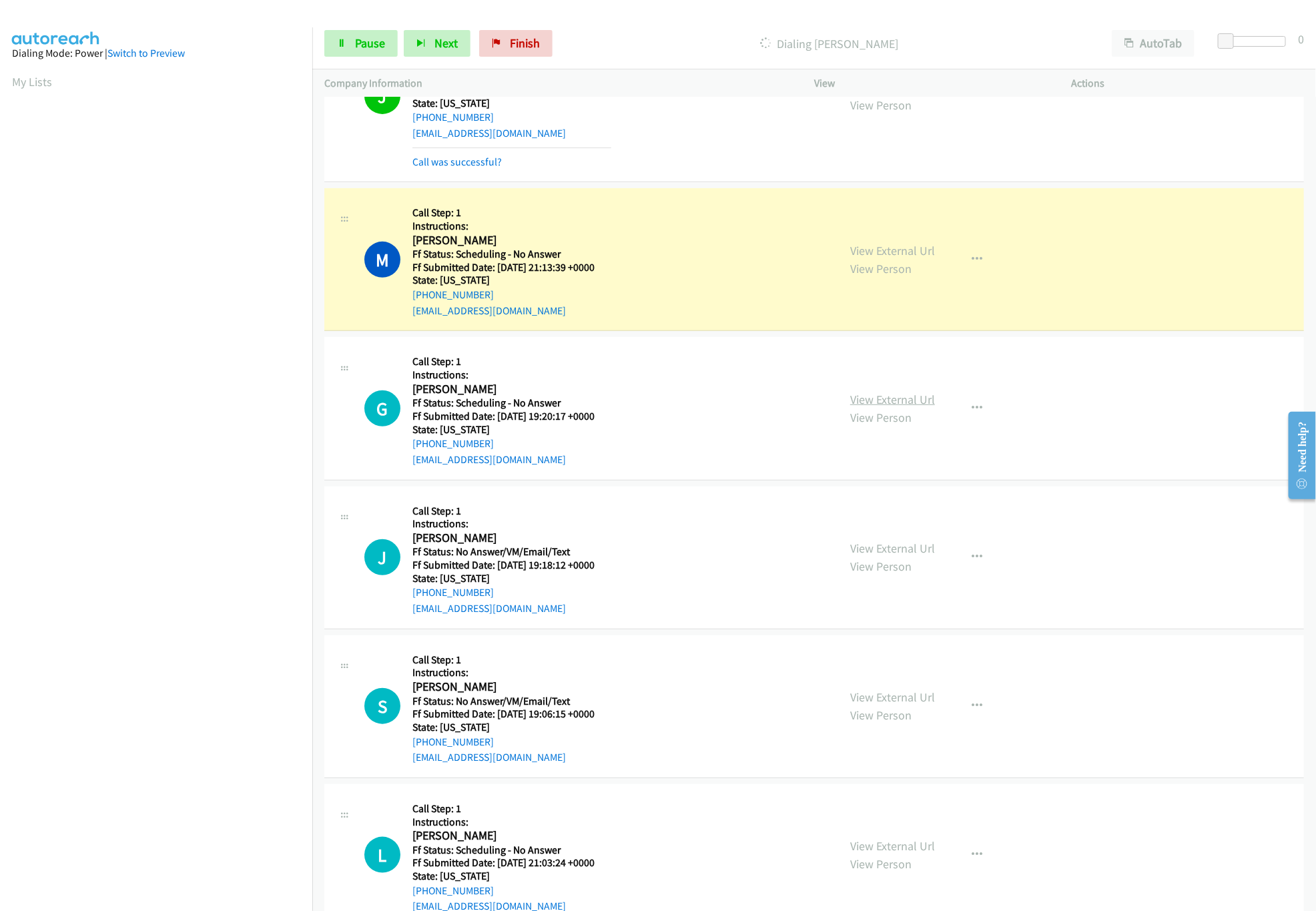
click at [893, 399] on link "View External Url" at bounding box center [893, 400] width 85 height 16
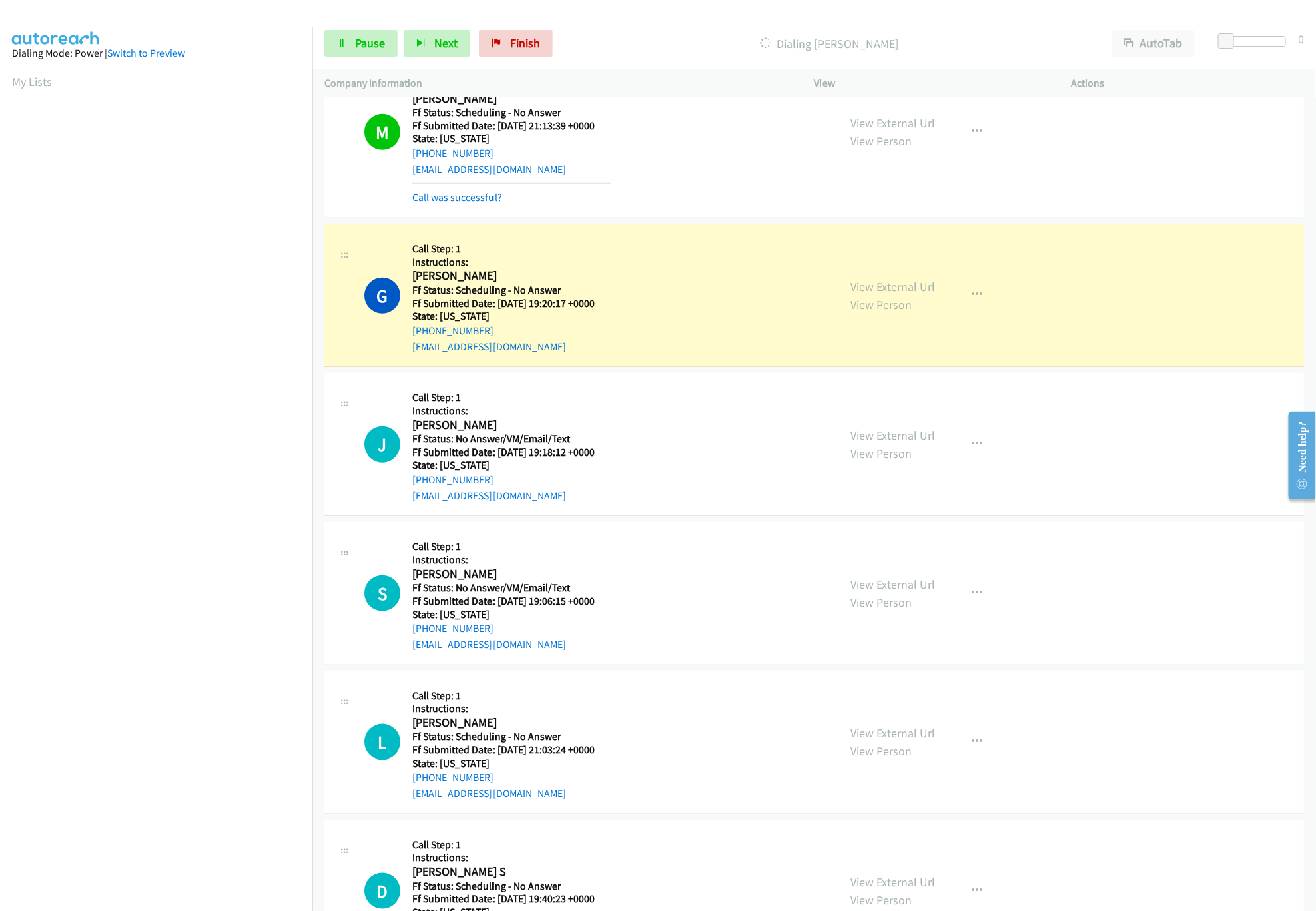
scroll to position [533, 0]
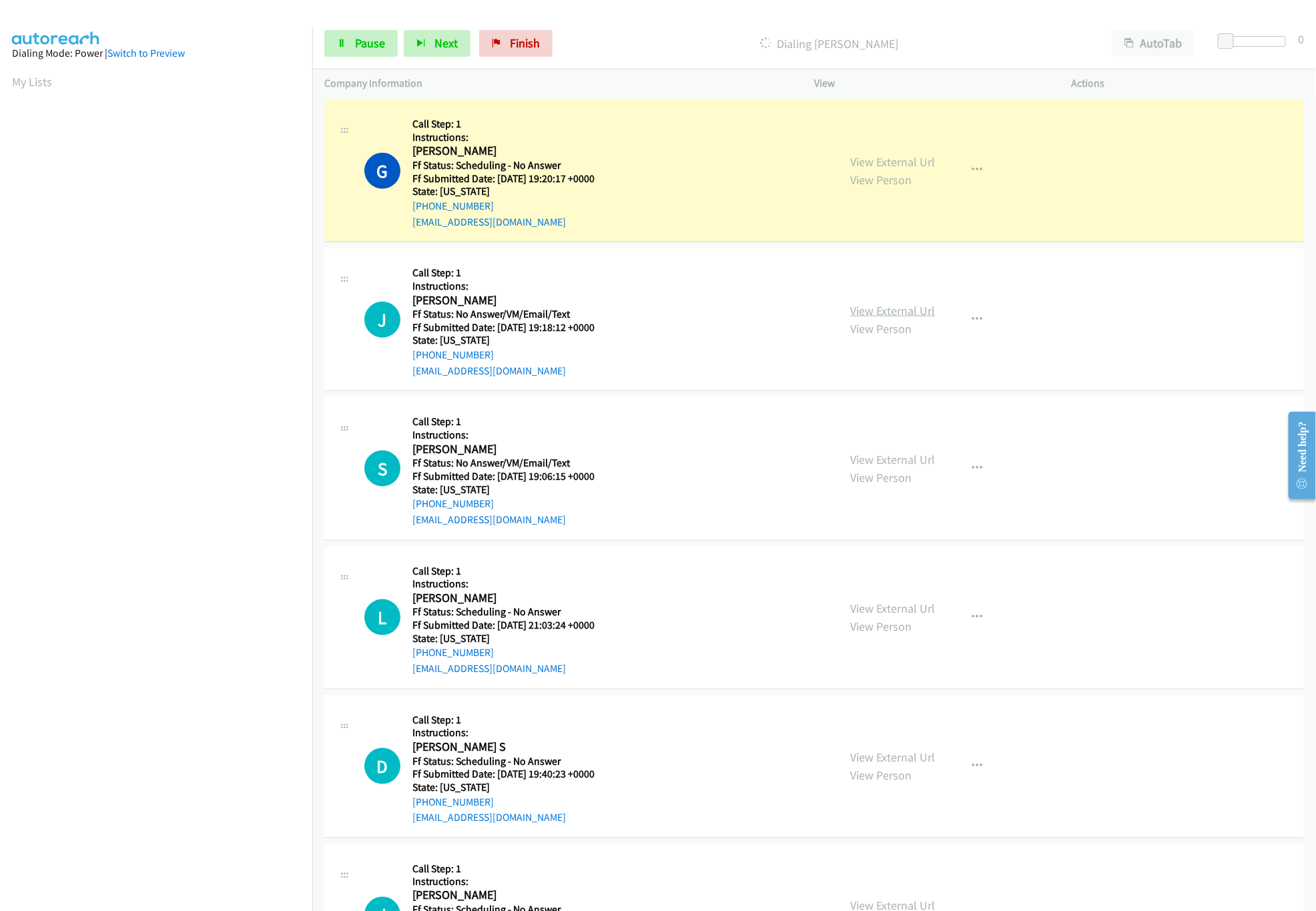
click at [890, 306] on link "View External Url" at bounding box center [893, 311] width 85 height 16
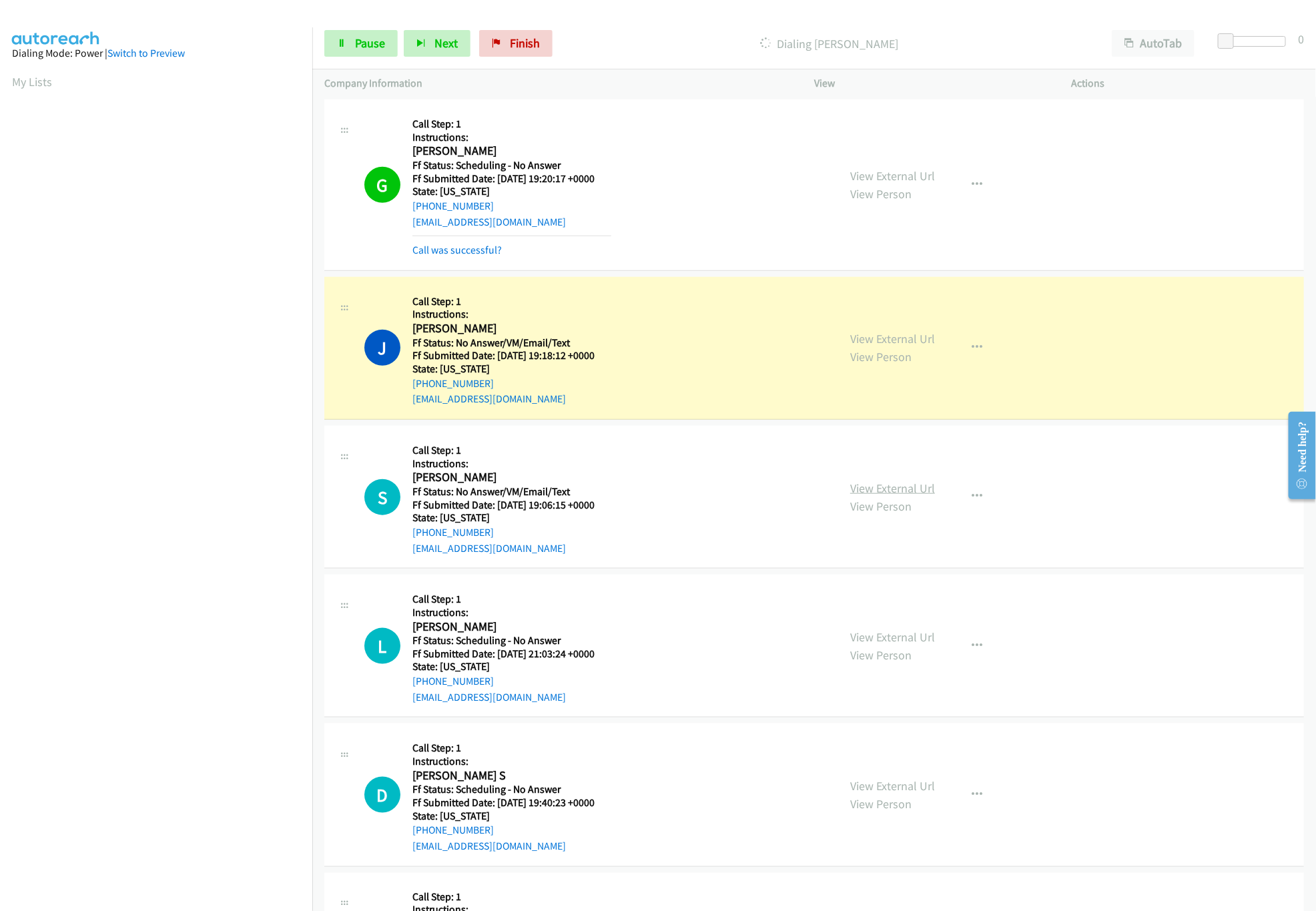
click at [865, 486] on link "View External Url" at bounding box center [893, 488] width 85 height 16
click at [886, 639] on link "View External Url" at bounding box center [893, 637] width 85 height 16
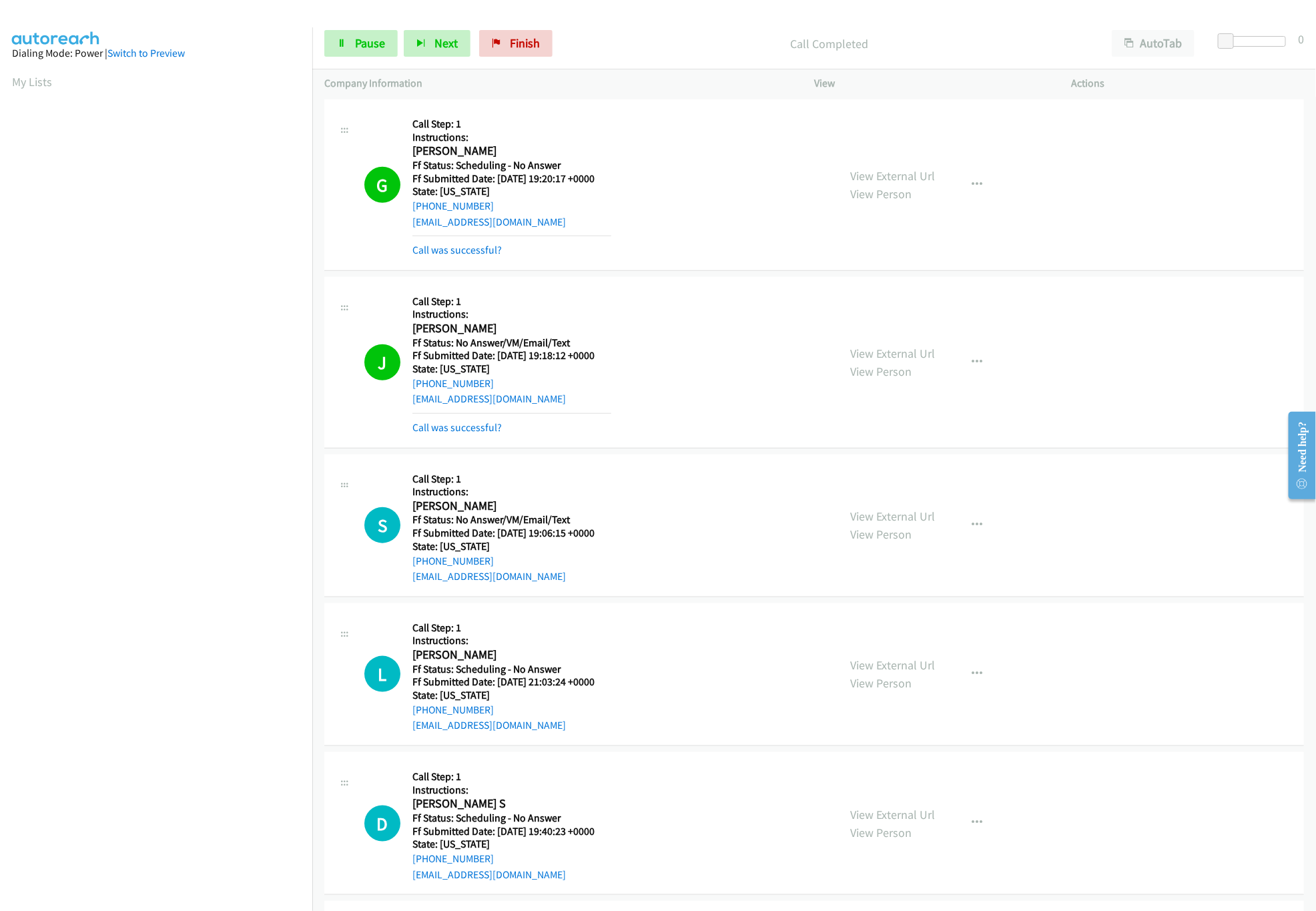
scroll to position [801, 0]
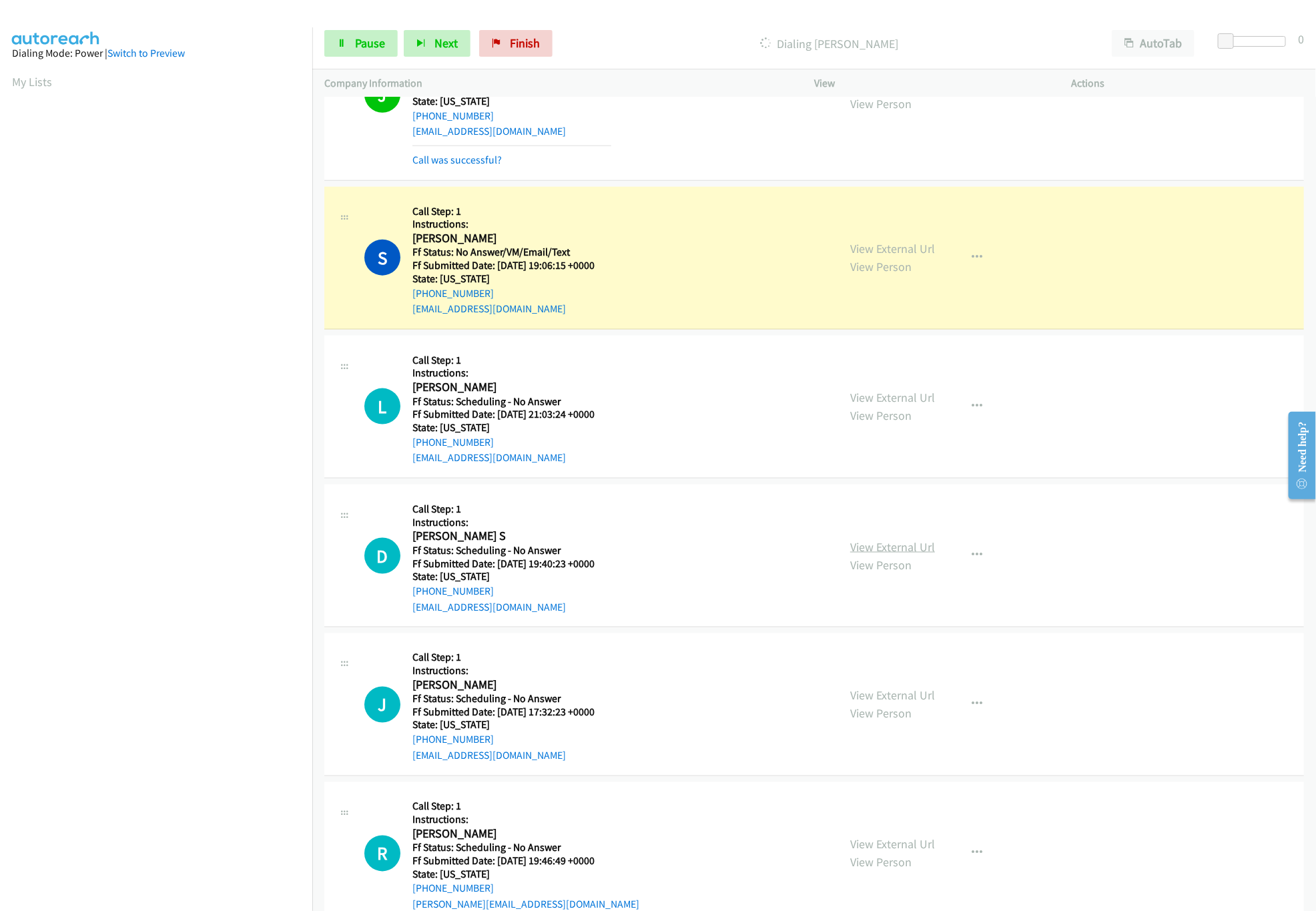
click at [879, 548] on link "View External Url" at bounding box center [893, 547] width 85 height 16
click at [886, 704] on link "View External Url" at bounding box center [893, 696] width 85 height 16
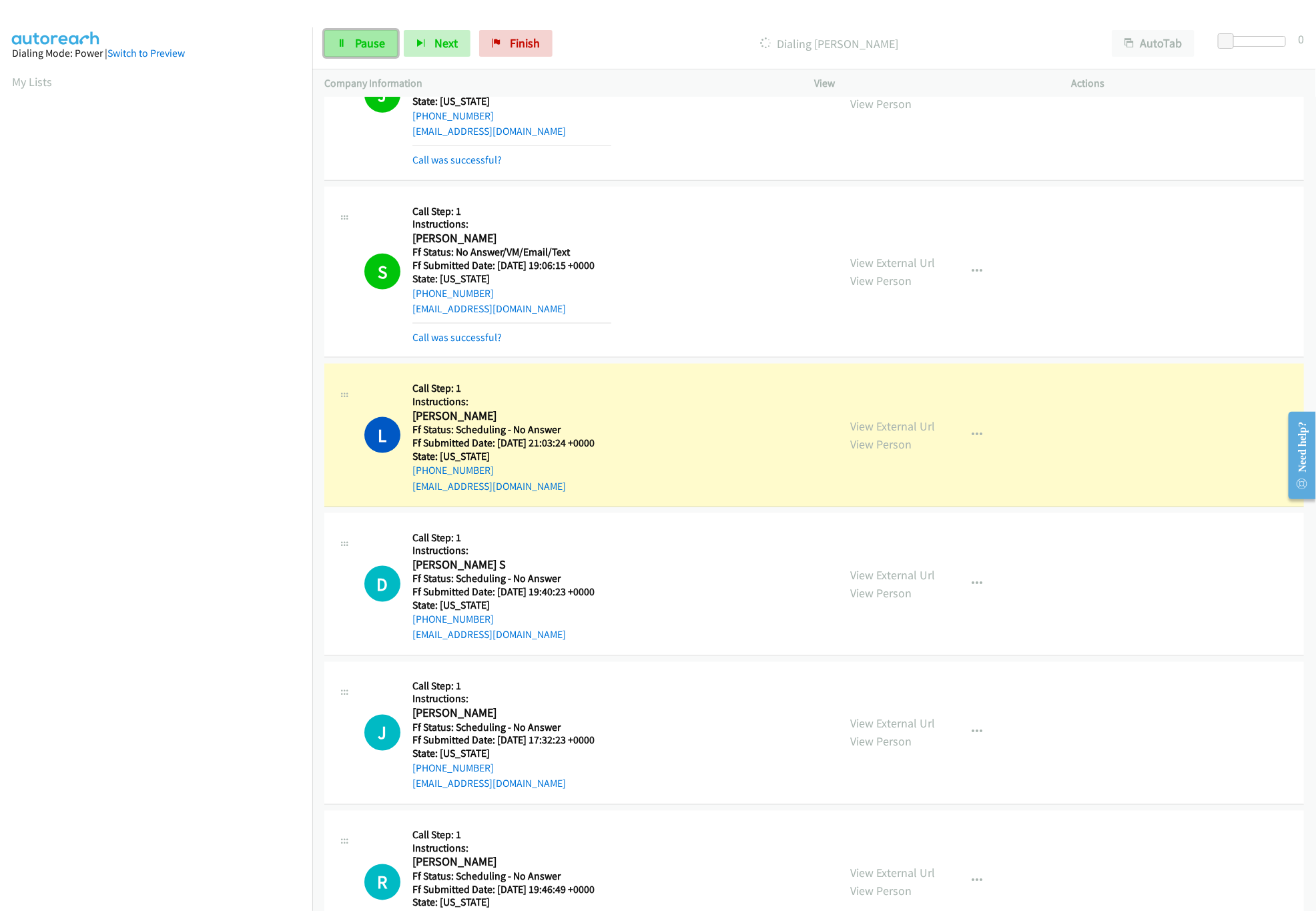
click at [344, 56] on link "Pause" at bounding box center [360, 43] width 73 height 27
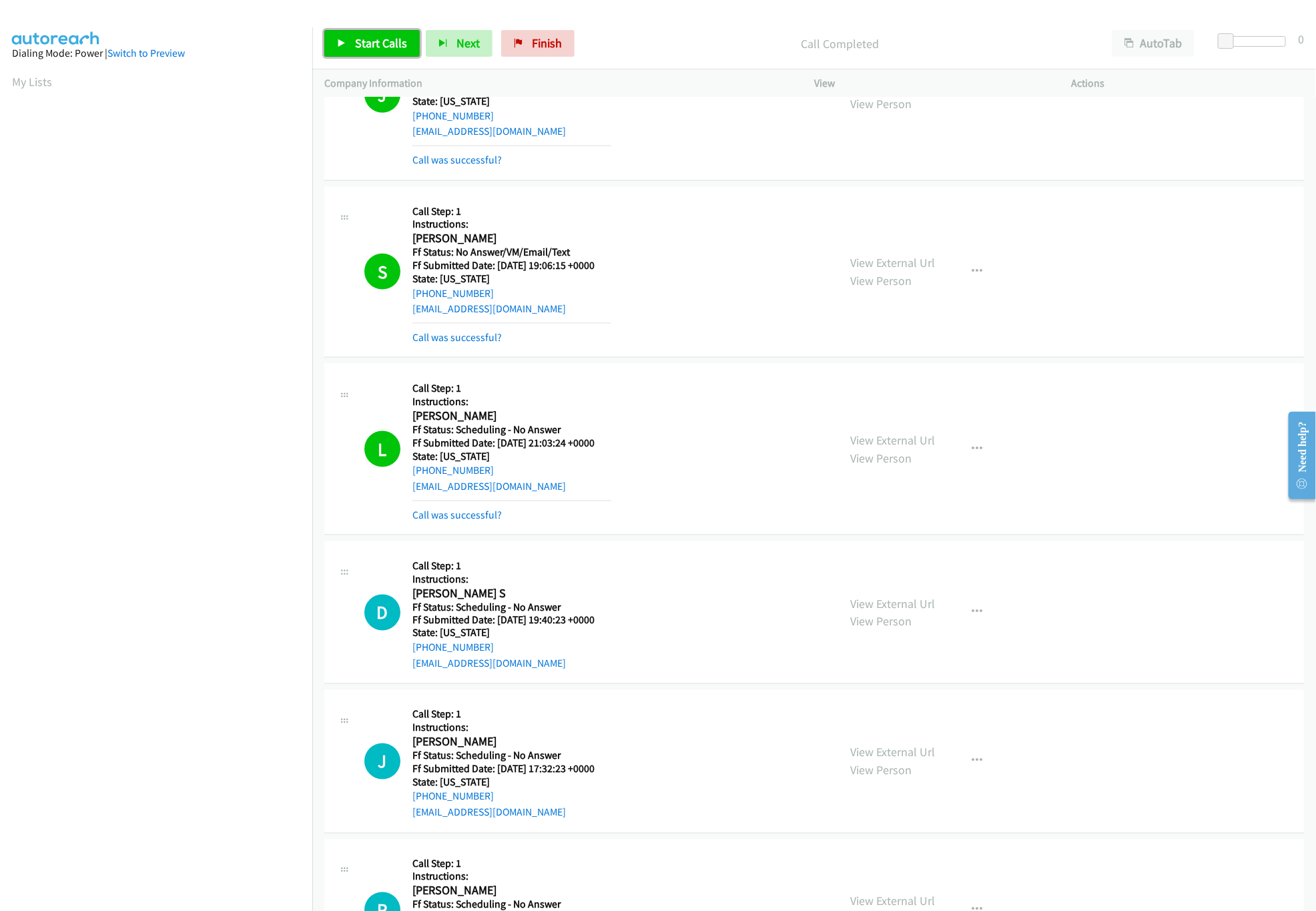
click at [368, 54] on link "Start Calls" at bounding box center [372, 43] width 96 height 27
click at [463, 519] on link "Call was successful?" at bounding box center [457, 514] width 90 height 13
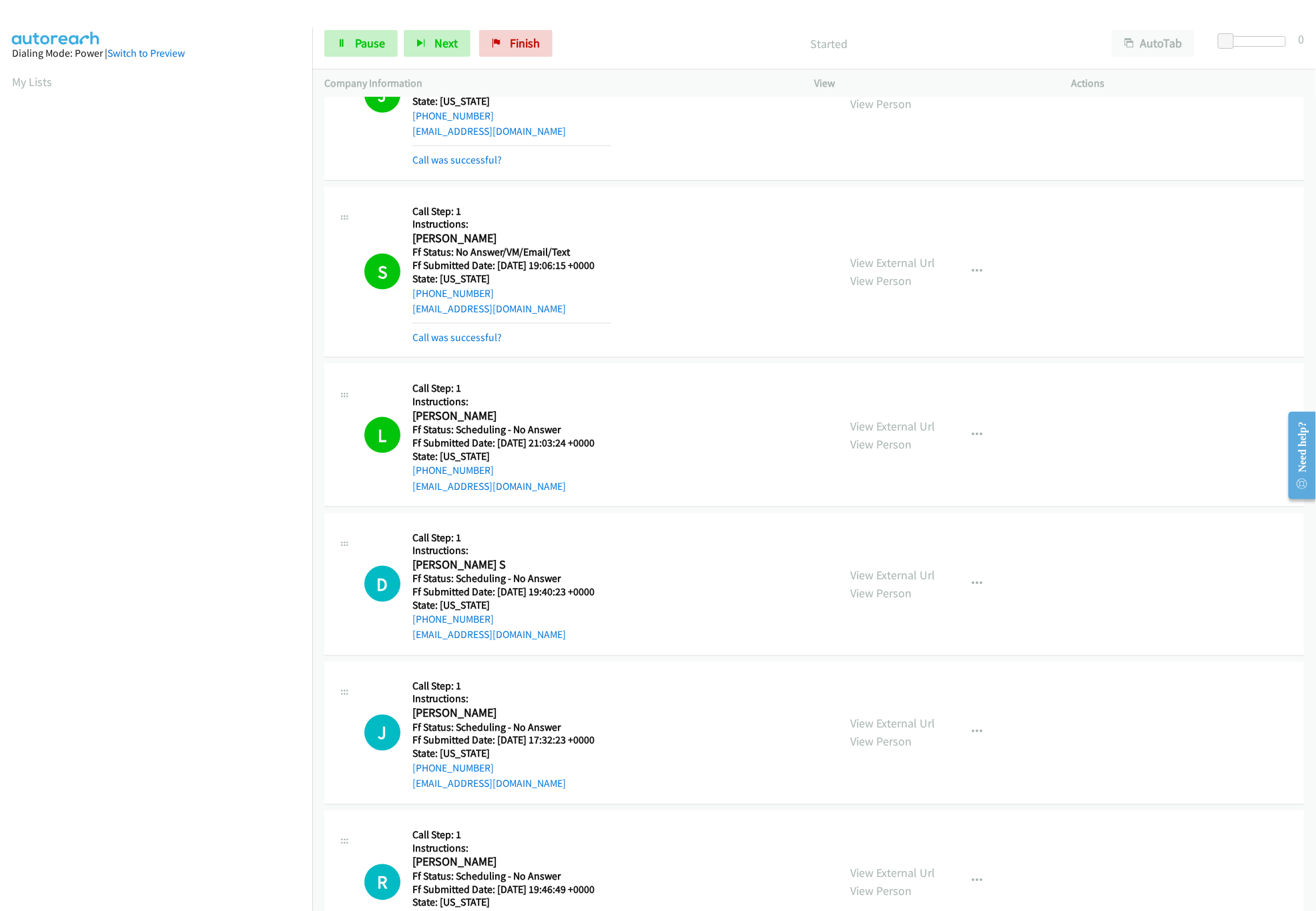
click at [225, 846] on nav "Dialing Mode: Power | Switch to Preview My Lists" at bounding box center [156, 483] width 313 height 911
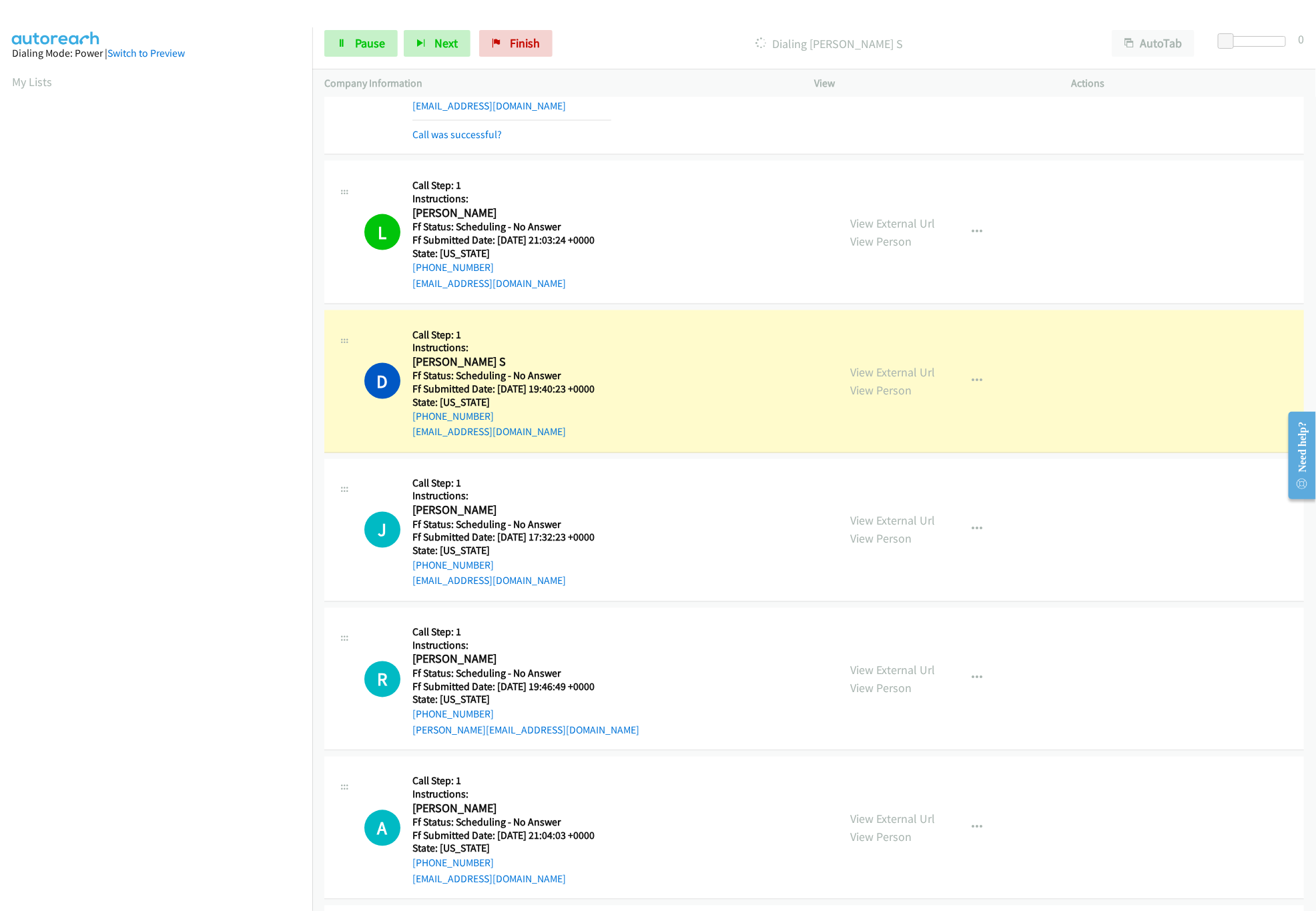
scroll to position [1068, 0]
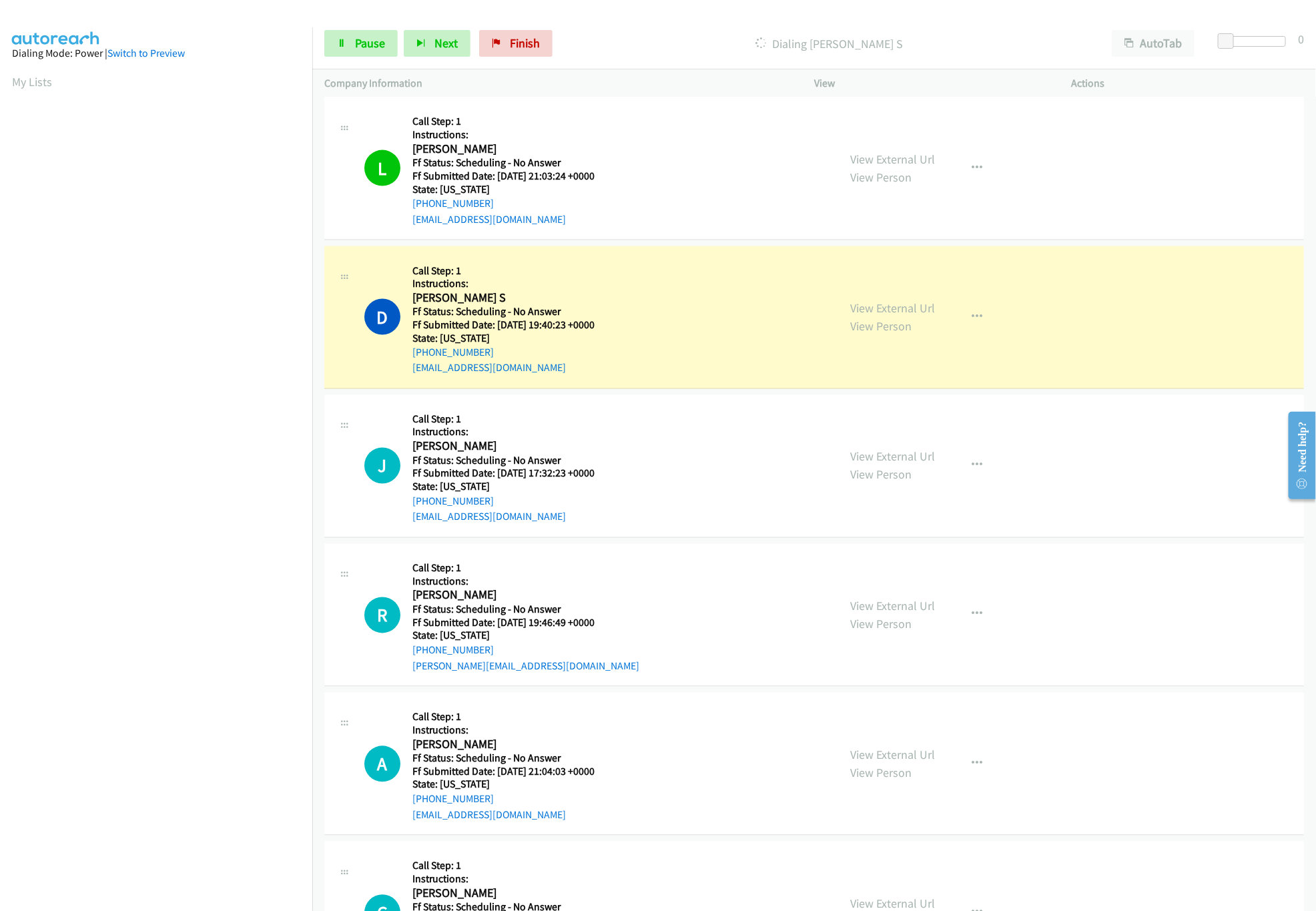
click at [886, 599] on div "View External Url View Person View External Url Email Schedule/Manage Callback …" at bounding box center [972, 615] width 269 height 118
click at [886, 611] on link "View External Url" at bounding box center [893, 606] width 85 height 16
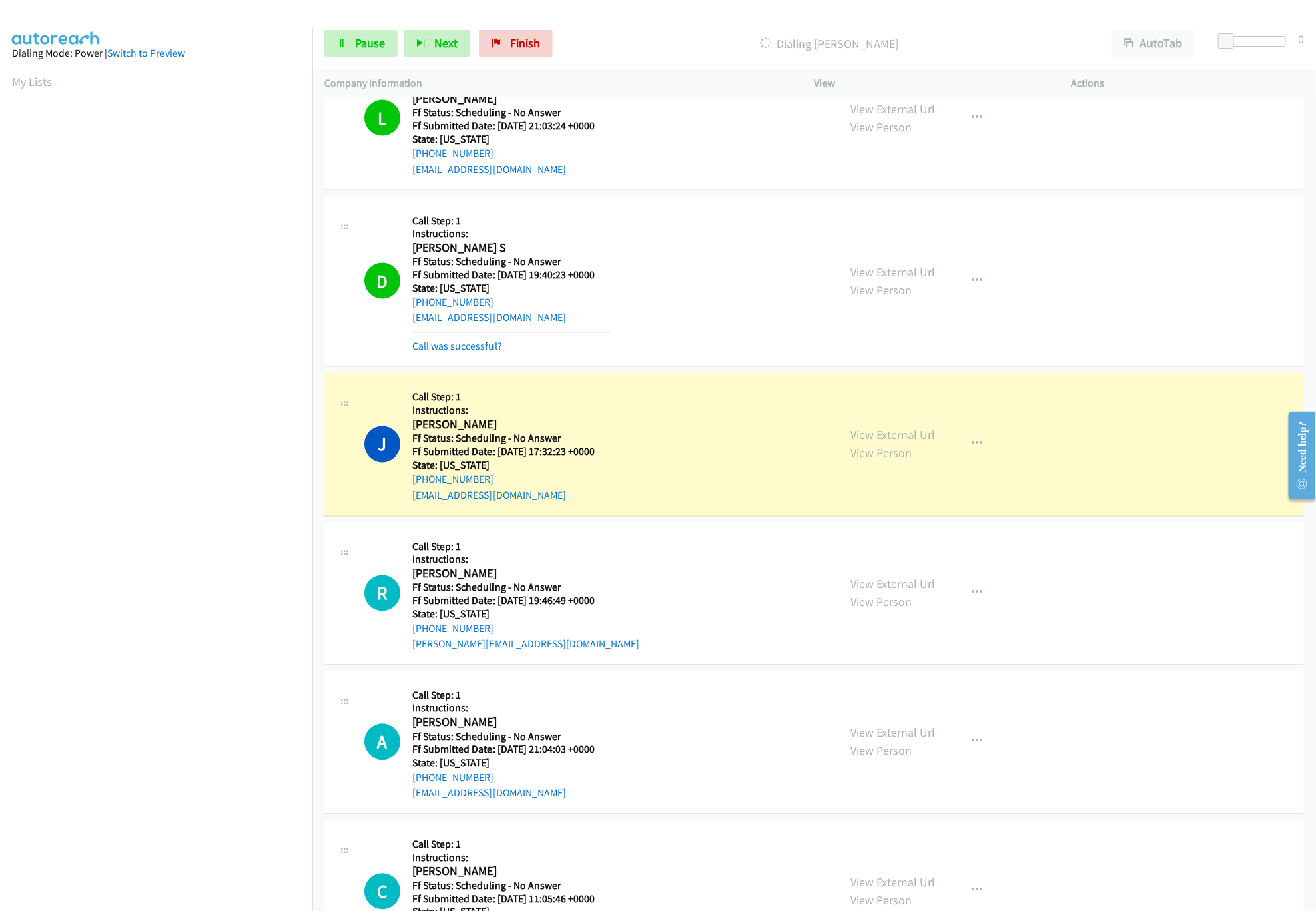
scroll to position [1202, 0]
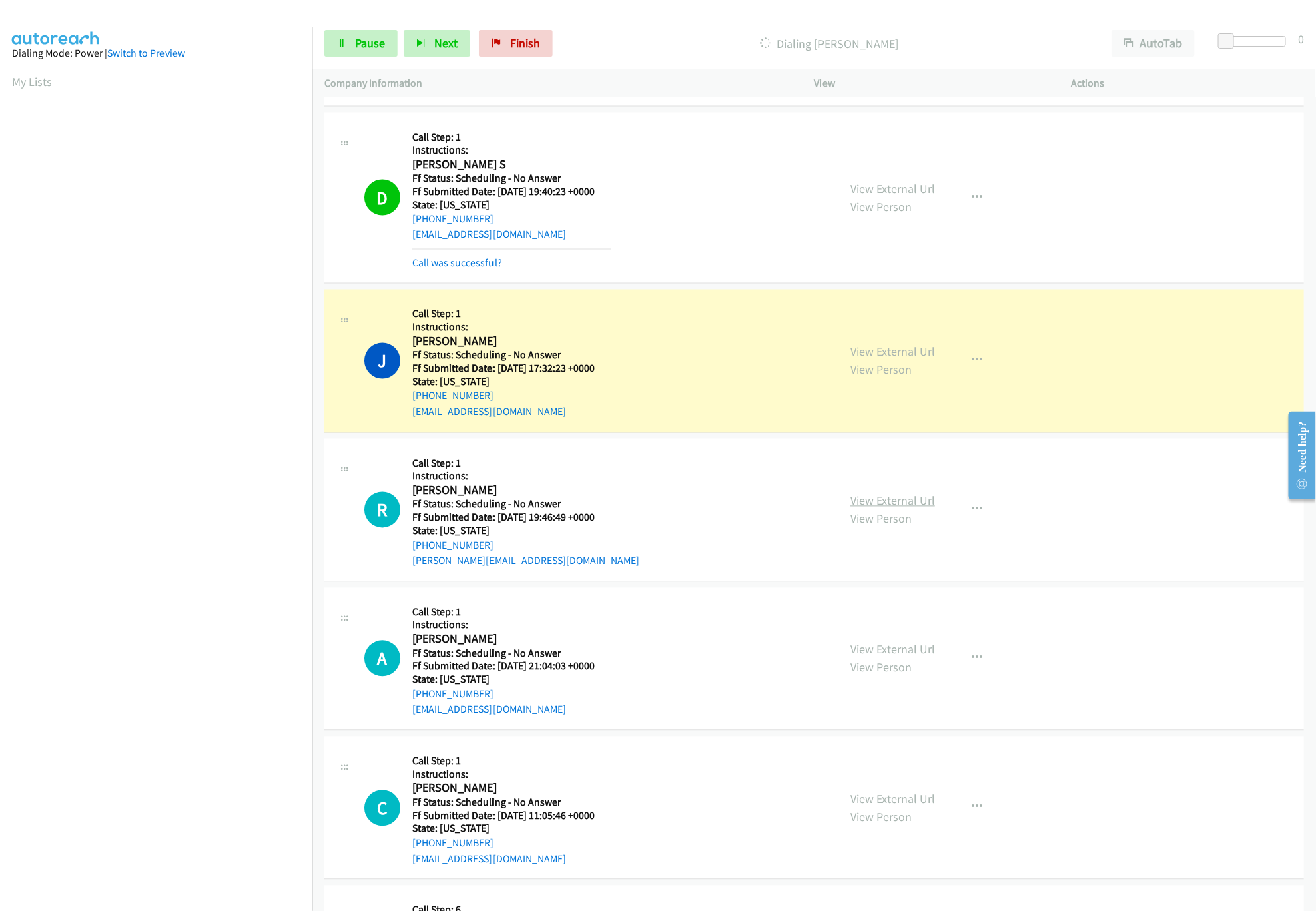
click at [881, 499] on link "View External Url" at bounding box center [893, 501] width 85 height 16
click at [917, 653] on link "View External Url" at bounding box center [893, 649] width 85 height 16
click at [339, 42] on icon at bounding box center [342, 44] width 9 height 9
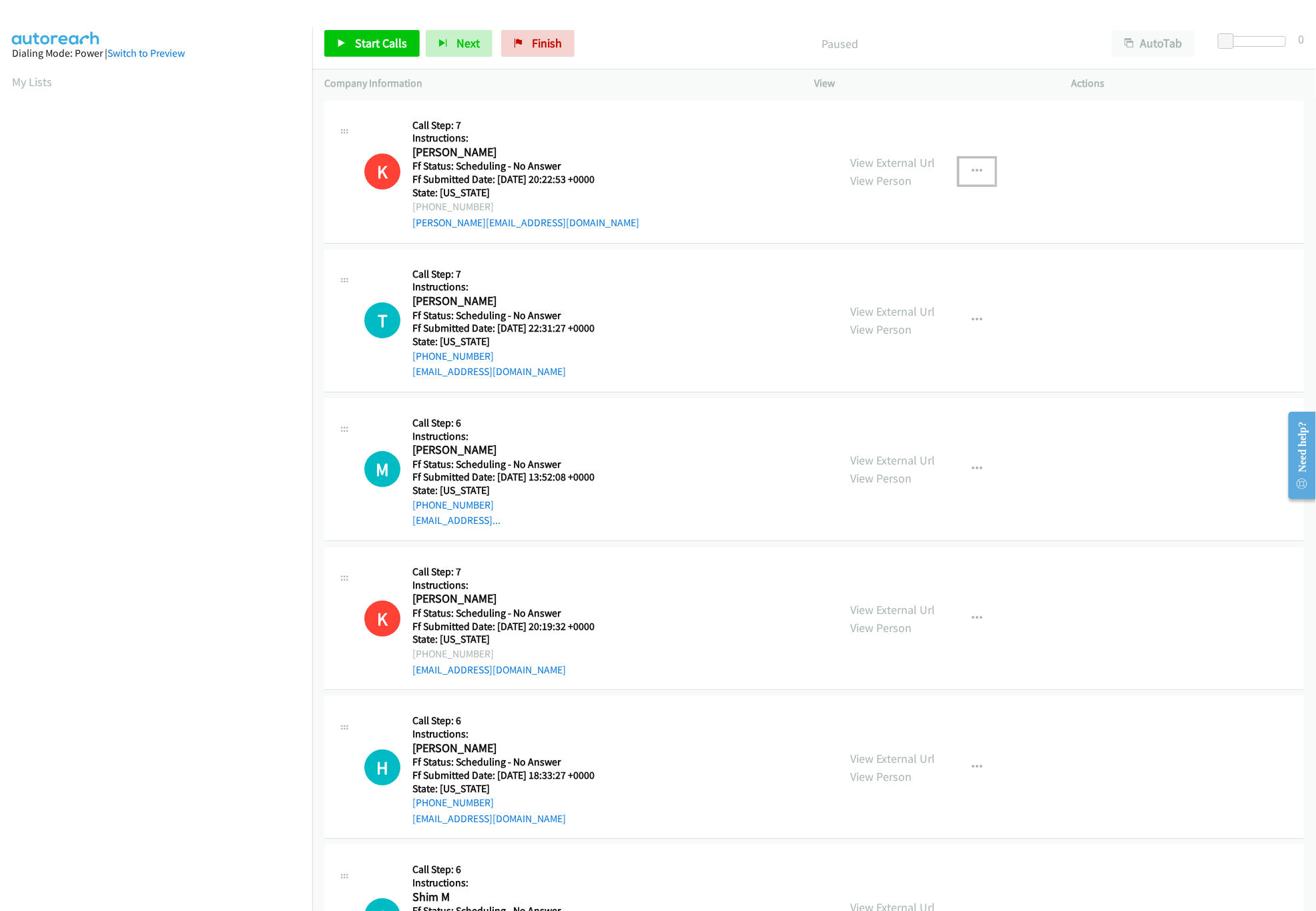
click at [971, 166] on icon "button" at bounding box center [977, 172] width 11 height 11
click at [868, 260] on link "Skip Call" at bounding box center [905, 259] width 177 height 27
click at [967, 607] on button "button" at bounding box center [977, 619] width 36 height 27
click at [847, 713] on link "Skip Call" at bounding box center [905, 705] width 177 height 27
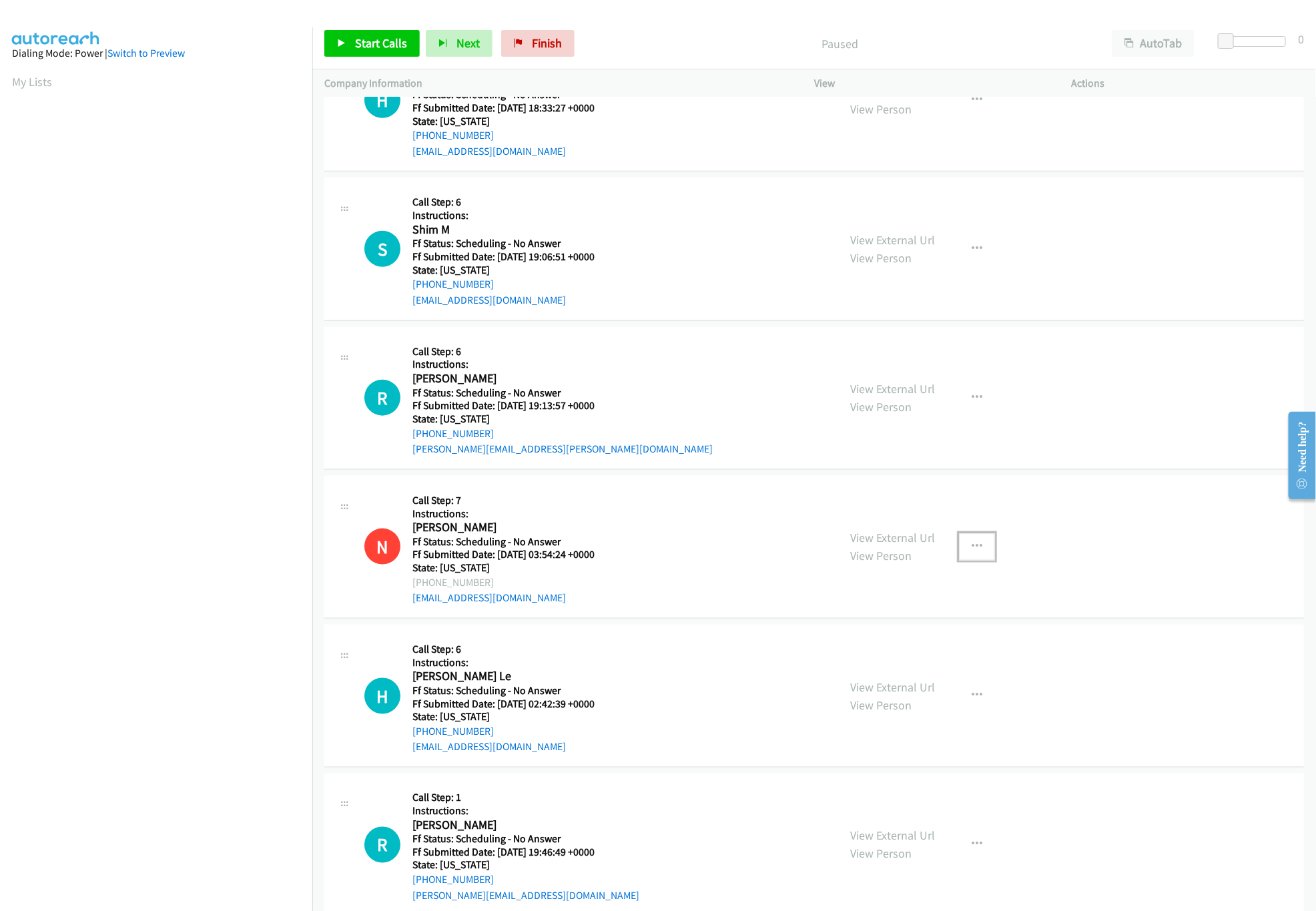
click at [963, 551] on button "button" at bounding box center [977, 547] width 36 height 27
click at [881, 635] on link "Skip Call" at bounding box center [905, 634] width 177 height 27
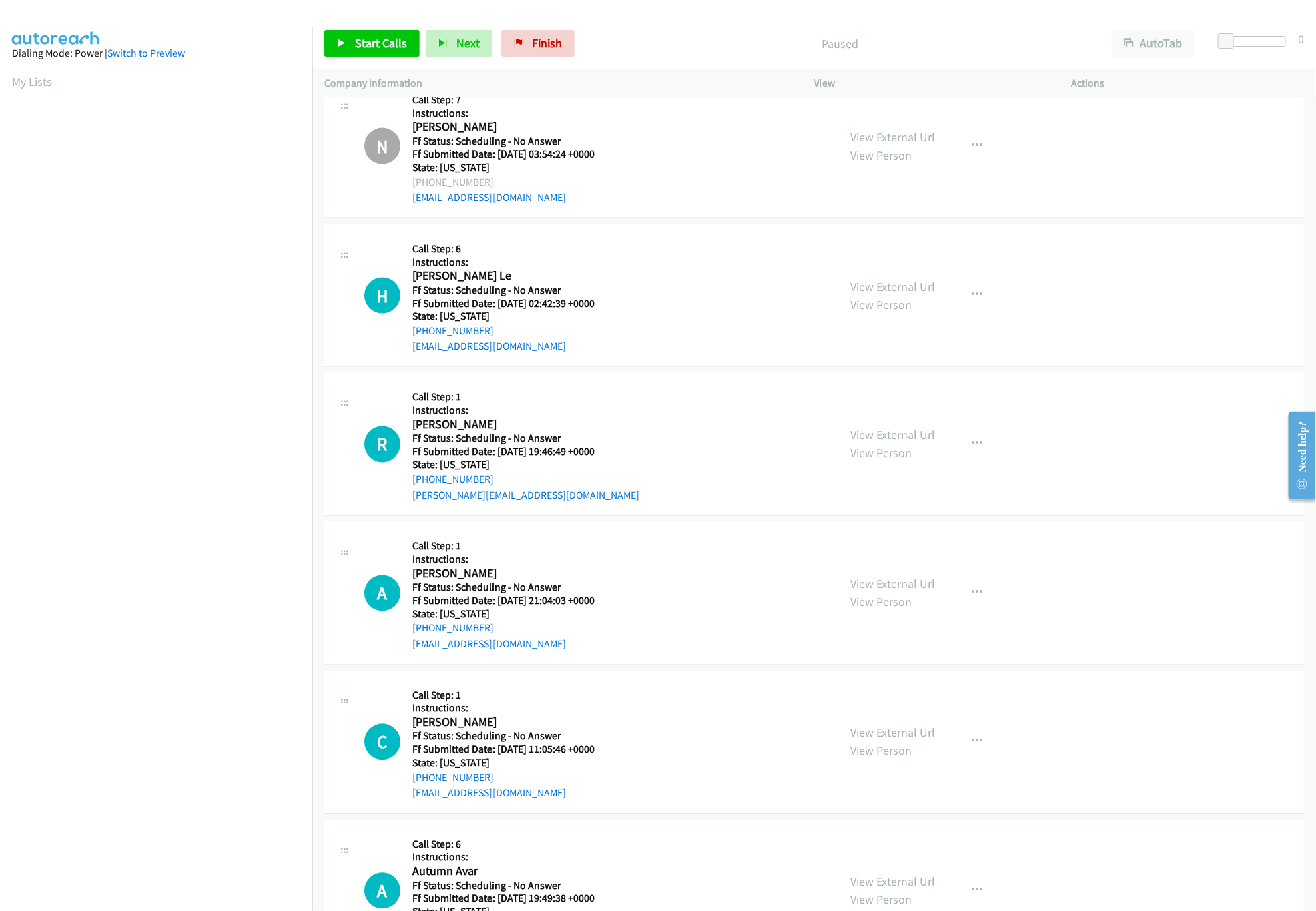
scroll to position [1447, 0]
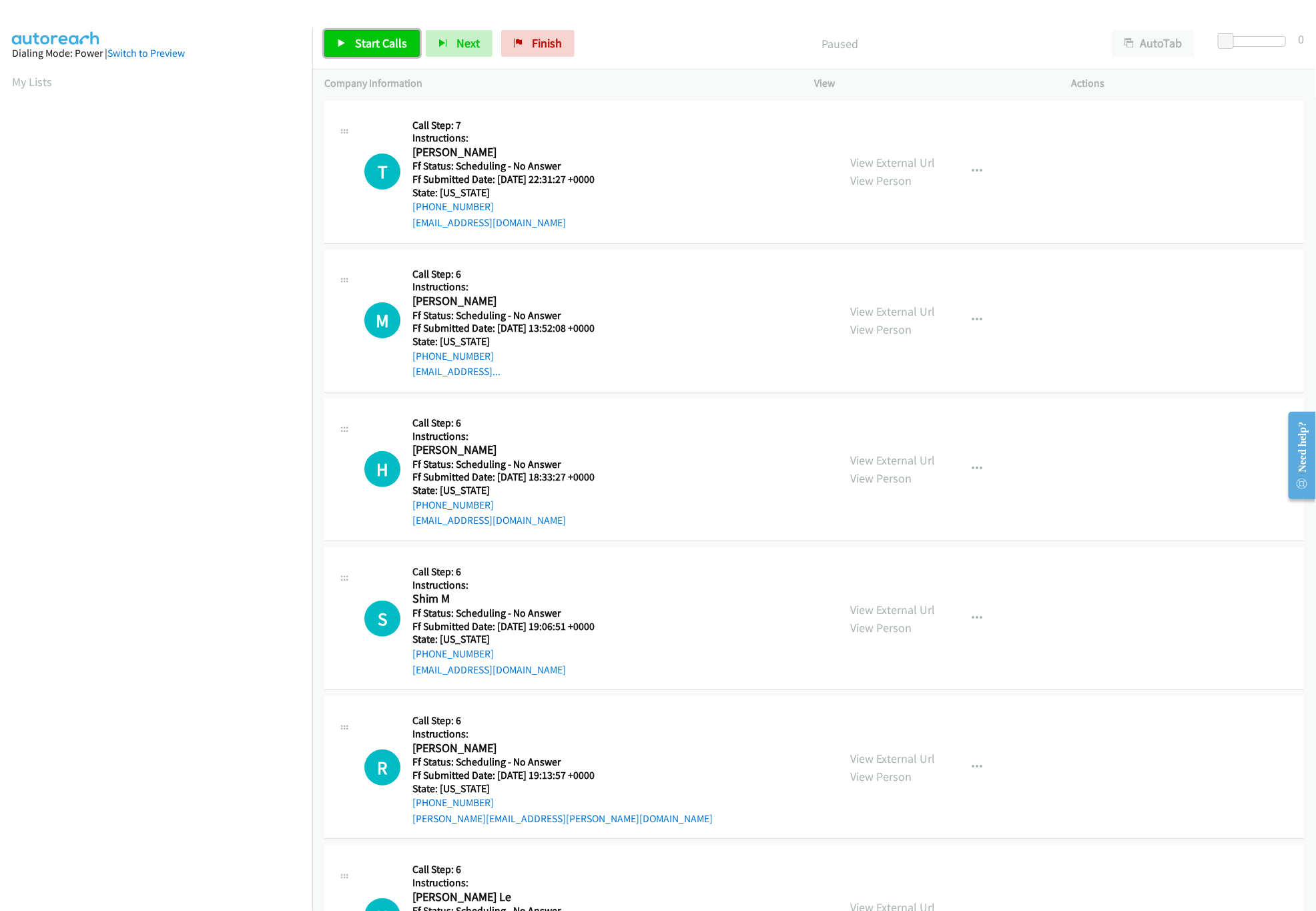
click at [393, 42] on span "Start Calls" at bounding box center [381, 43] width 52 height 16
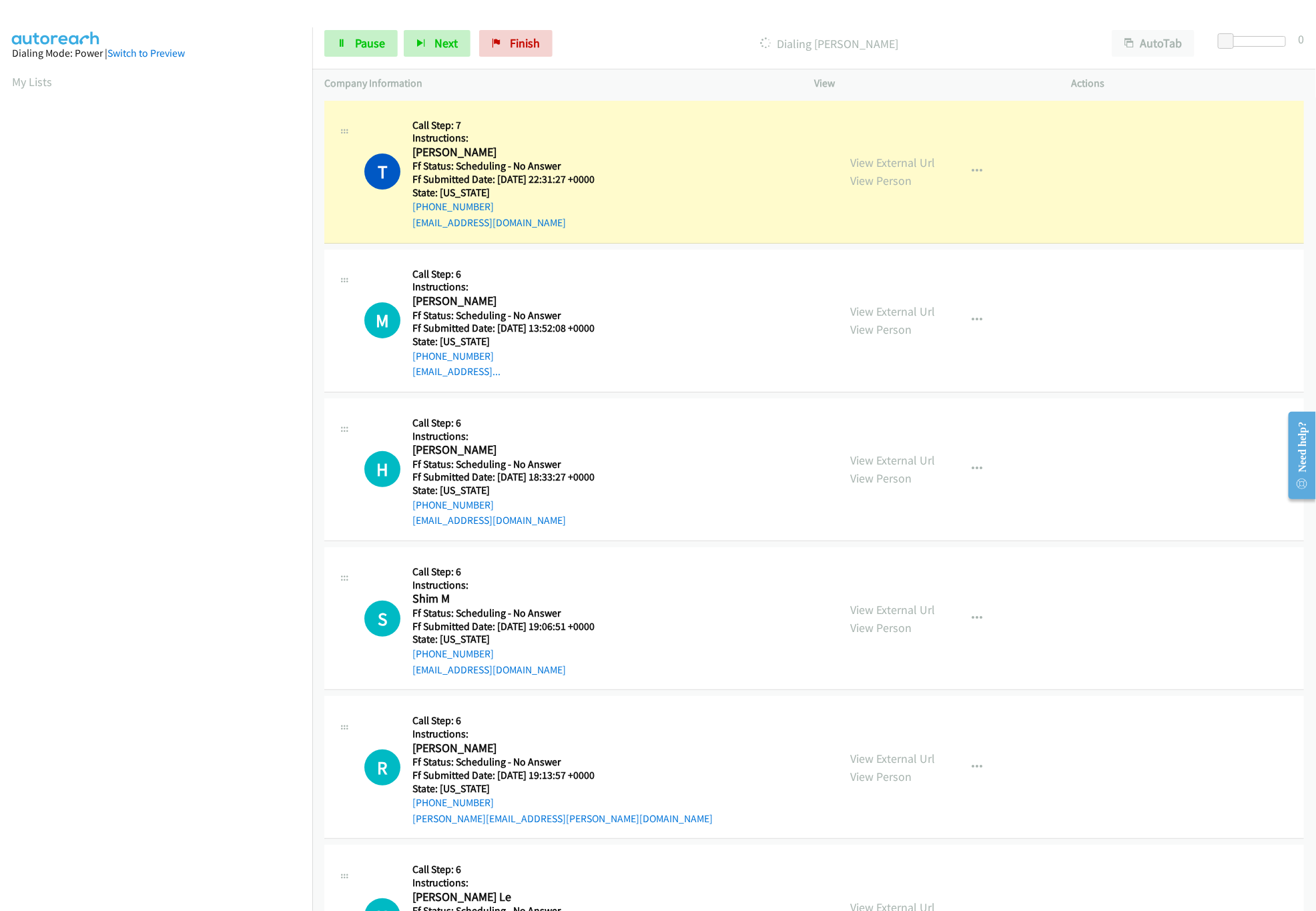
click at [639, 145] on div "T Callback Scheduled Call Step: 7 Instructions: Ty Knox America/New_York Ff Sta…" at bounding box center [595, 172] width 462 height 118
click at [889, 150] on div "View External Url View Person View External Url Email Schedule/Manage Callback …" at bounding box center [972, 172] width 269 height 118
click at [889, 162] on link "View External Url" at bounding box center [893, 163] width 85 height 16
click at [850, 310] on link "View External Url" at bounding box center [893, 312] width 85 height 16
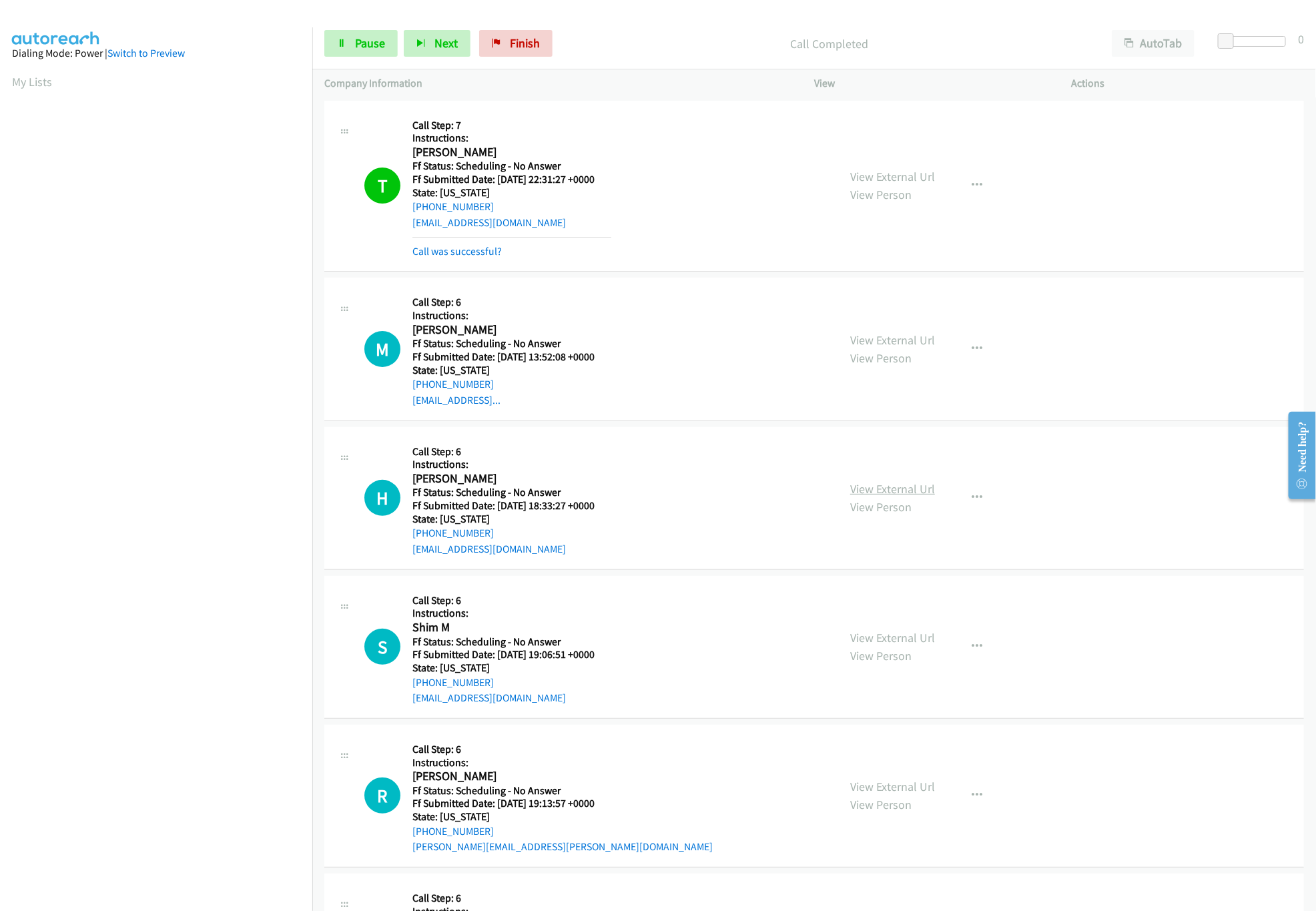
click at [891, 493] on link "View External Url" at bounding box center [893, 489] width 85 height 16
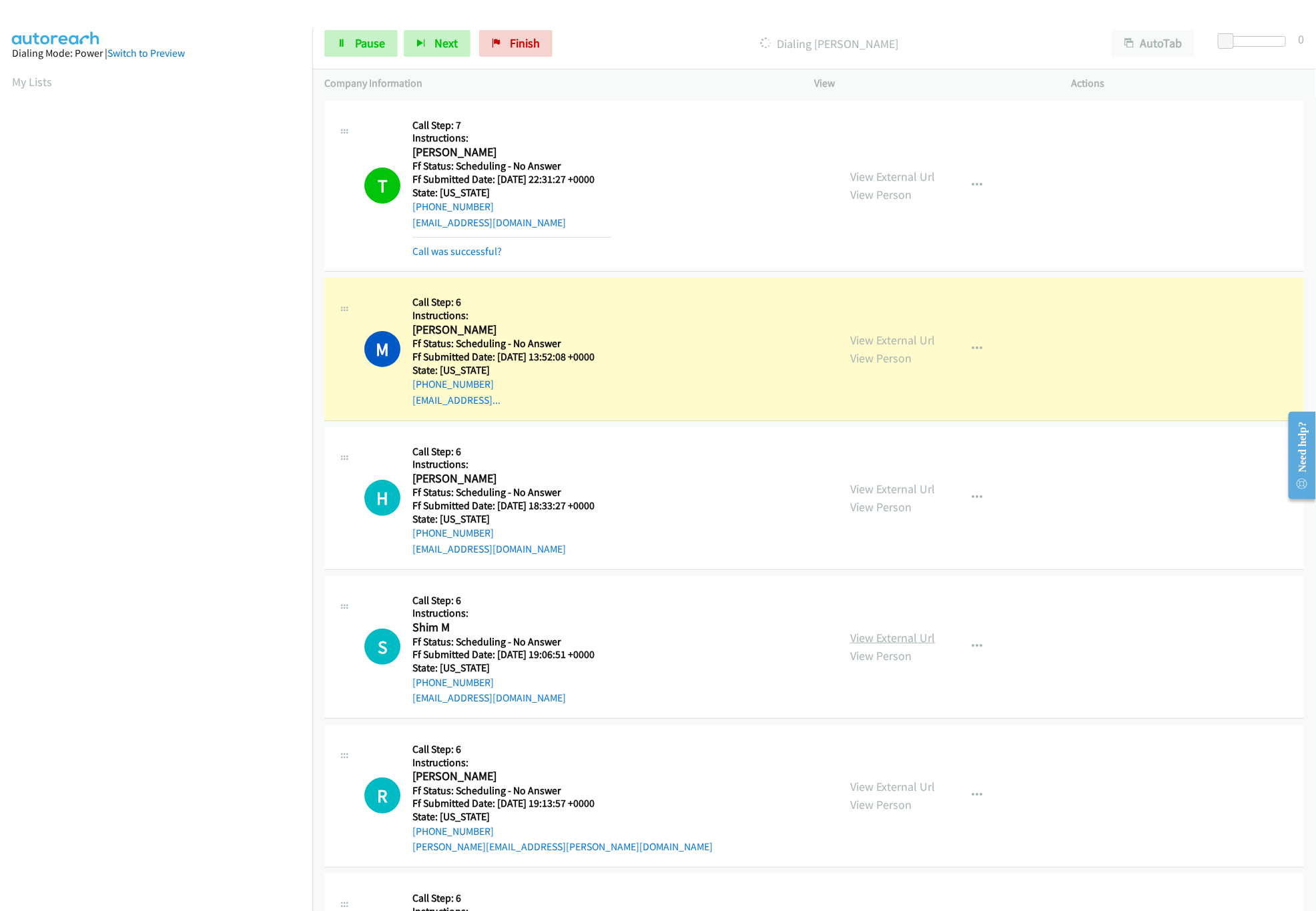
click at [917, 642] on link "View External Url" at bounding box center [893, 638] width 85 height 16
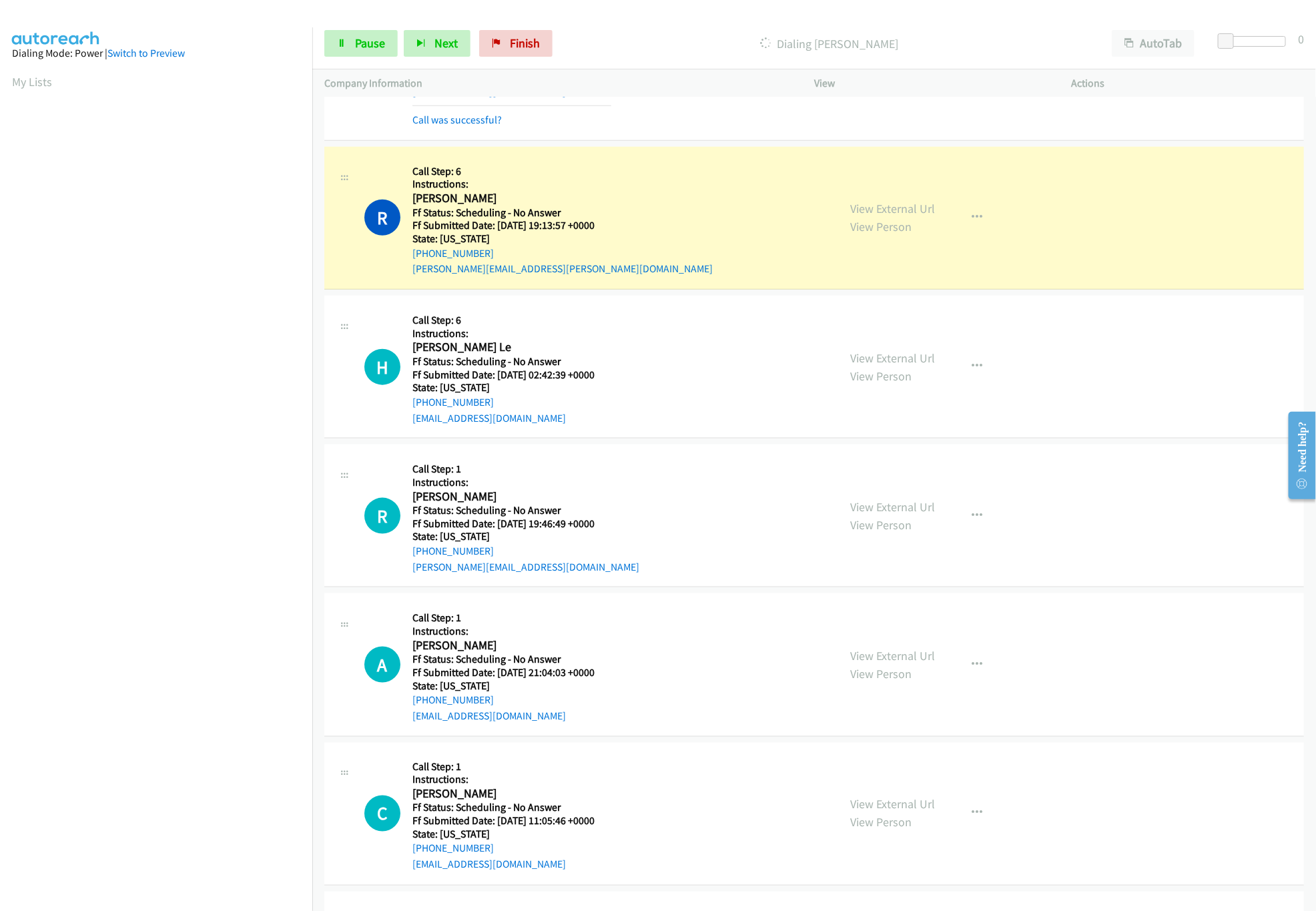
scroll to position [668, 0]
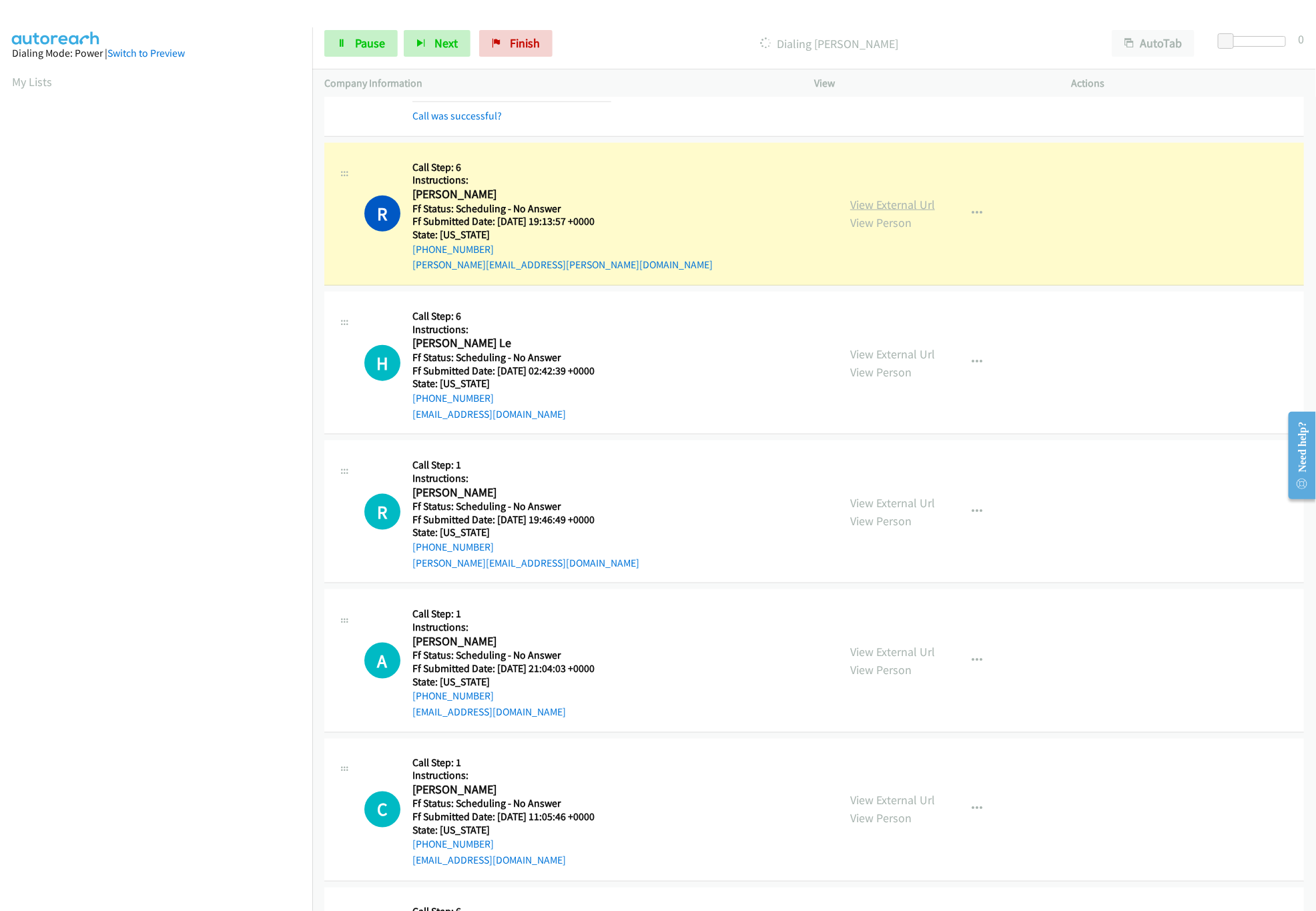
click at [908, 199] on link "View External Url" at bounding box center [893, 205] width 85 height 16
click at [877, 350] on link "View External Url" at bounding box center [893, 354] width 85 height 16
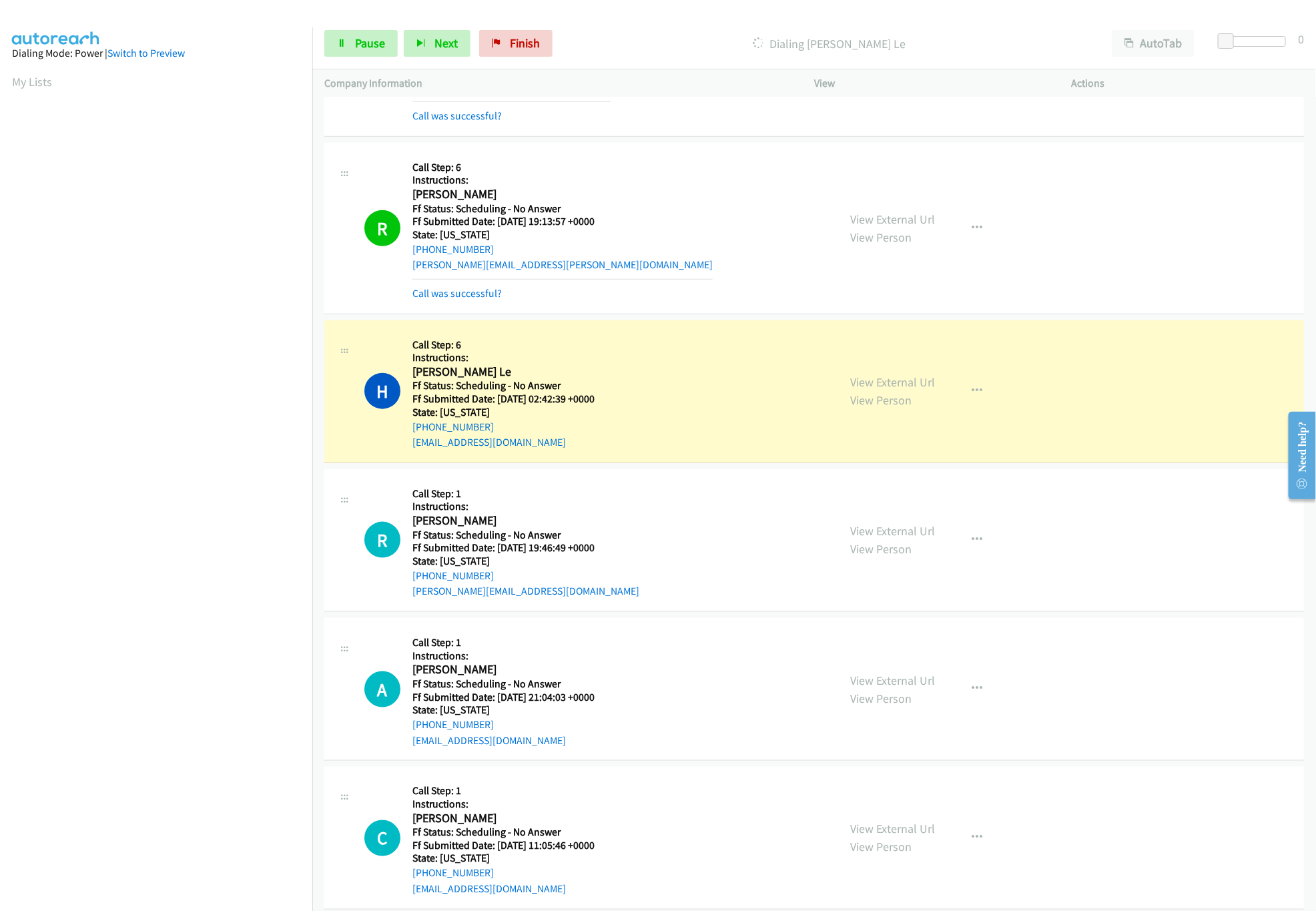
drag, startPoint x: 877, startPoint y: 535, endPoint x: 879, endPoint y: 523, distance: 12.2
click at [877, 535] on link "View External Url" at bounding box center [893, 531] width 85 height 16
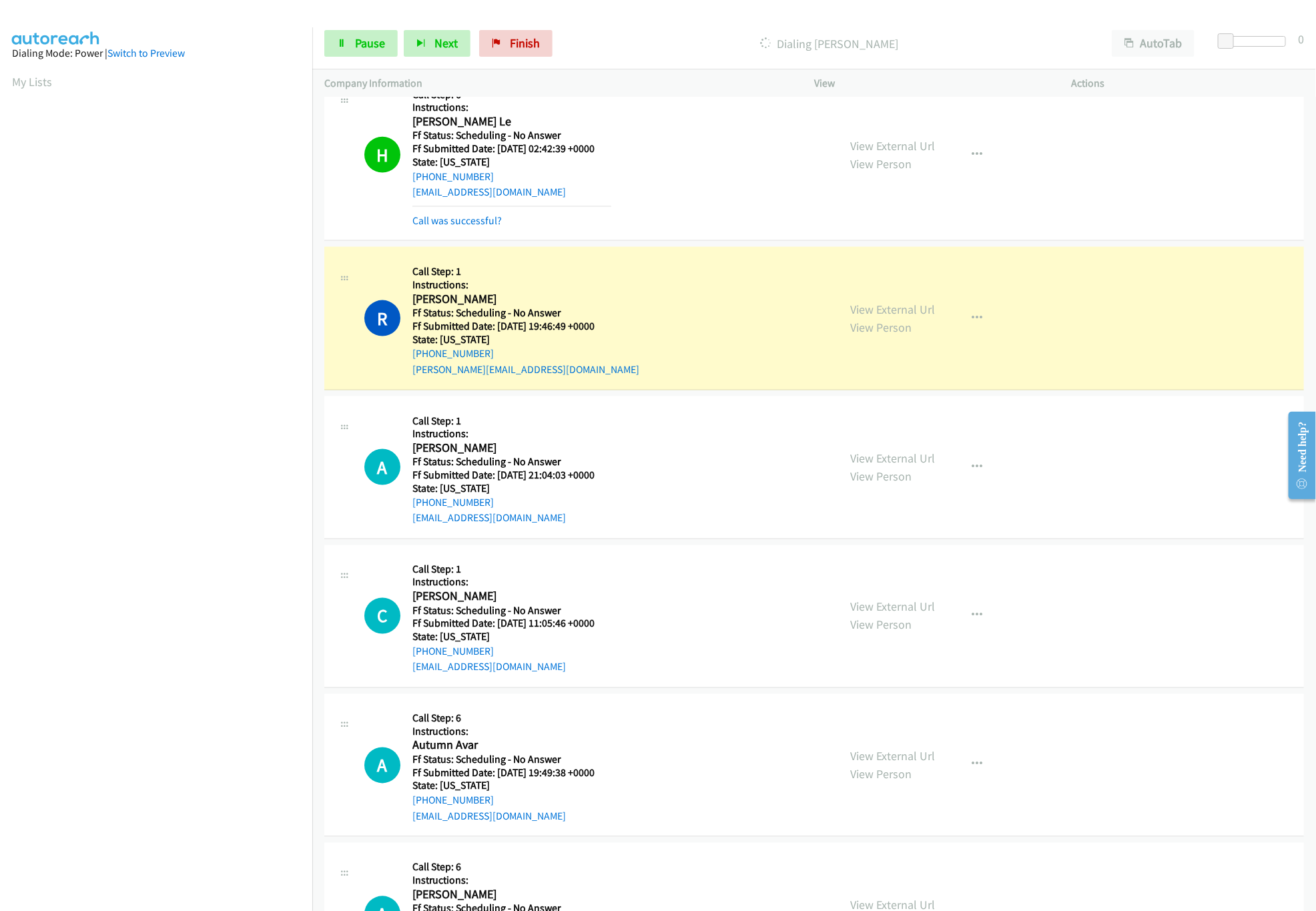
scroll to position [934, 0]
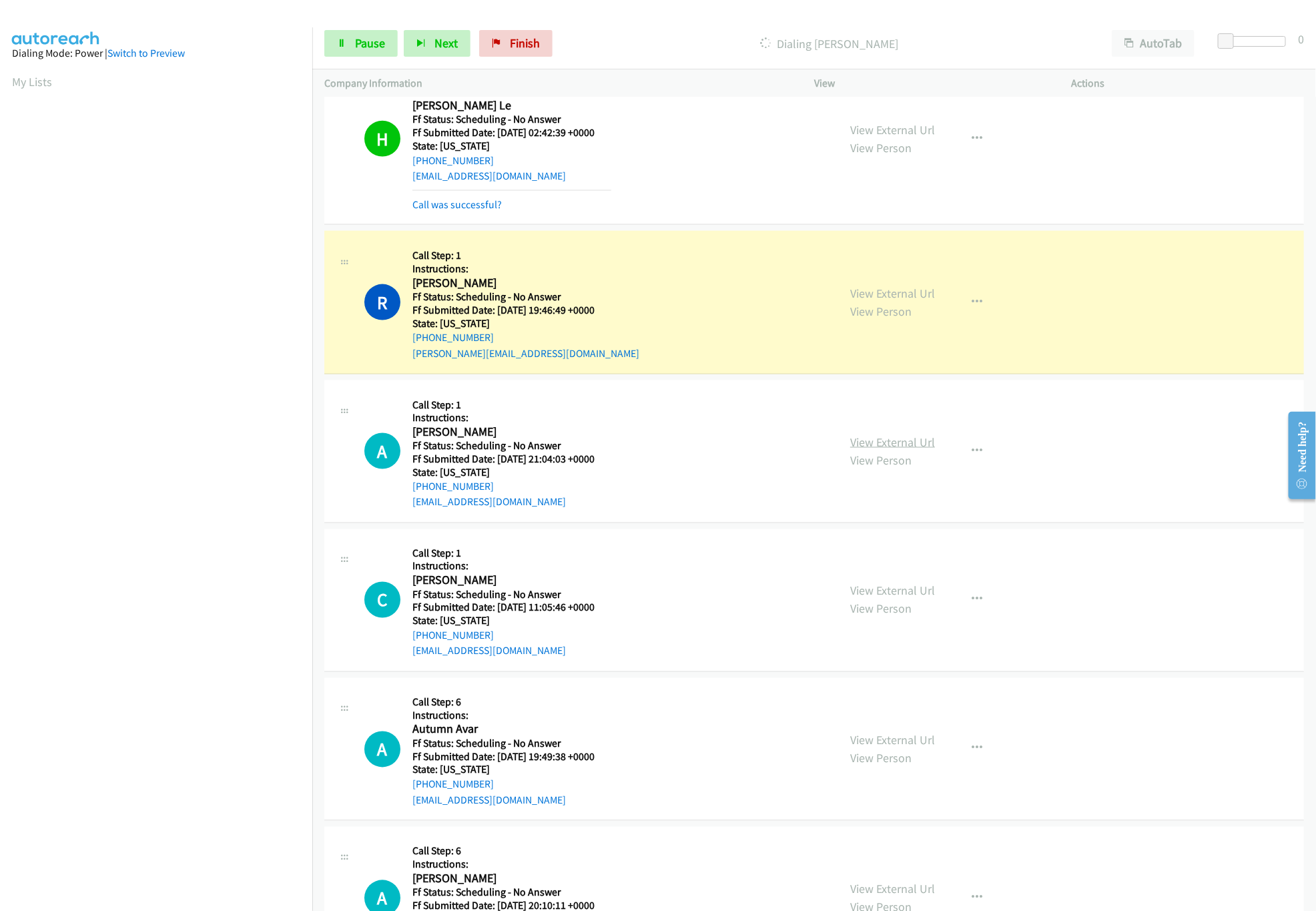
click at [883, 446] on link "View External Url" at bounding box center [893, 442] width 85 height 16
click at [894, 593] on link "View External Url" at bounding box center [893, 591] width 85 height 16
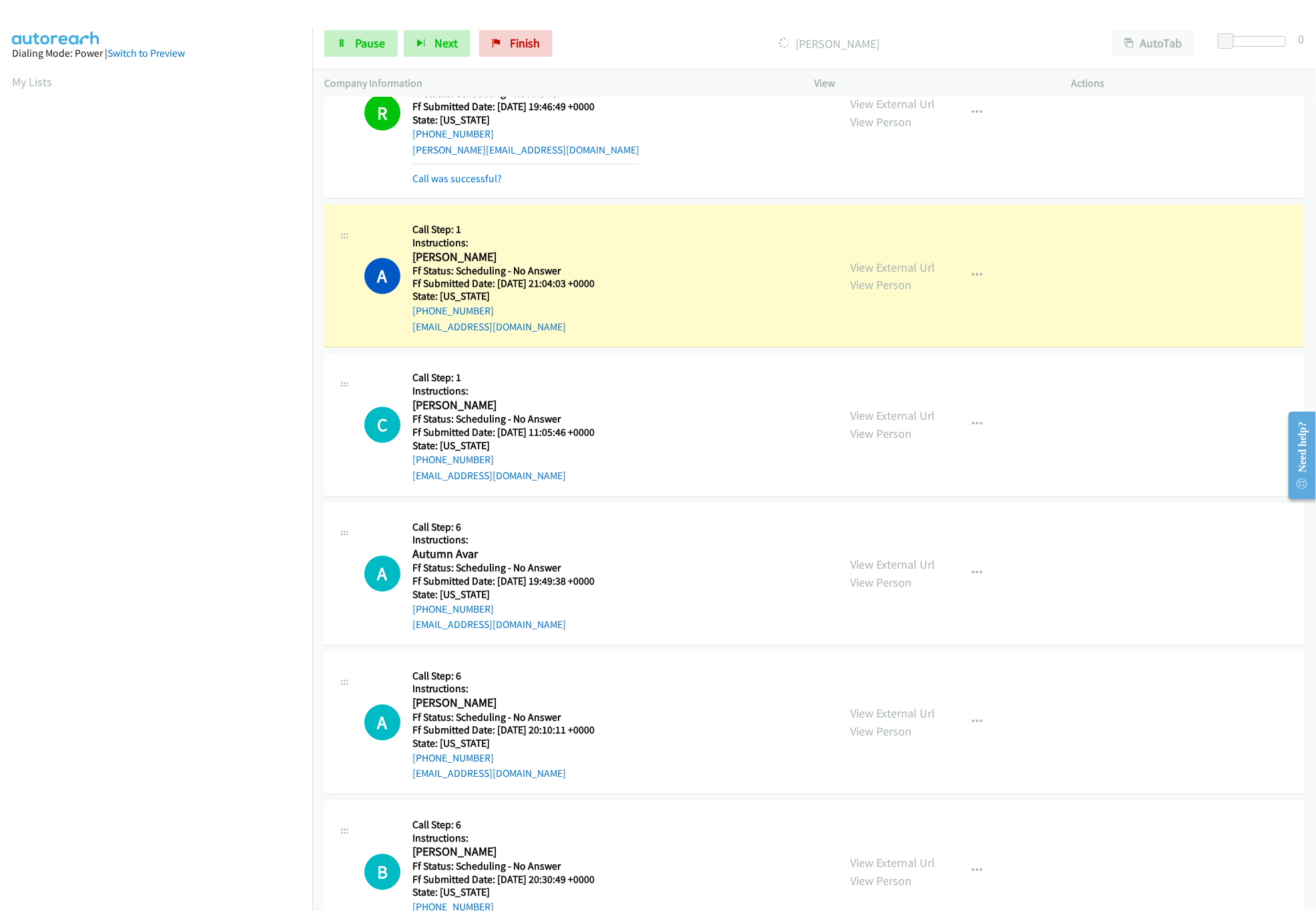
scroll to position [1202, 0]
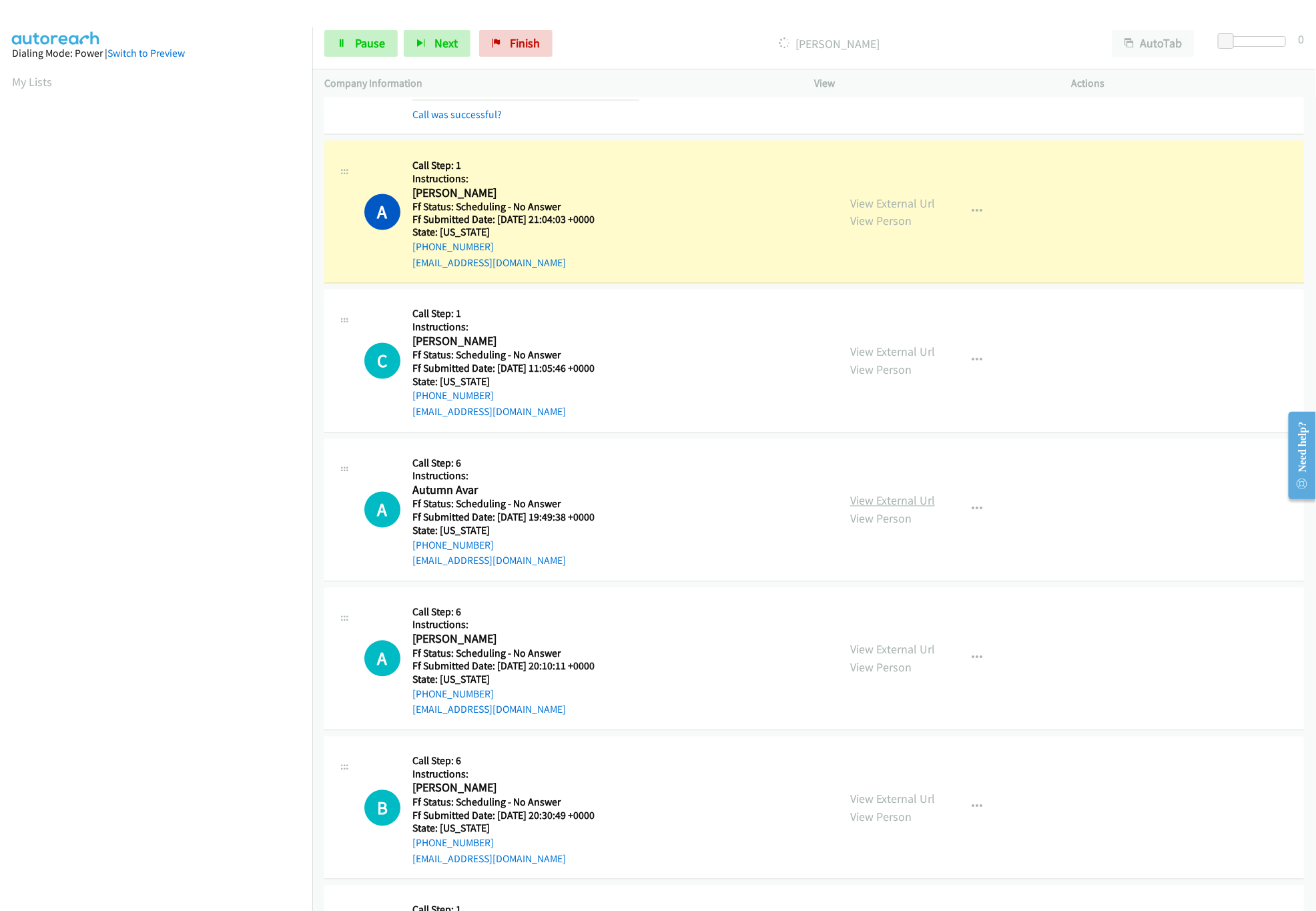
click at [877, 507] on link "View External Url" at bounding box center [893, 501] width 85 height 16
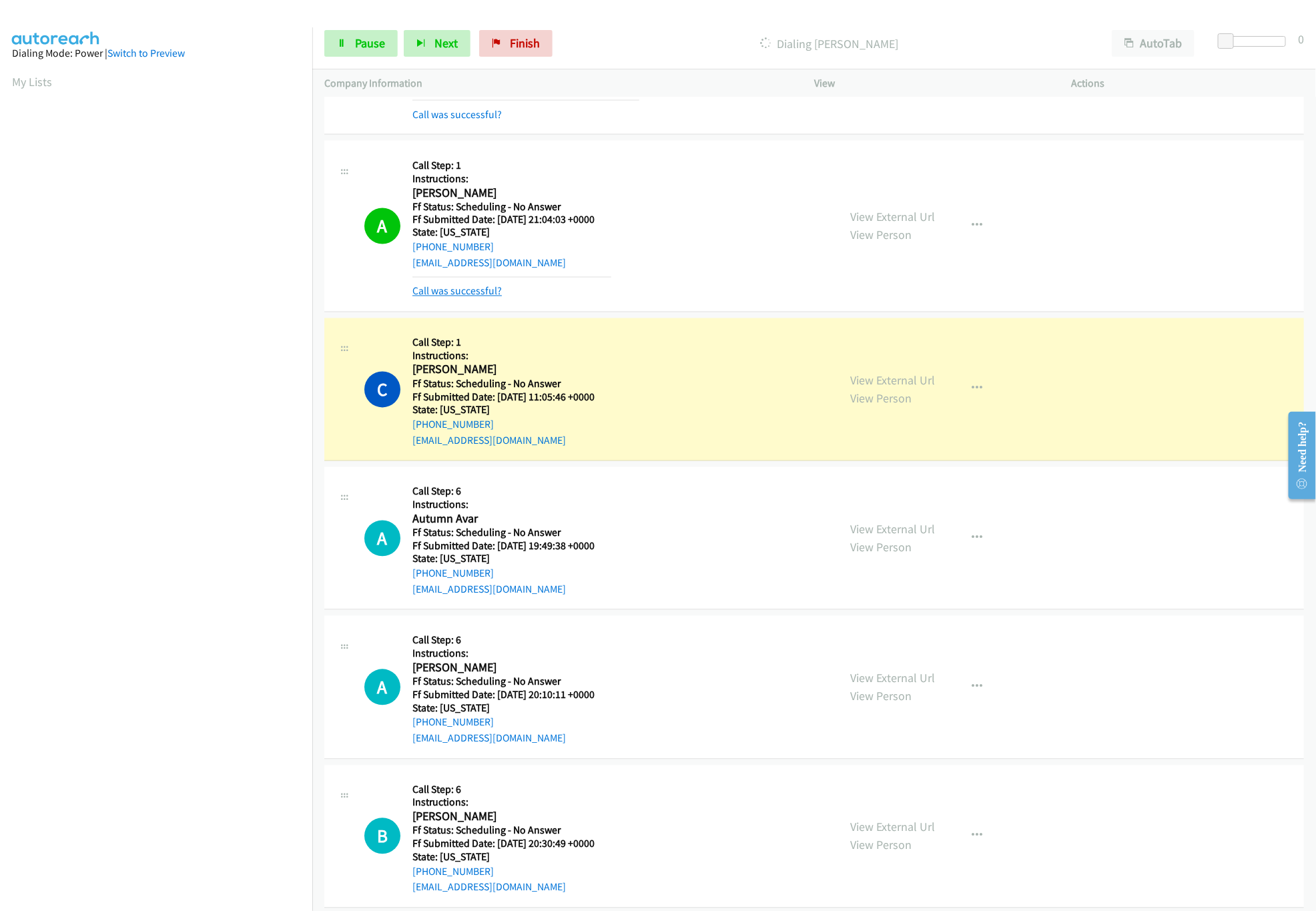
click at [475, 298] on link "Call was successful?" at bounding box center [457, 291] width 90 height 13
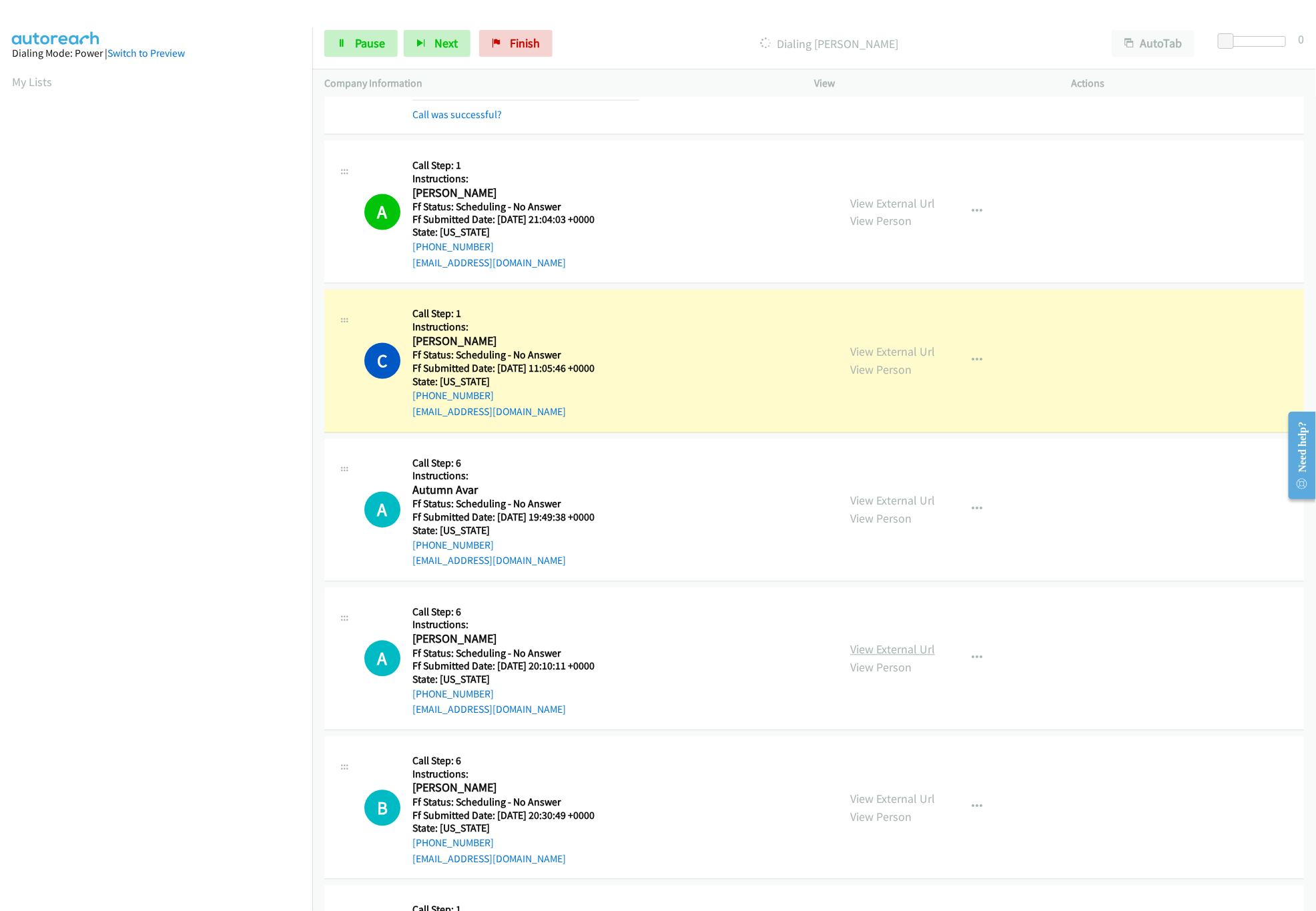
click at [925, 657] on link "View External Url" at bounding box center [893, 649] width 85 height 16
click at [104, 785] on nav "Dialing Mode: Power | Switch to Preview My Lists" at bounding box center [156, 483] width 313 height 911
click at [344, 18] on div "Start Calls Pause Next Finish Dialing Casey Flood AutoTab AutoTab 0" at bounding box center [814, 43] width 1003 height 51
click at [350, 34] on link "Pause" at bounding box center [360, 43] width 73 height 27
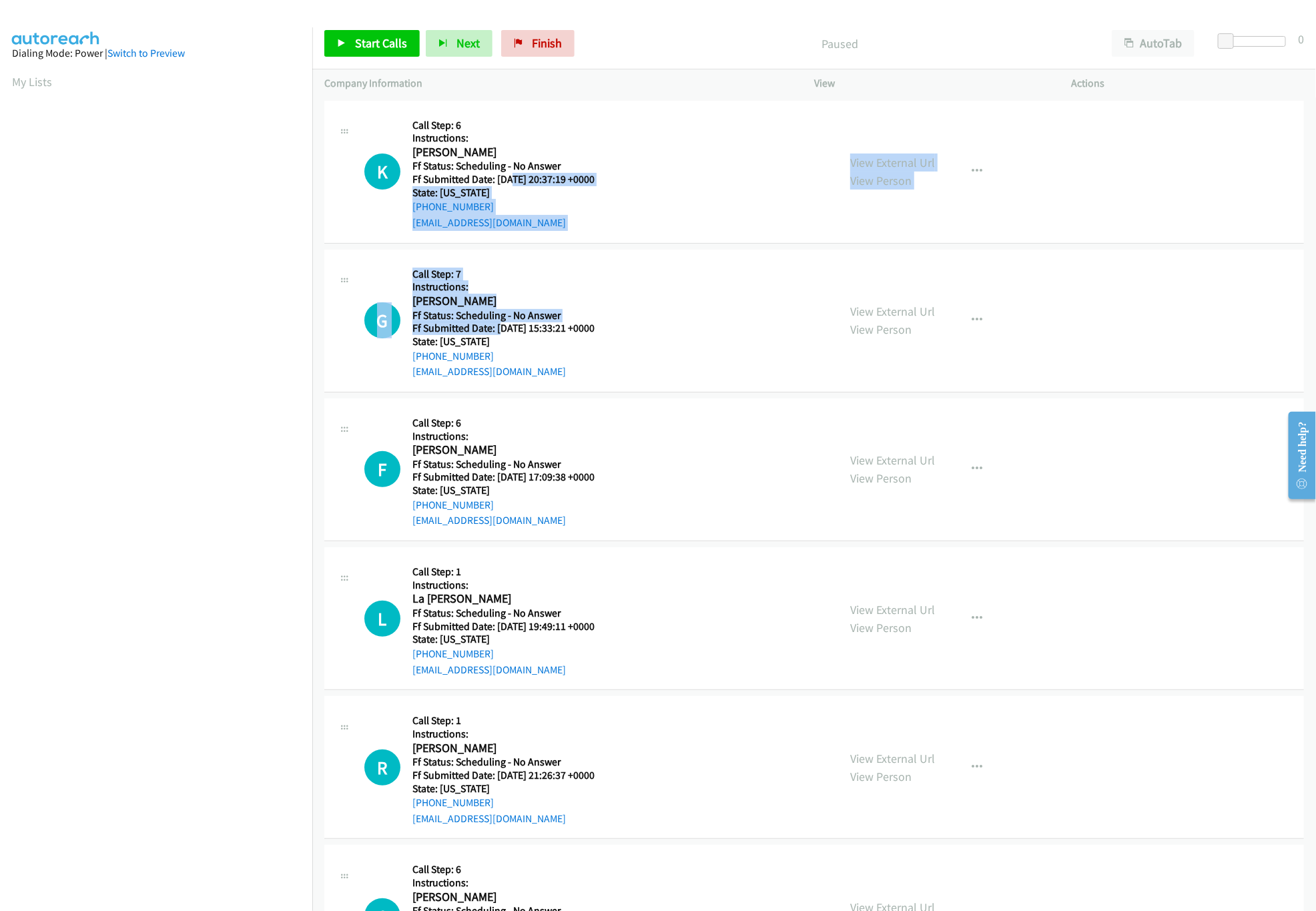
drag, startPoint x: 511, startPoint y: 183, endPoint x: 500, endPoint y: 327, distance: 144.4
click at [917, 159] on link "View External Url" at bounding box center [893, 163] width 85 height 16
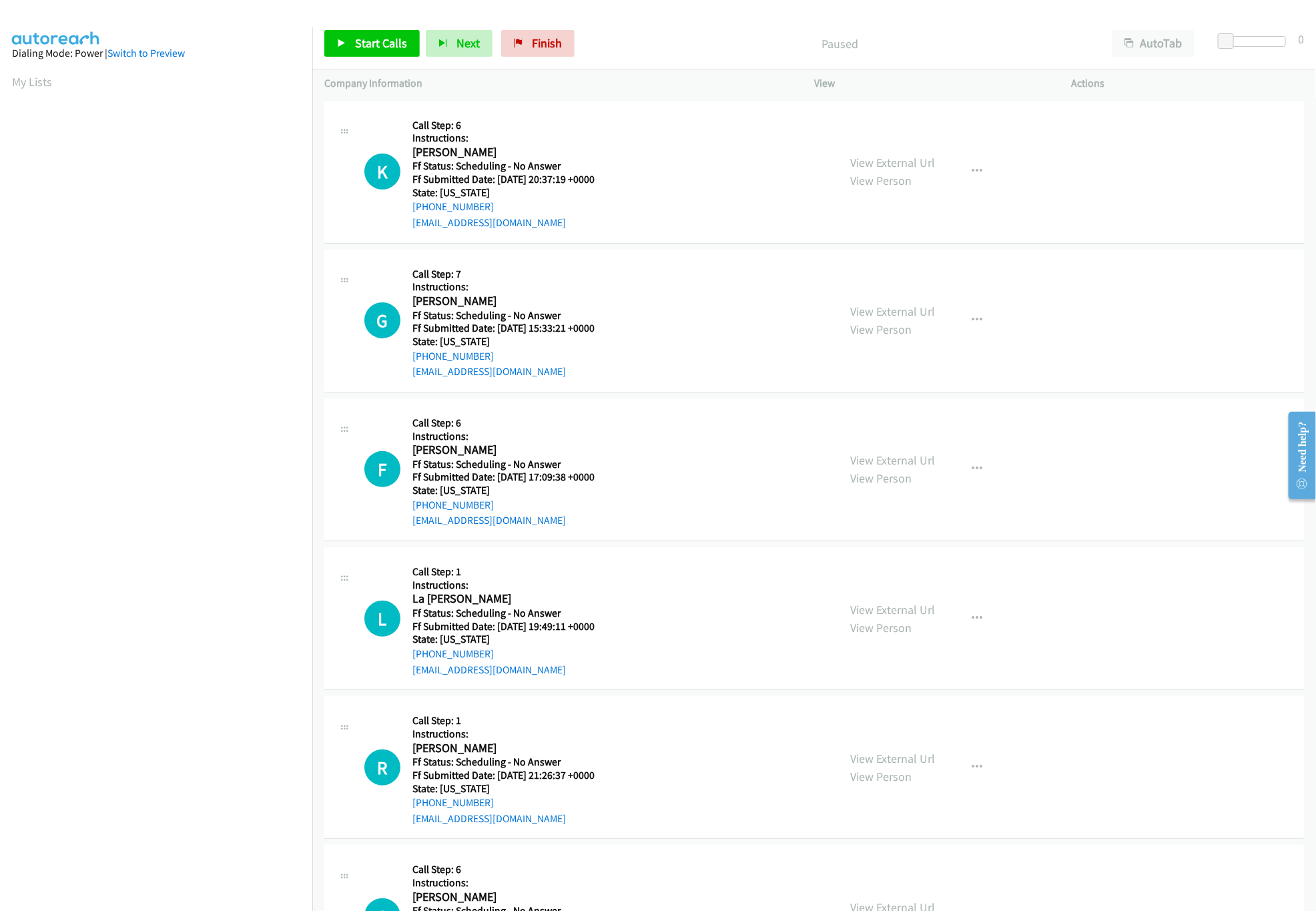
click at [890, 302] on div "View External Url View Person" at bounding box center [893, 320] width 85 height 36
click at [890, 307] on link "View External Url" at bounding box center [893, 312] width 85 height 16
click at [399, 36] on span "Start Calls" at bounding box center [381, 43] width 52 height 16
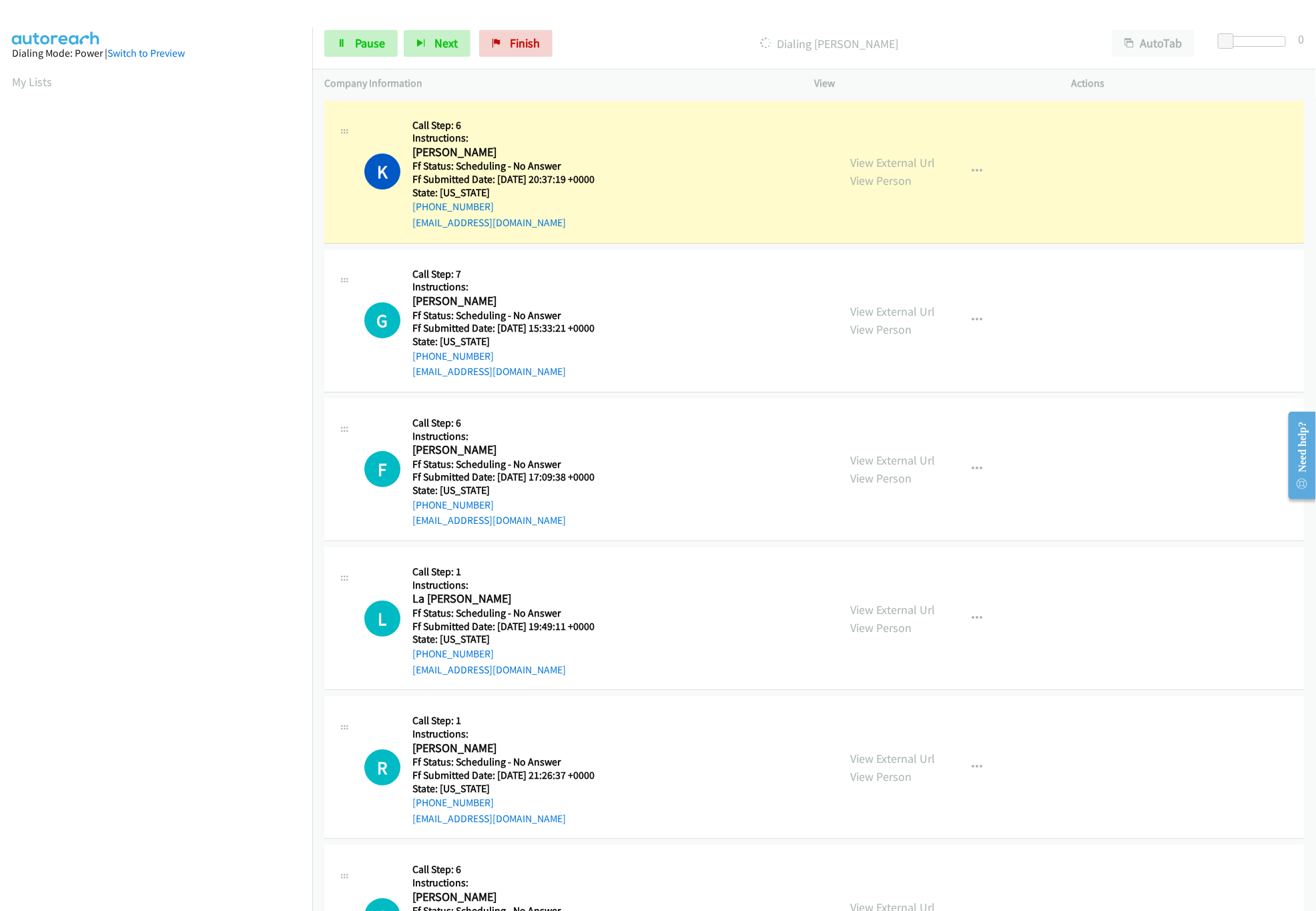
click at [142, 792] on nav "Dialing Mode: Power | Switch to Preview My Lists" at bounding box center [156, 483] width 313 height 911
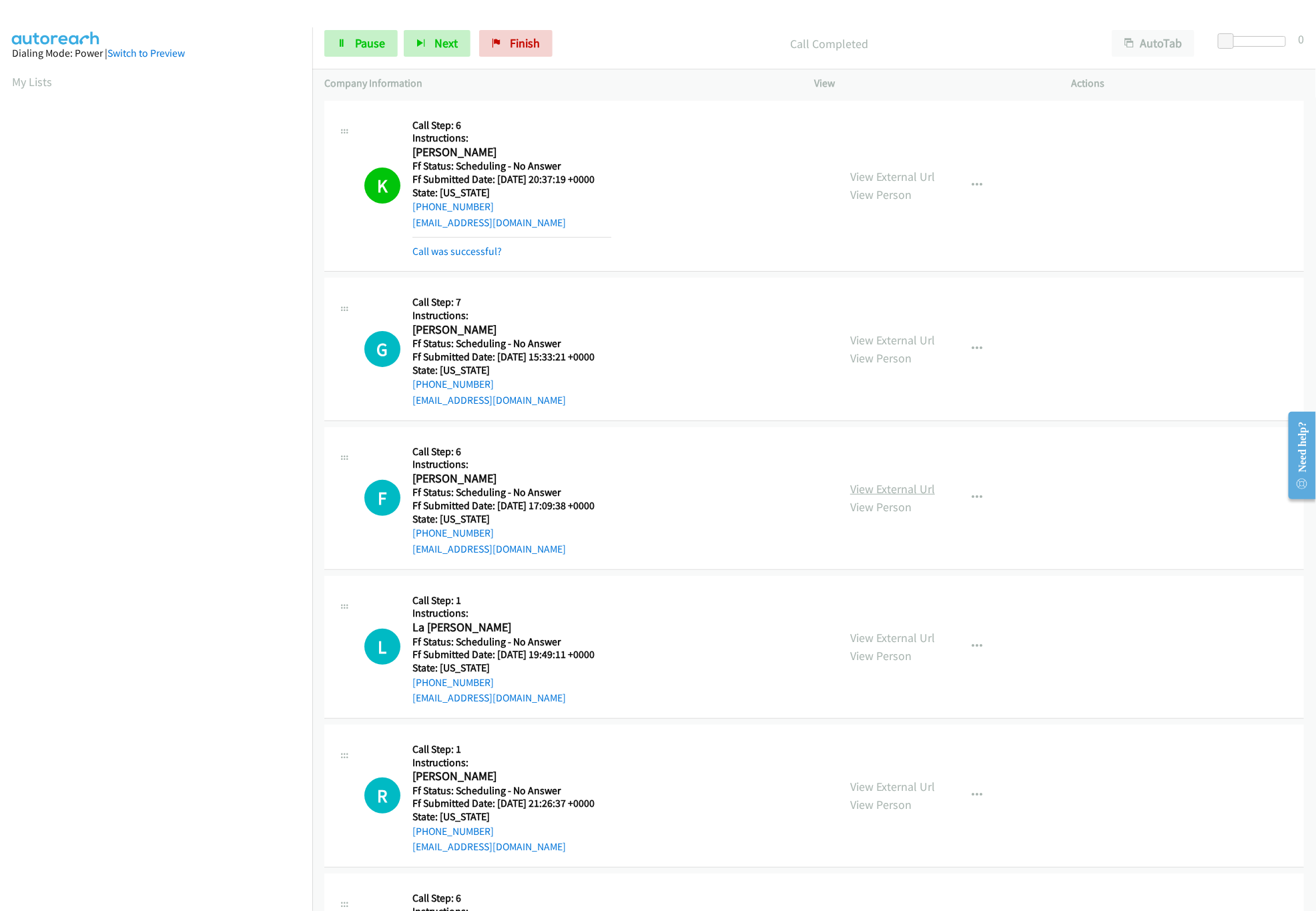
click at [921, 493] on link "View External Url" at bounding box center [893, 489] width 85 height 16
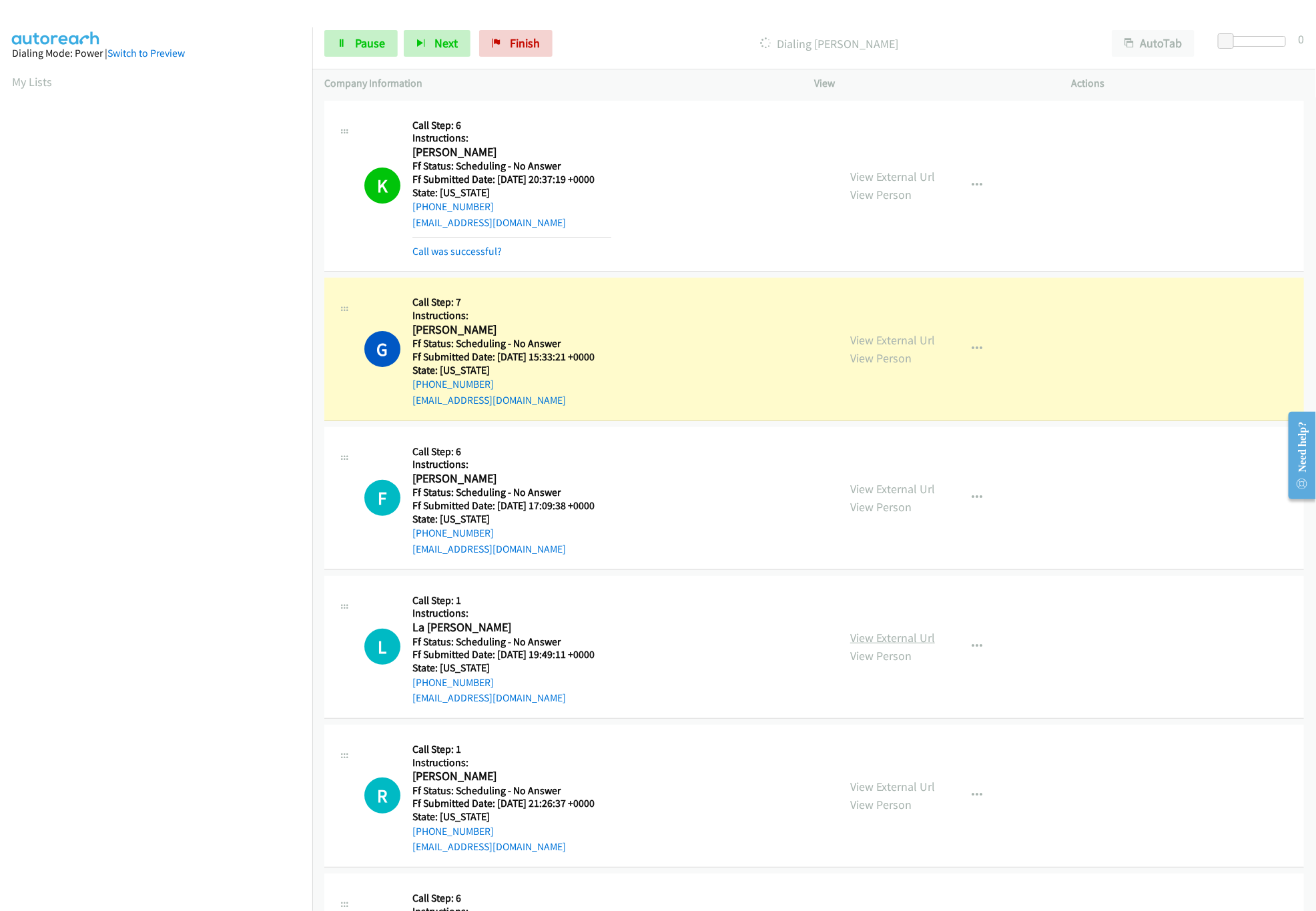
click at [911, 646] on link "View External Url" at bounding box center [893, 638] width 85 height 16
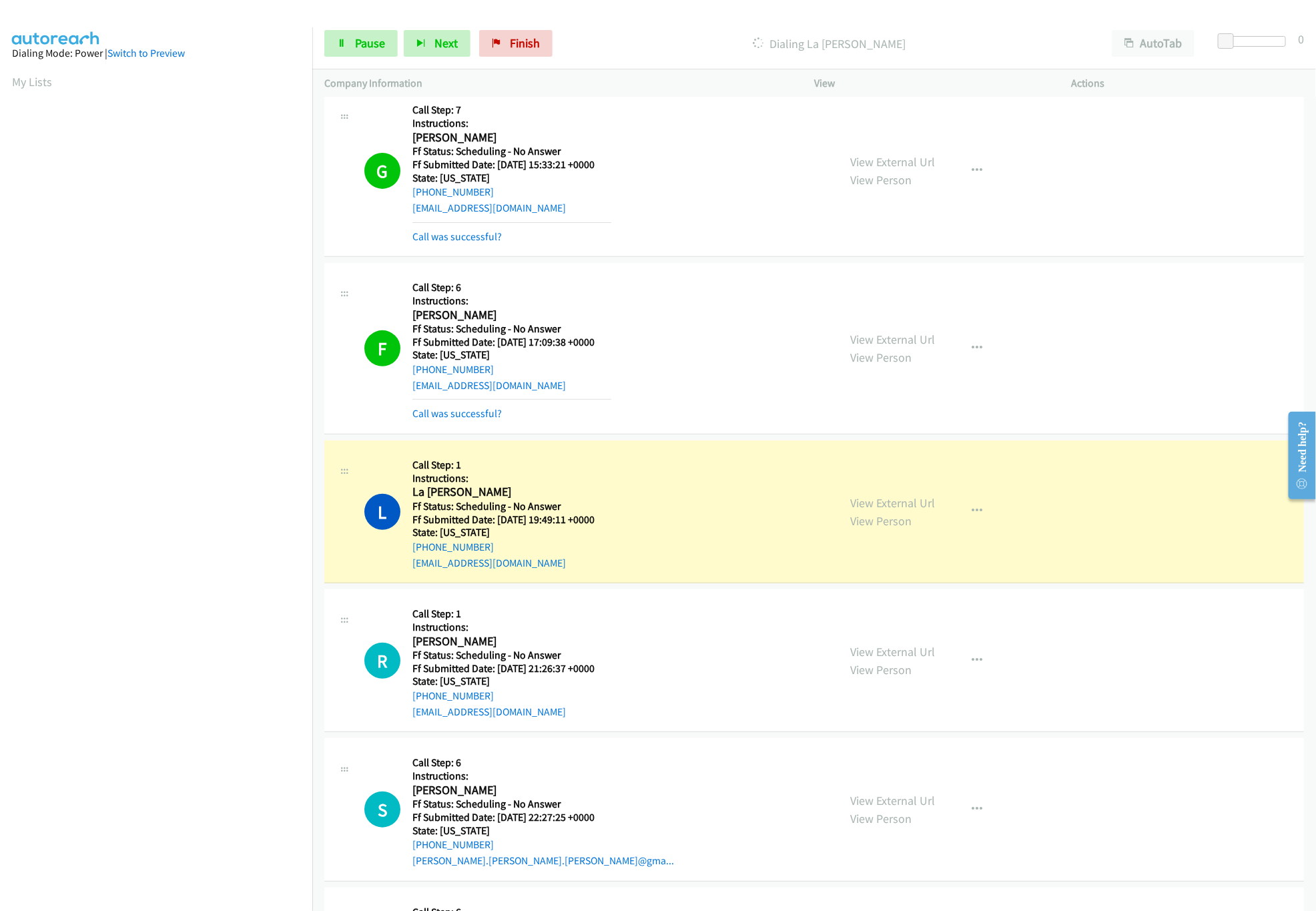
scroll to position [267, 0]
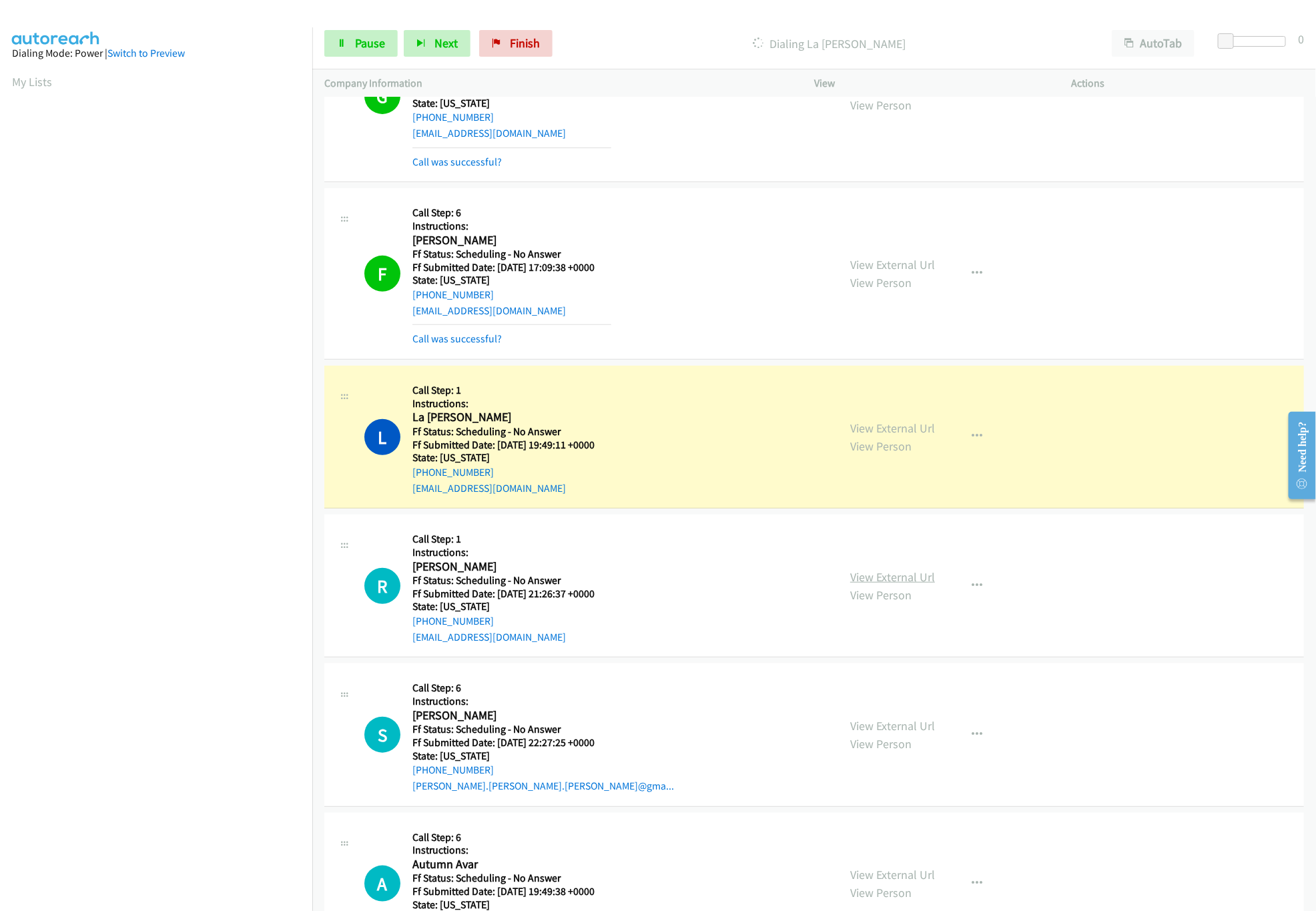
click at [887, 577] on link "View External Url" at bounding box center [893, 577] width 85 height 16
click at [917, 726] on link "View External Url" at bounding box center [893, 726] width 85 height 16
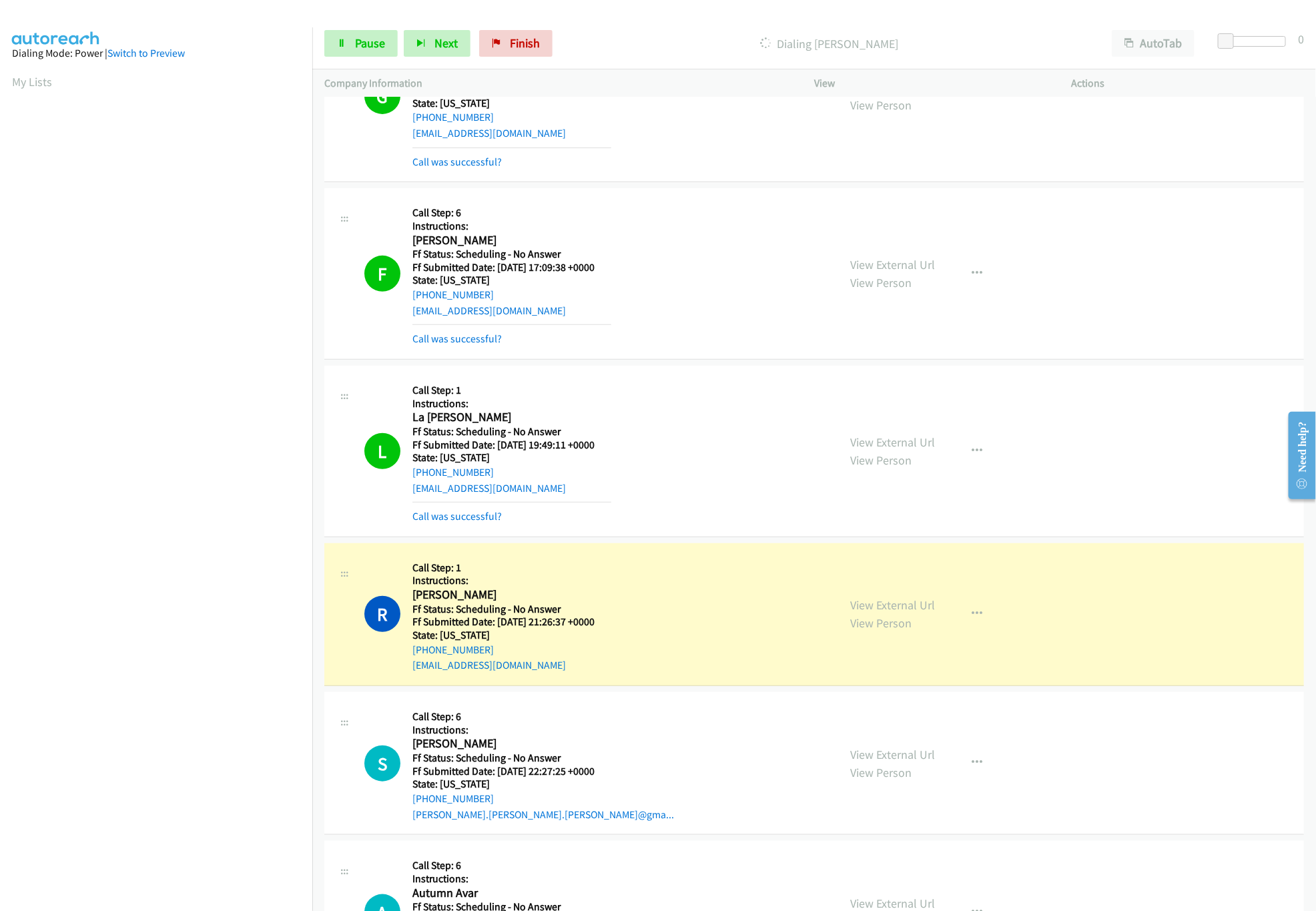
scroll to position [801, 0]
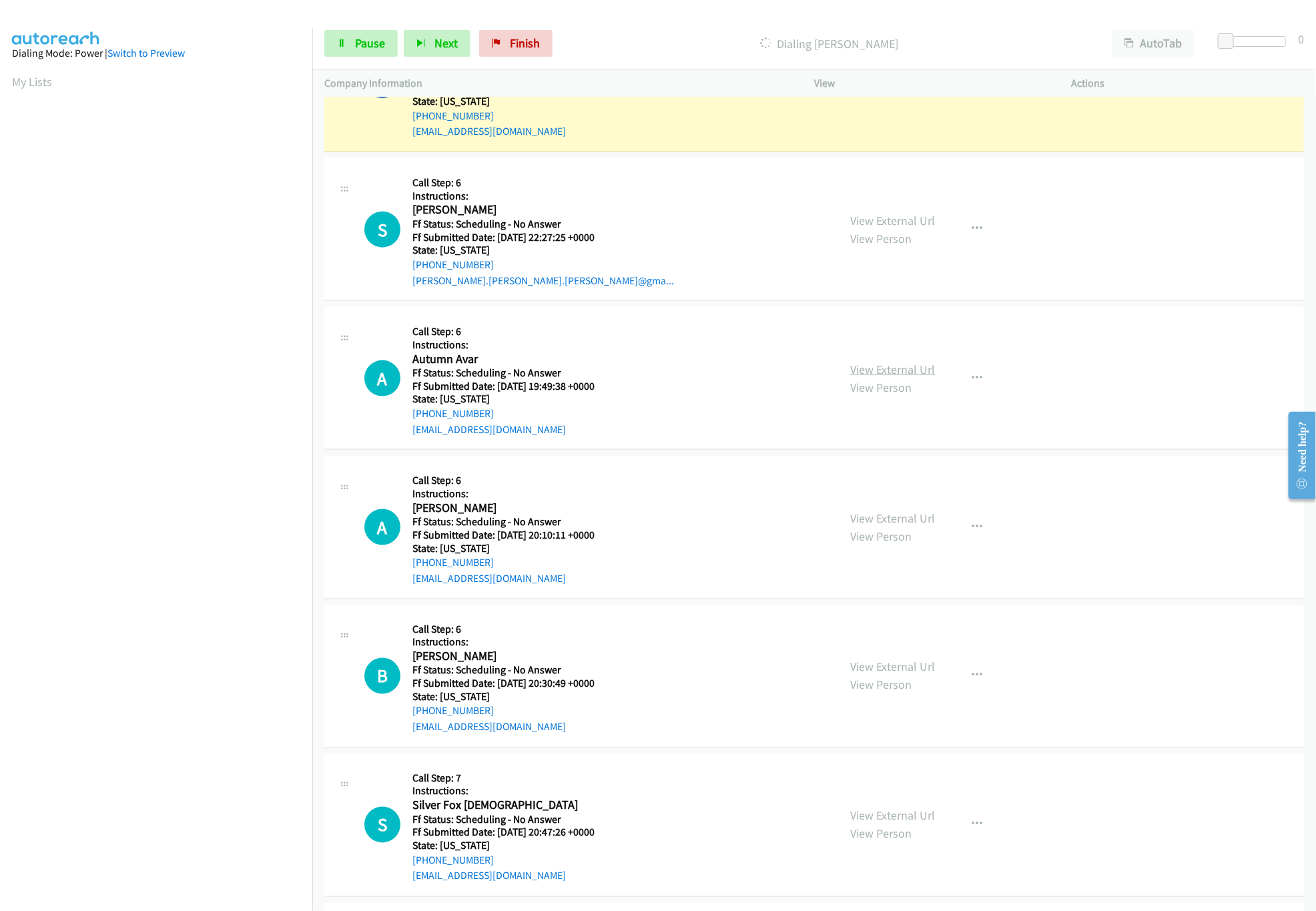
click at [899, 376] on link "View External Url" at bounding box center [893, 370] width 85 height 16
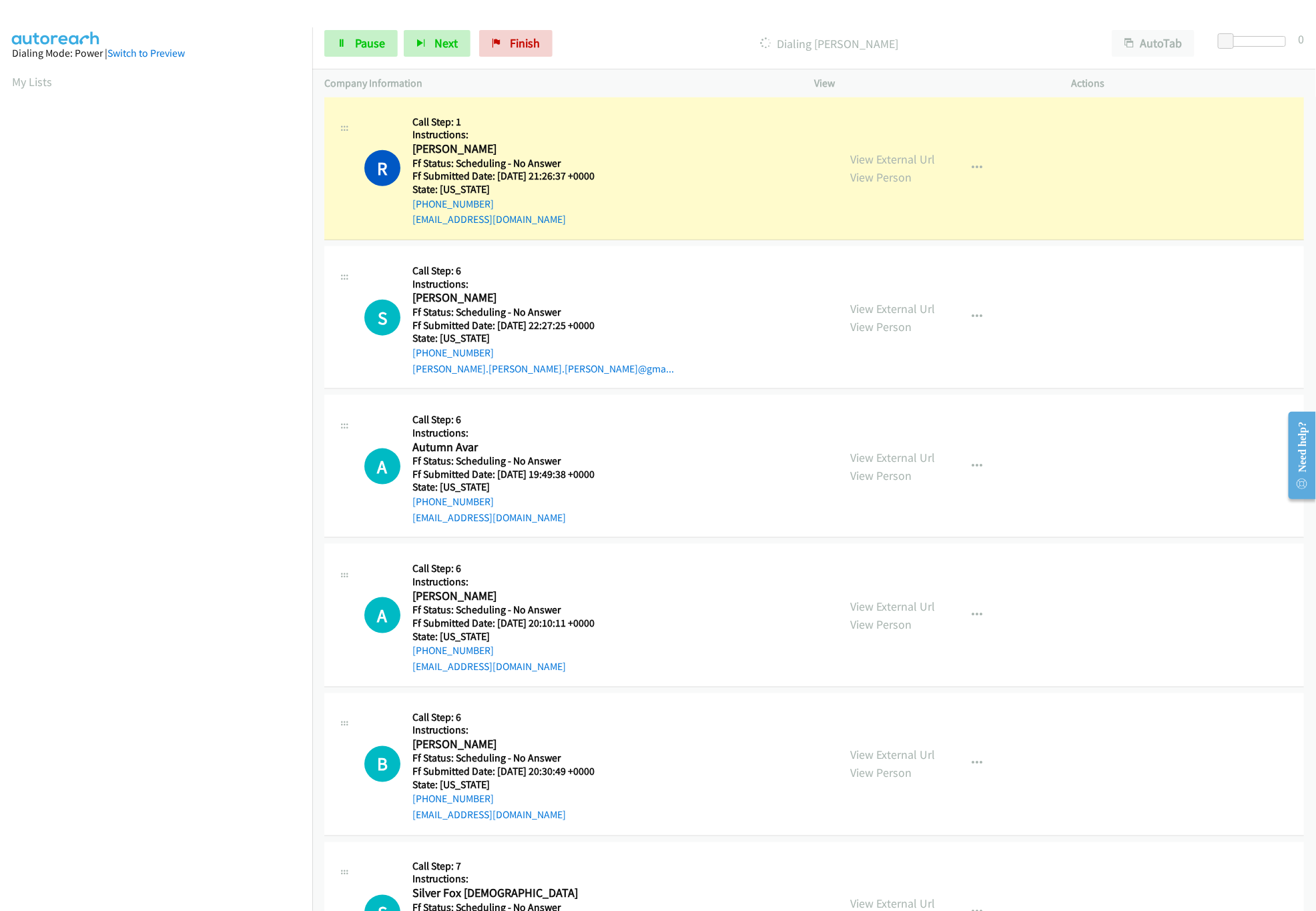
scroll to position [668, 0]
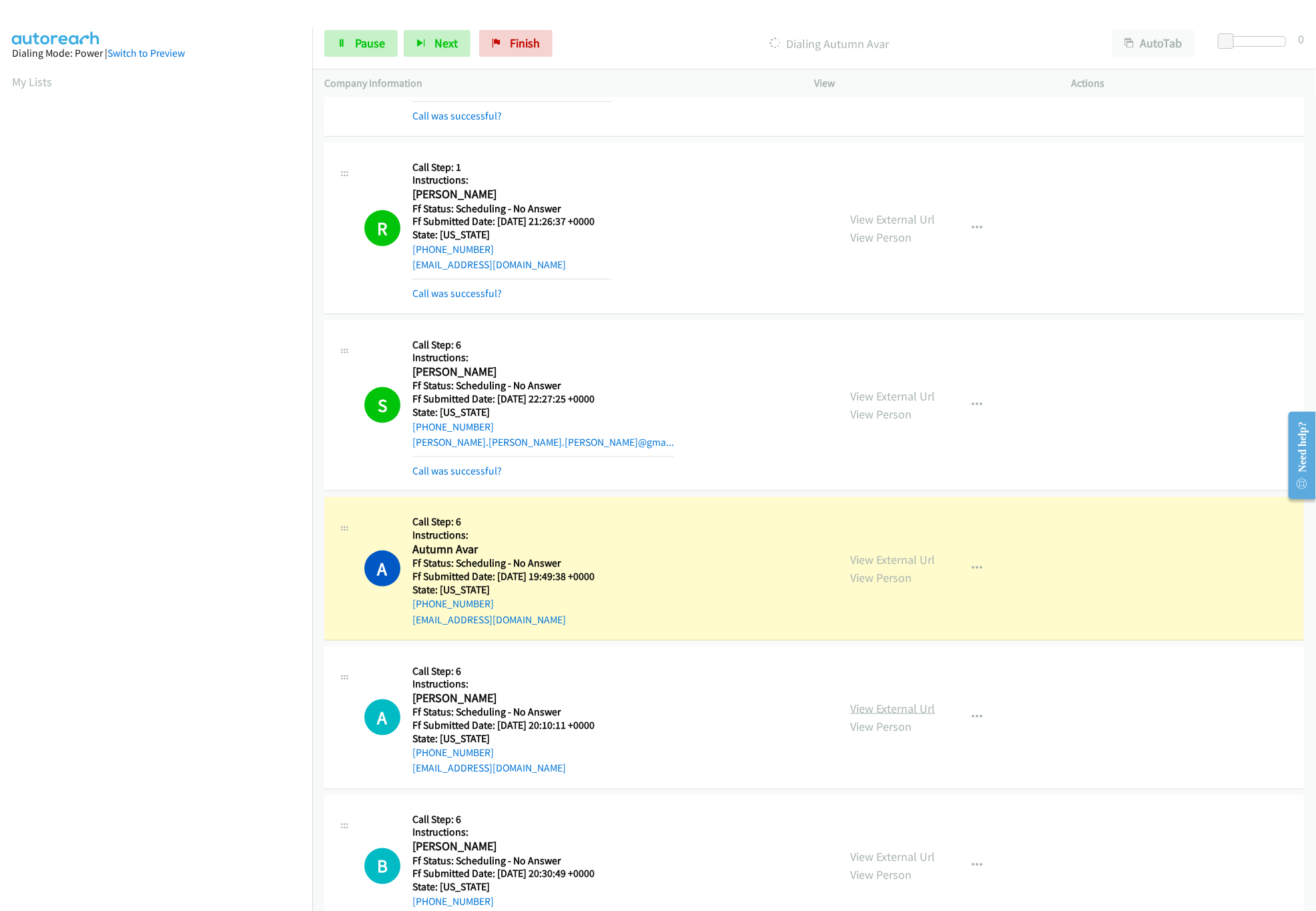
click at [850, 704] on link "View External Url" at bounding box center [893, 708] width 85 height 16
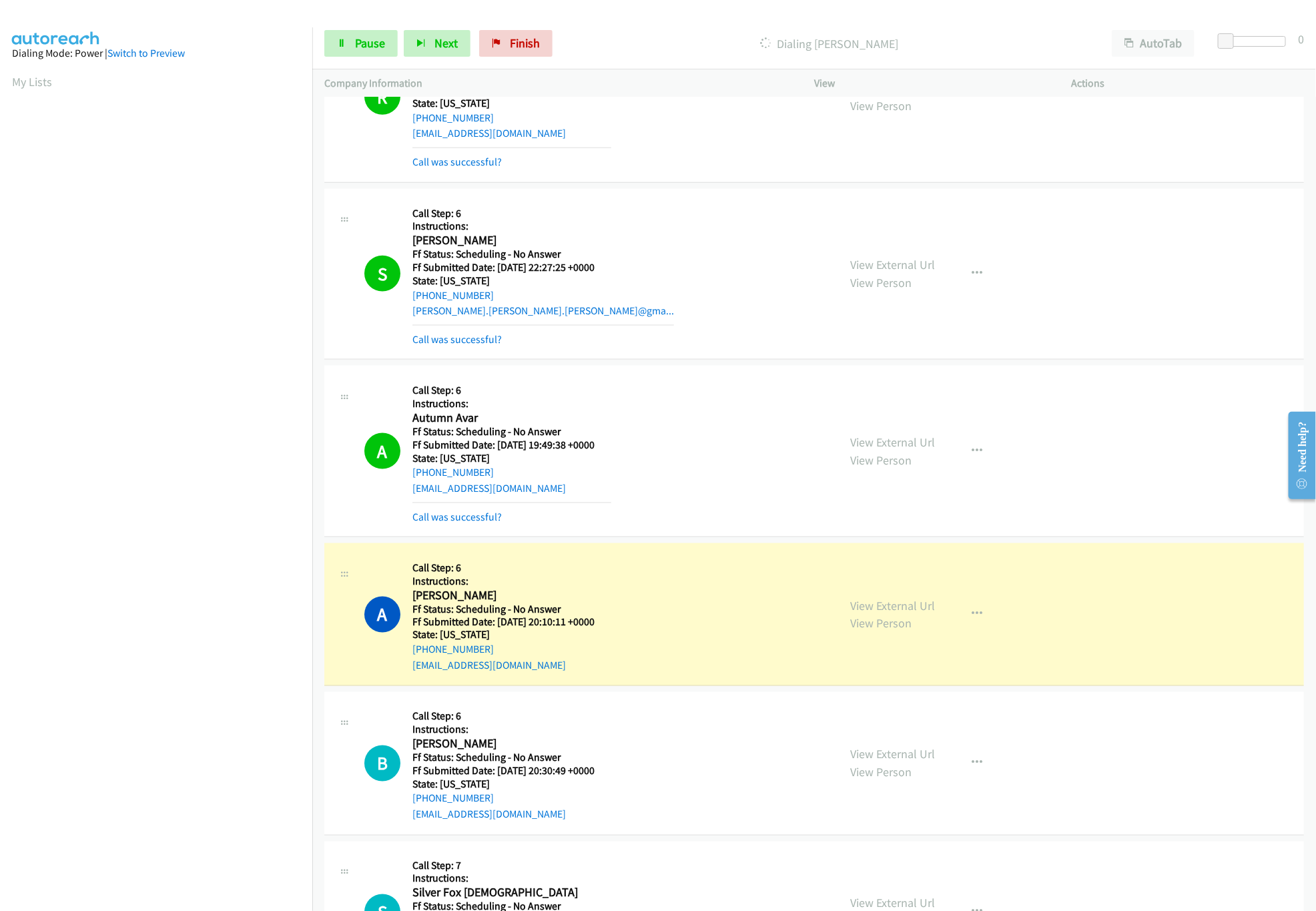
scroll to position [1202, 0]
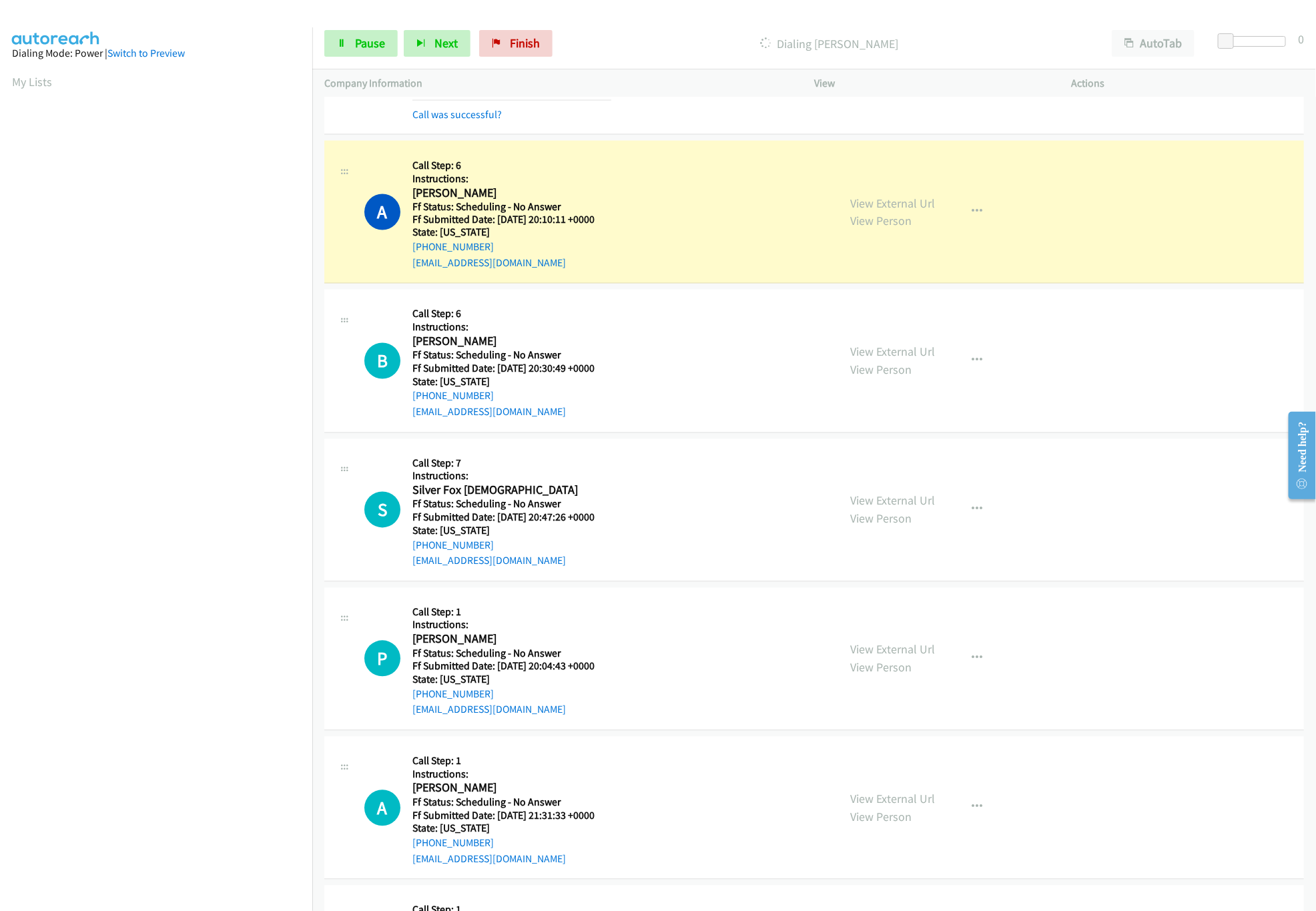
click at [872, 347] on div "View External Url View Person" at bounding box center [893, 361] width 85 height 36
click at [877, 354] on link "View External Url" at bounding box center [893, 352] width 85 height 16
click at [148, 781] on nav "Dialing Mode: Power | Switch to Preview My Lists" at bounding box center [156, 483] width 313 height 911
click at [207, 829] on nav "Dialing Mode: Power | Switch to Preview My Lists" at bounding box center [156, 483] width 313 height 911
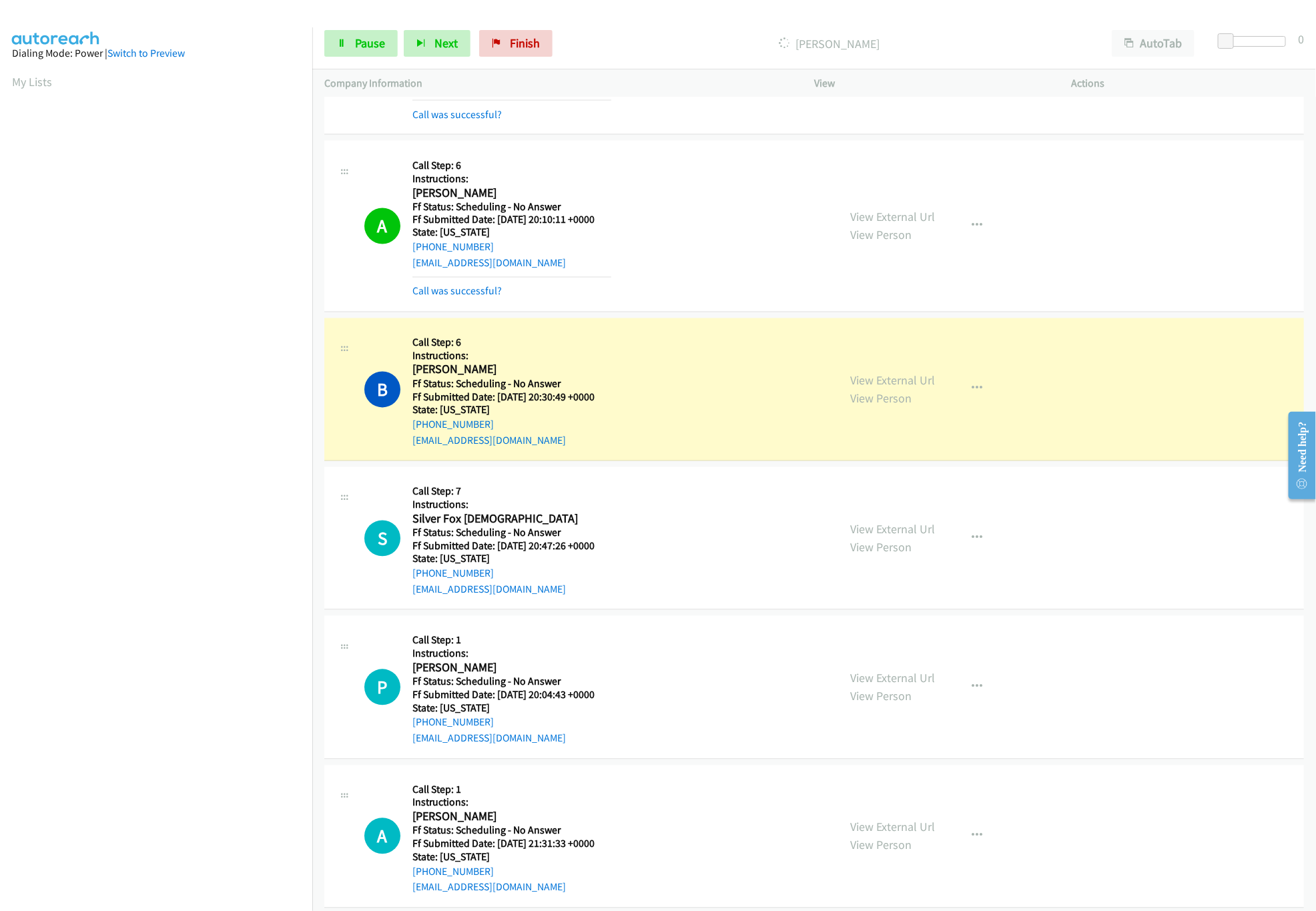
scroll to position [1334, 0]
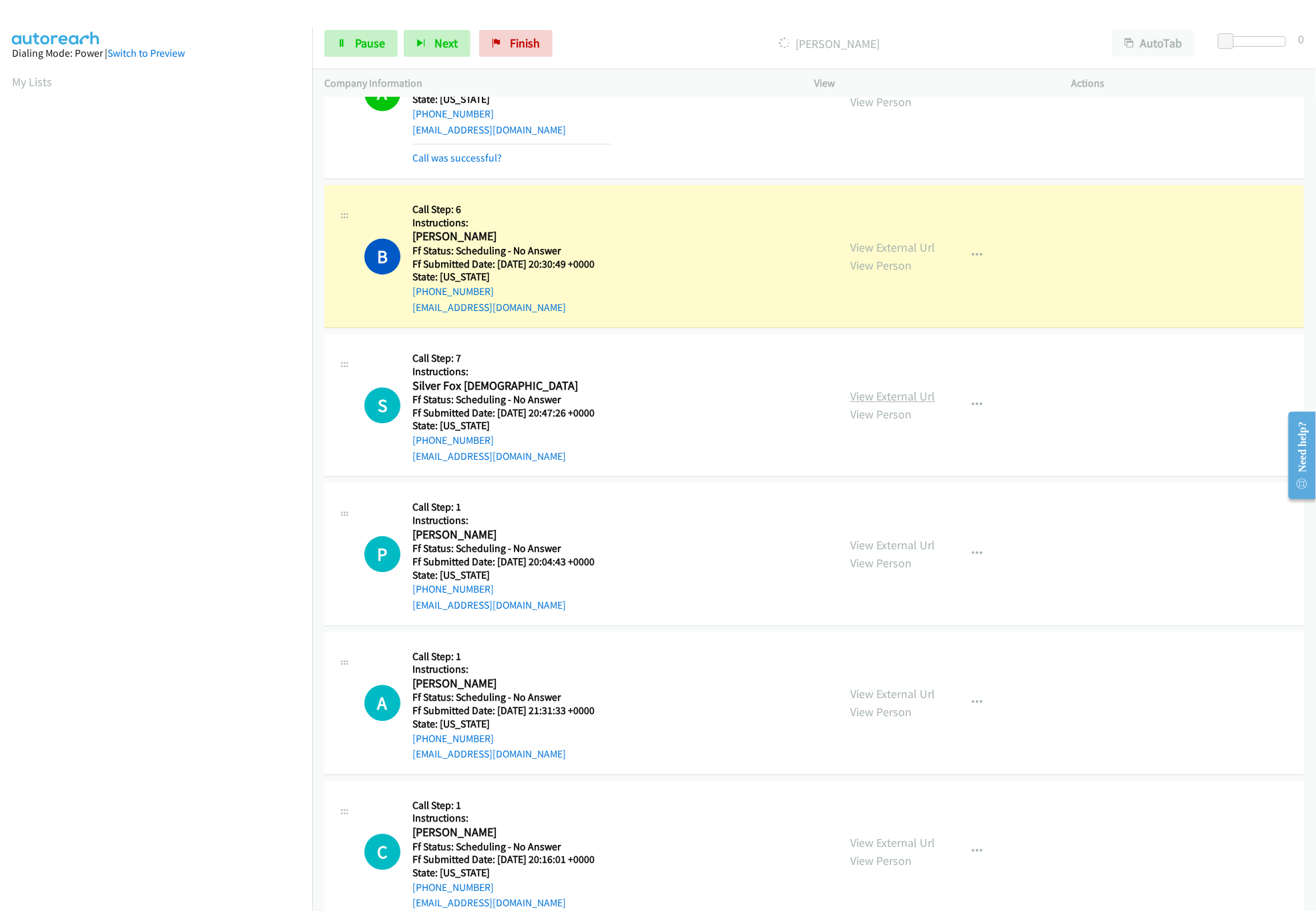
click at [905, 399] on link "View External Url" at bounding box center [893, 397] width 85 height 16
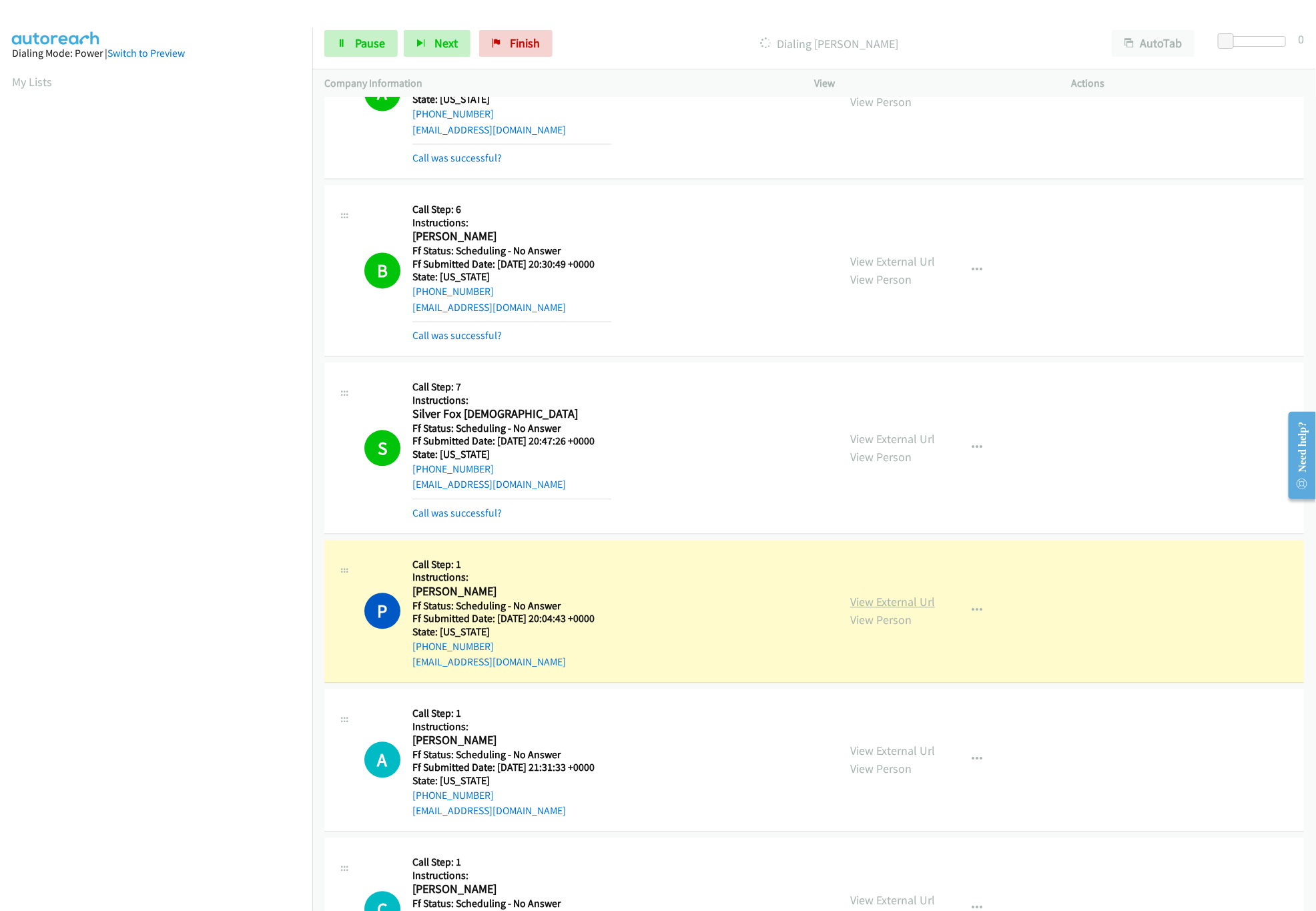
click at [877, 605] on link "View External Url" at bounding box center [893, 602] width 85 height 16
click at [331, 38] on link "Pause" at bounding box center [360, 43] width 73 height 27
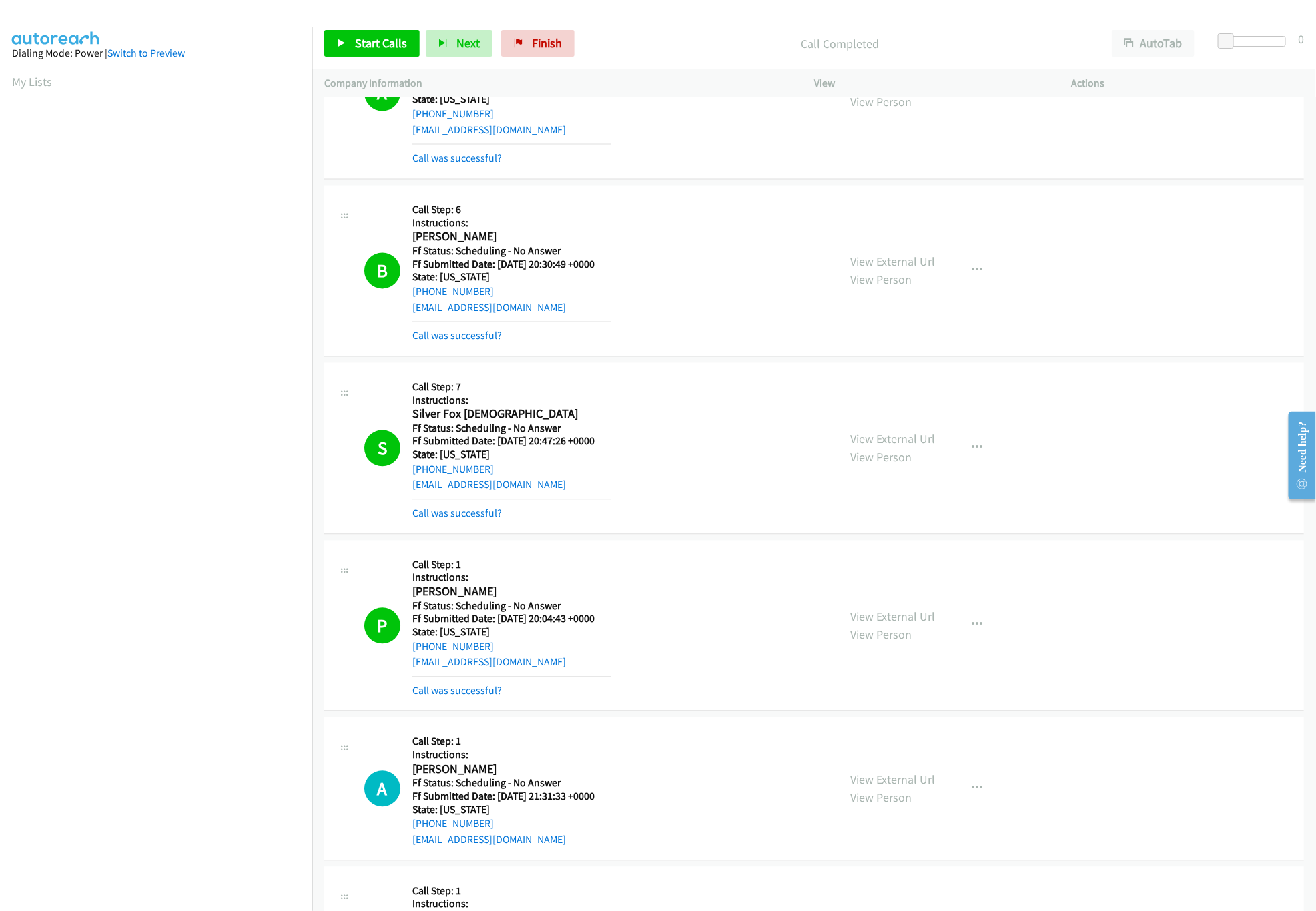
drag, startPoint x: 559, startPoint y: 23, endPoint x: 519, endPoint y: 59, distance: 53.8
click at [539, 38] on div "Start Calls Pause Next Finish Call Completed AutoTab AutoTab 0" at bounding box center [814, 43] width 1003 height 51
click at [519, 60] on div "Start Calls Pause Next Finish Call Completed AutoTab AutoTab 0" at bounding box center [814, 43] width 1003 height 51
click at [532, 48] on span "Finish" at bounding box center [547, 43] width 30 height 16
click at [558, 41] on span "Finish" at bounding box center [547, 43] width 30 height 16
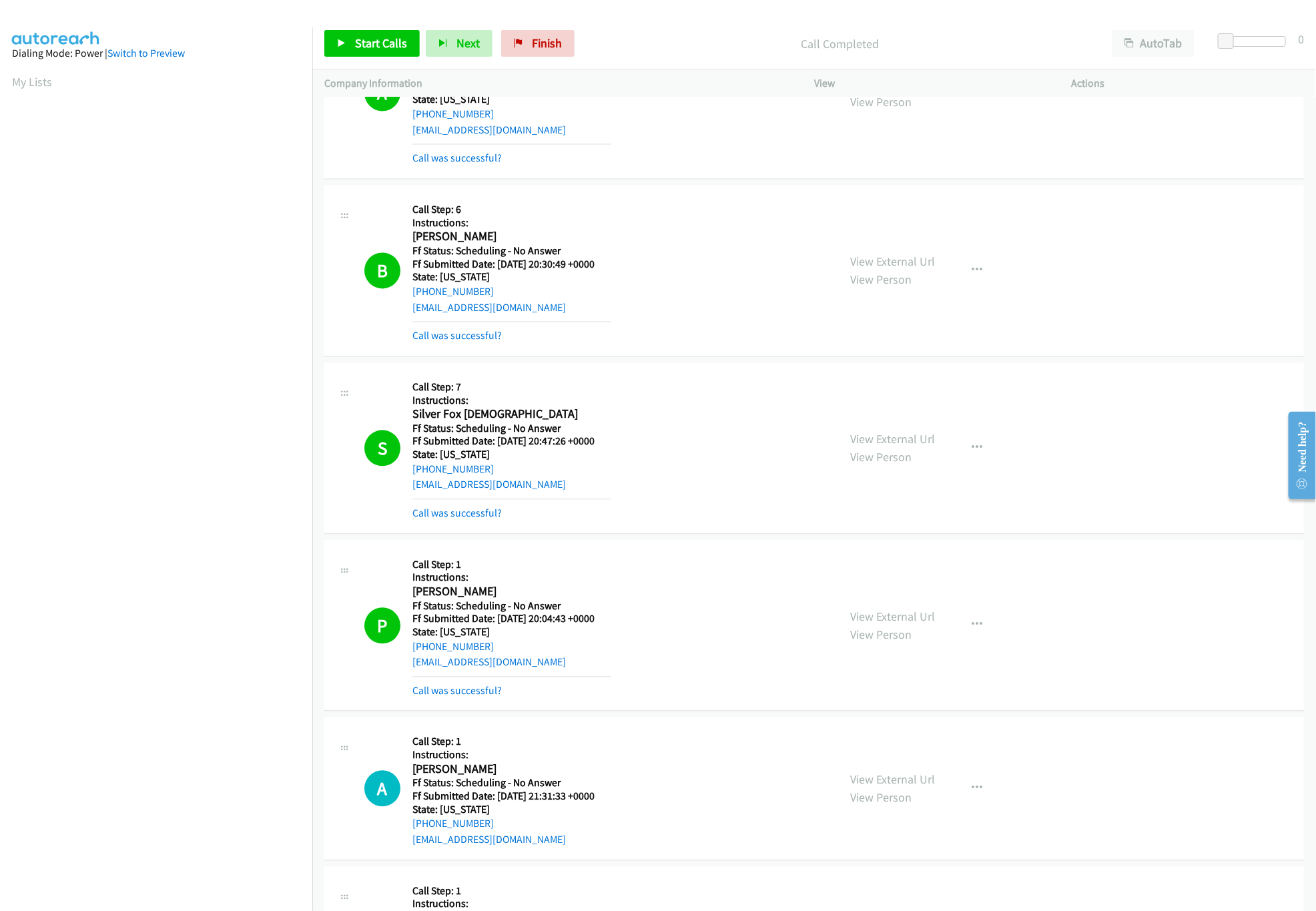
click at [704, 64] on div "Start Calls Pause Next Finish Call Completed AutoTab AutoTab 0" at bounding box center [814, 43] width 1003 height 51
